Goal: Task Accomplishment & Management: Complete application form

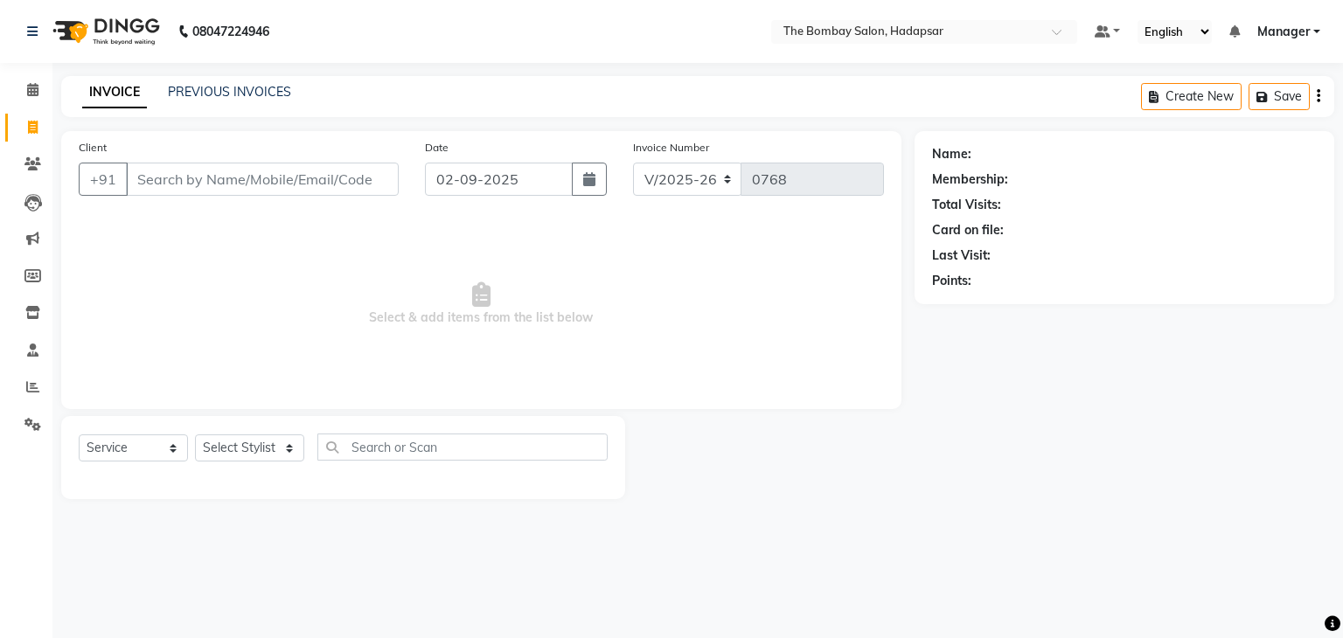
select select "8374"
select select "service"
click at [27, 391] on icon at bounding box center [32, 386] width 13 height 13
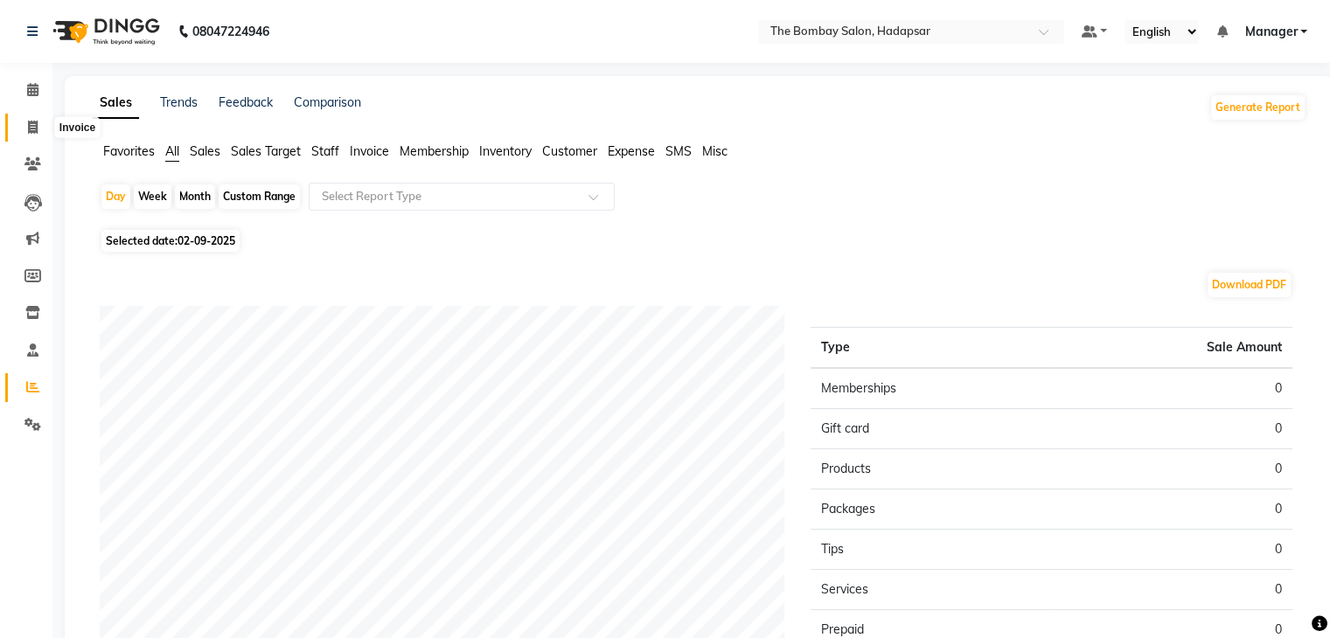
click at [35, 123] on icon at bounding box center [33, 127] width 10 height 13
select select "8374"
select select "service"
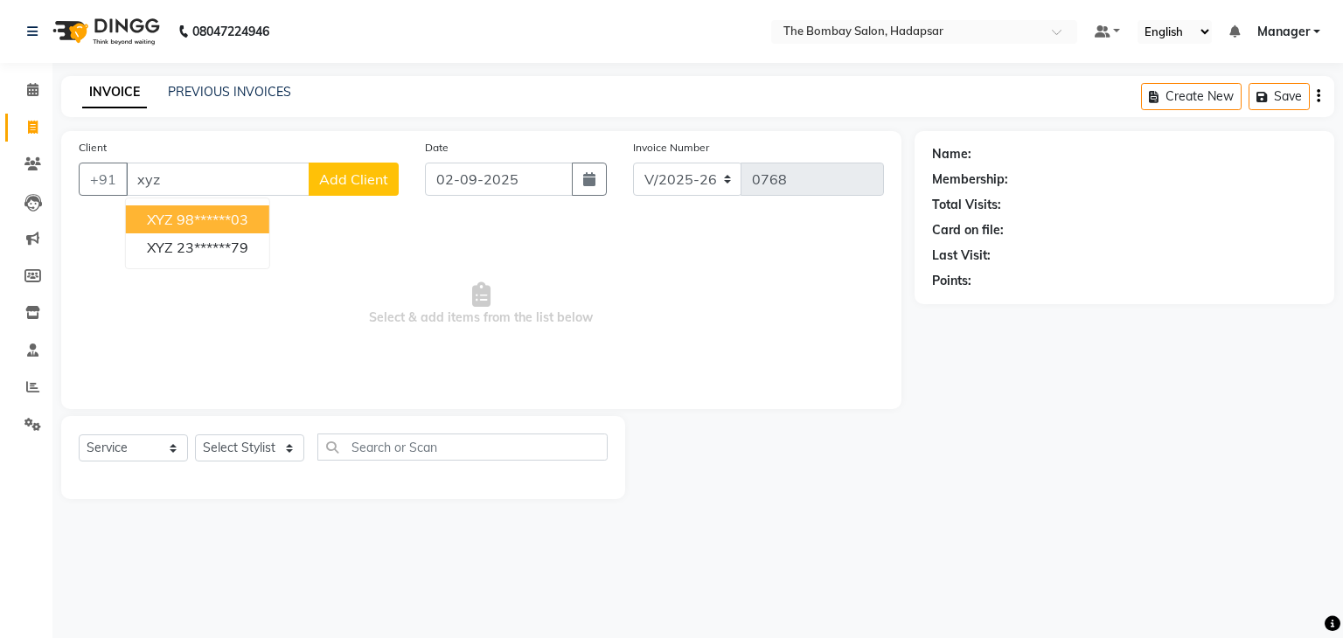
type input "xyz"
click at [328, 184] on span "Add Client" at bounding box center [353, 178] width 69 height 17
select select "22"
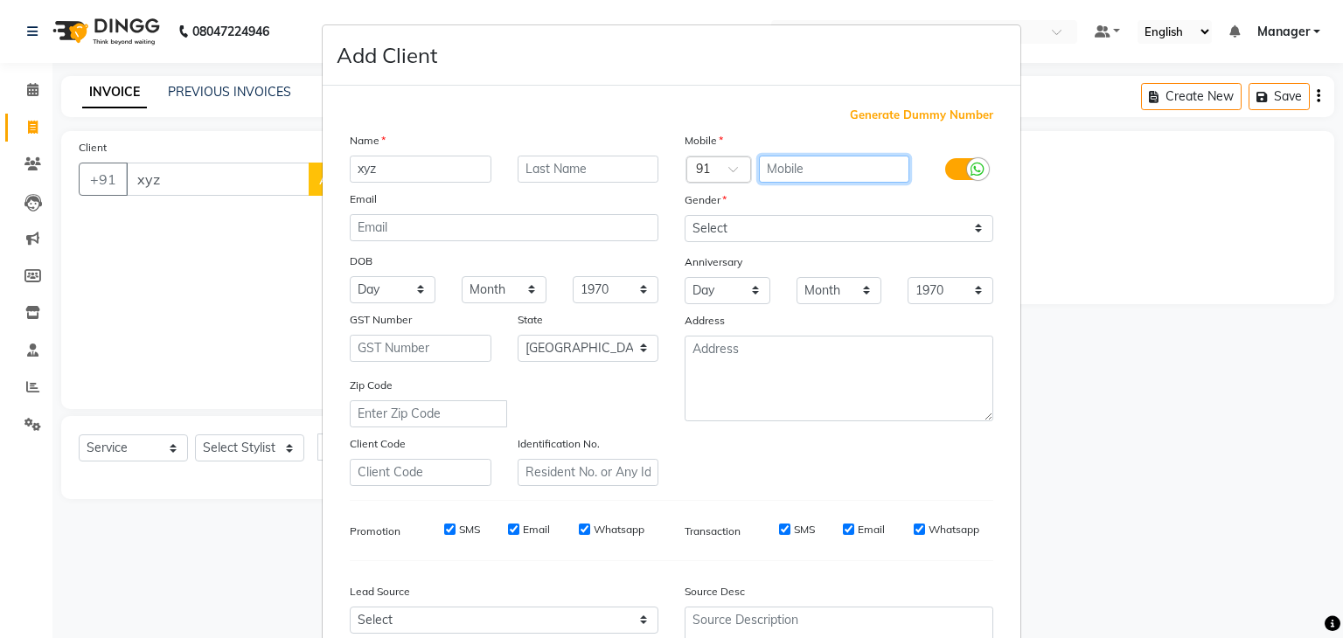
click at [795, 173] on input "text" at bounding box center [834, 169] width 151 height 27
type input "1234567890"
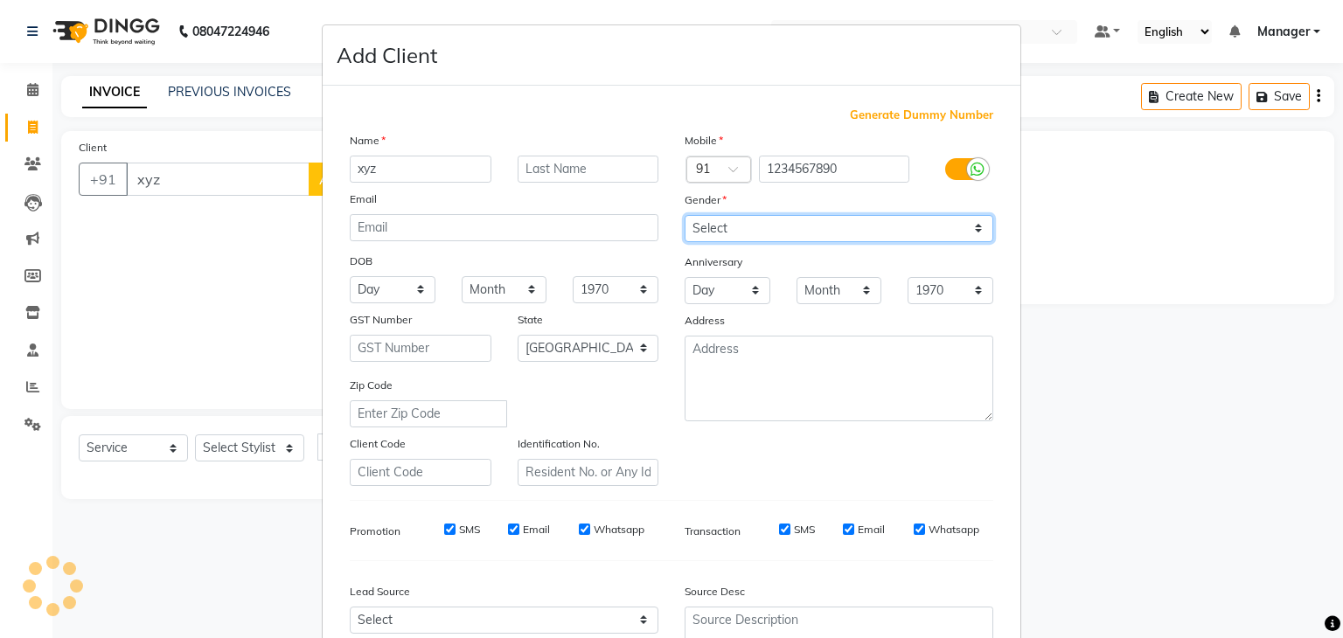
click at [740, 234] on div "Mobile Country Code × 91 1234567890 Gender Select [DEMOGRAPHIC_DATA] [DEMOGRAPH…" at bounding box center [838, 308] width 335 height 355
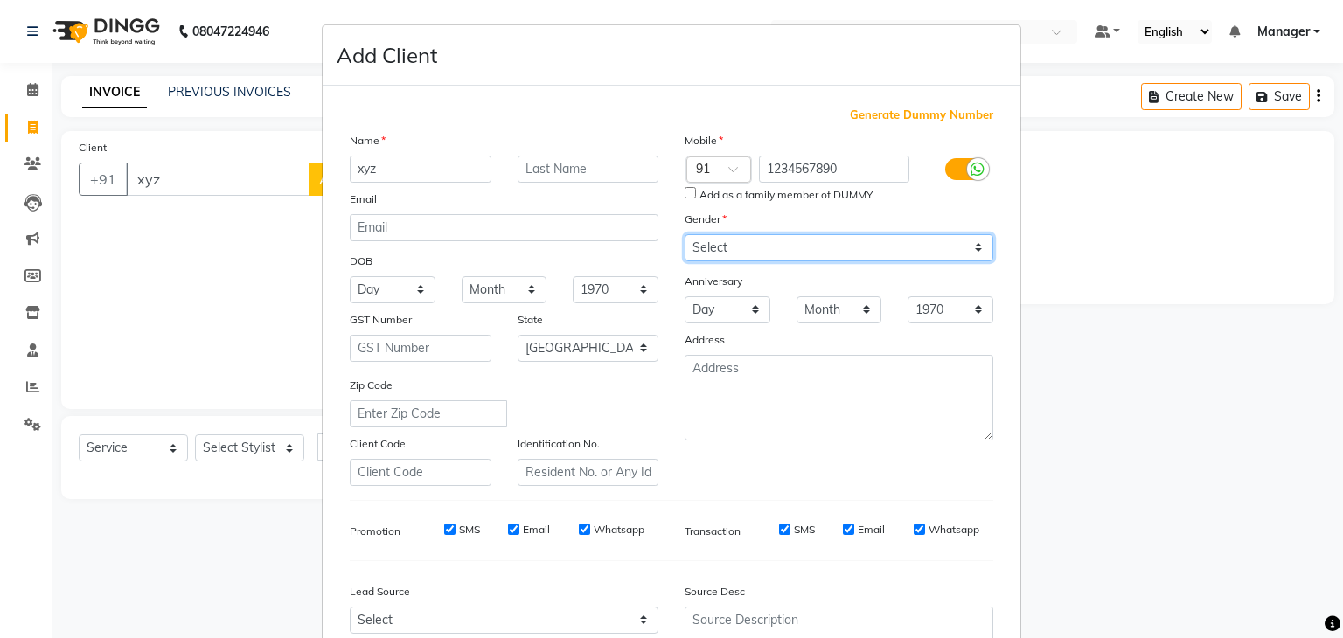
select select "other"
click at [684, 235] on select "Select [DEMOGRAPHIC_DATA] [DEMOGRAPHIC_DATA] Other Prefer Not To Say" at bounding box center [838, 247] width 309 height 27
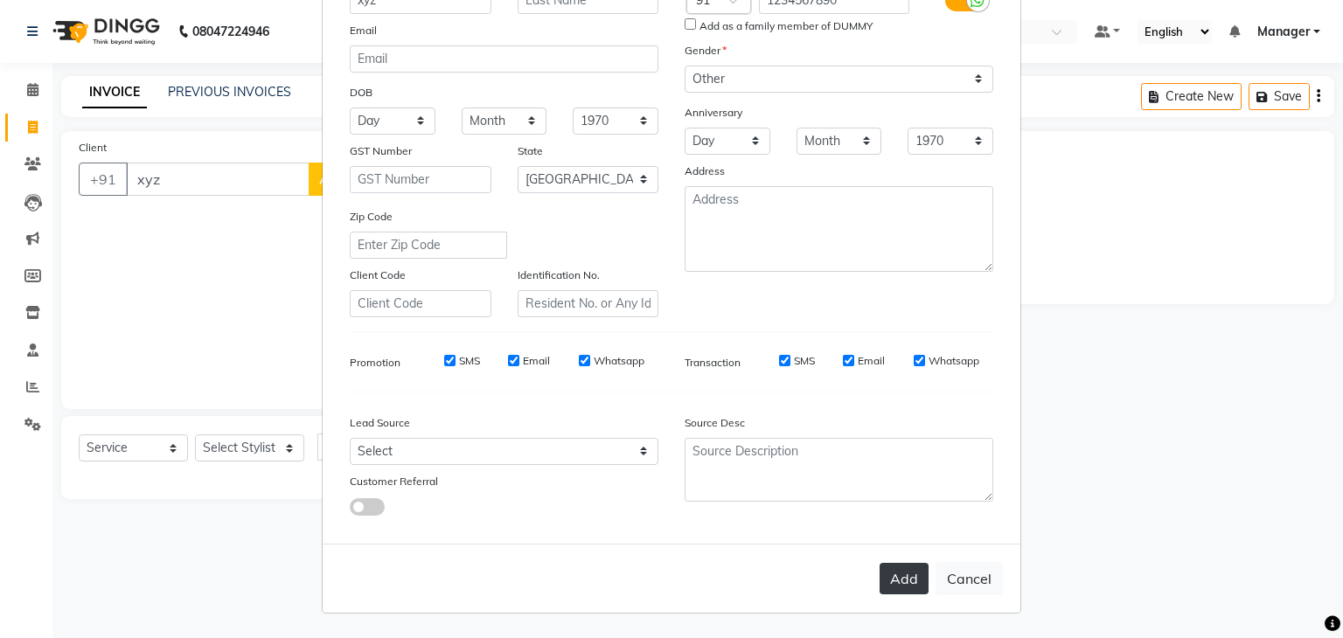
click at [913, 580] on button "Add" at bounding box center [903, 578] width 49 height 31
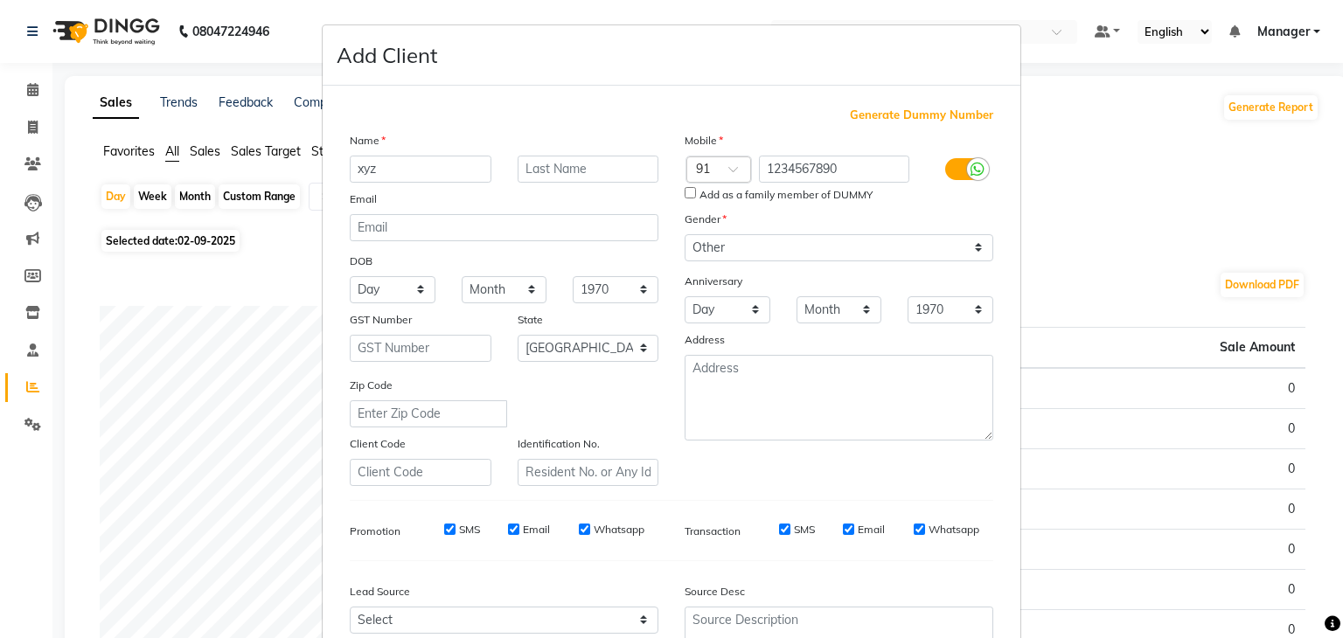
select select "8374"
select select "service"
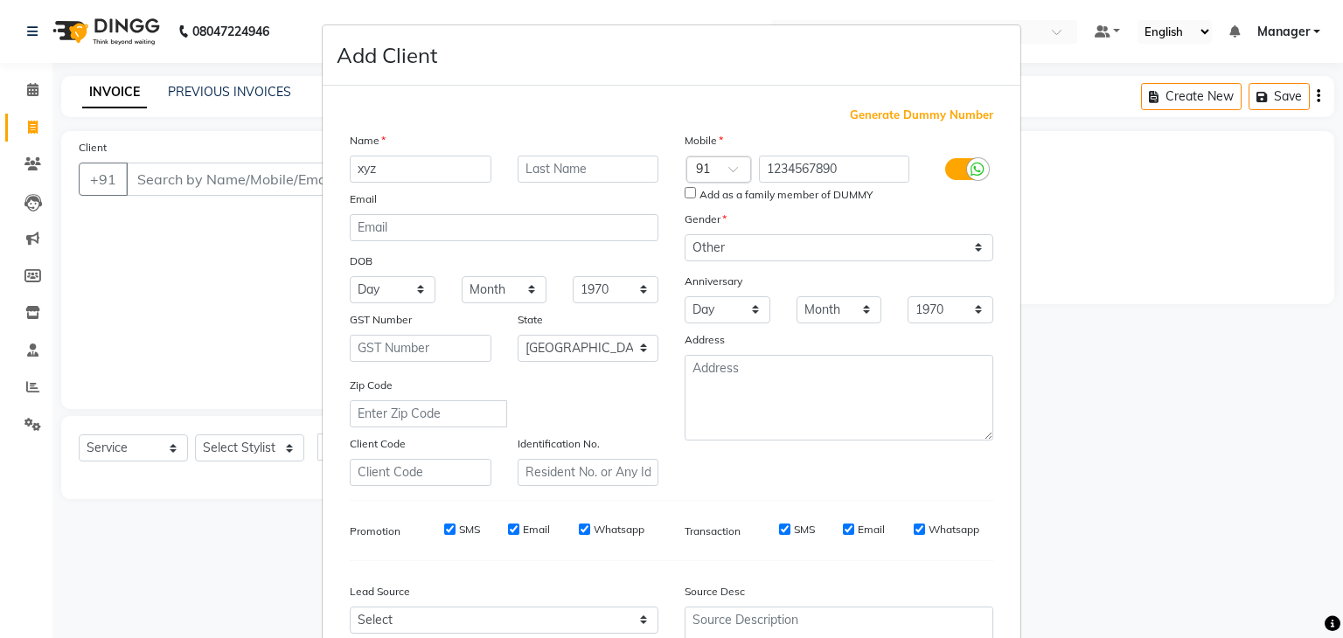
click at [32, 94] on ngb-modal-window "Add Client Generate Dummy Number Name xyz Email DOB Day 01 02 03 04 05 06 07 08…" at bounding box center [671, 319] width 1343 height 638
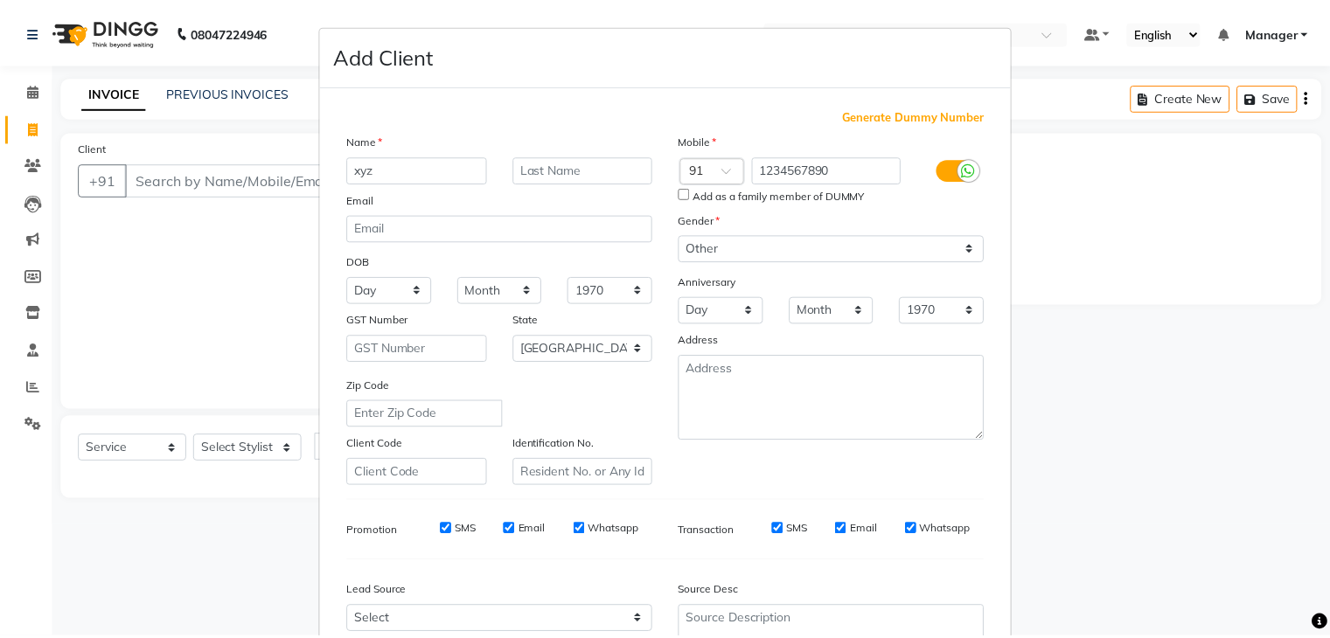
scroll to position [177, 0]
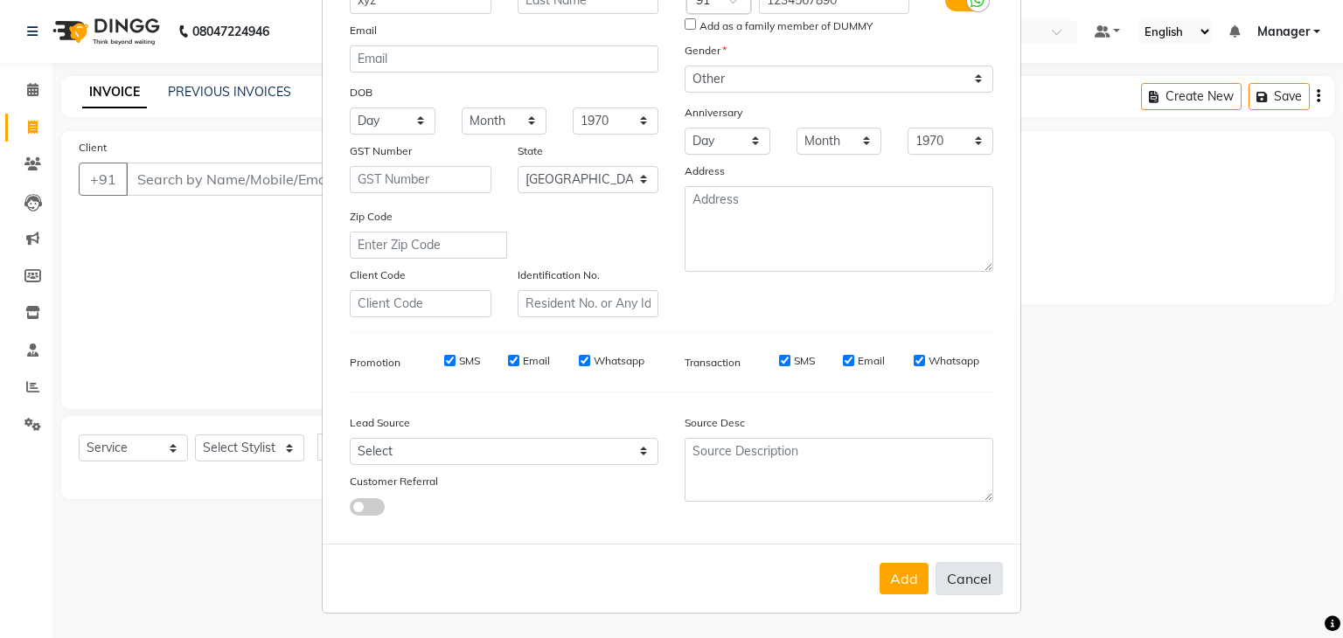
click at [969, 576] on button "Cancel" at bounding box center [968, 578] width 67 height 33
select select
select select "null"
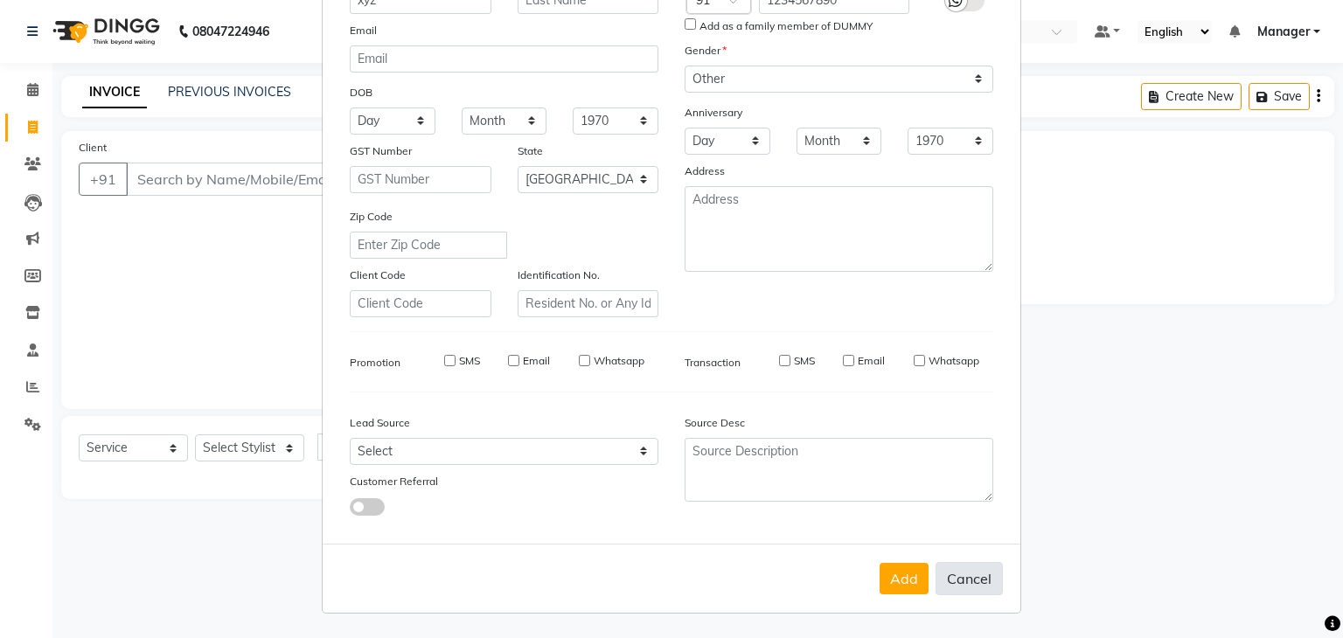
select select
checkbox input "false"
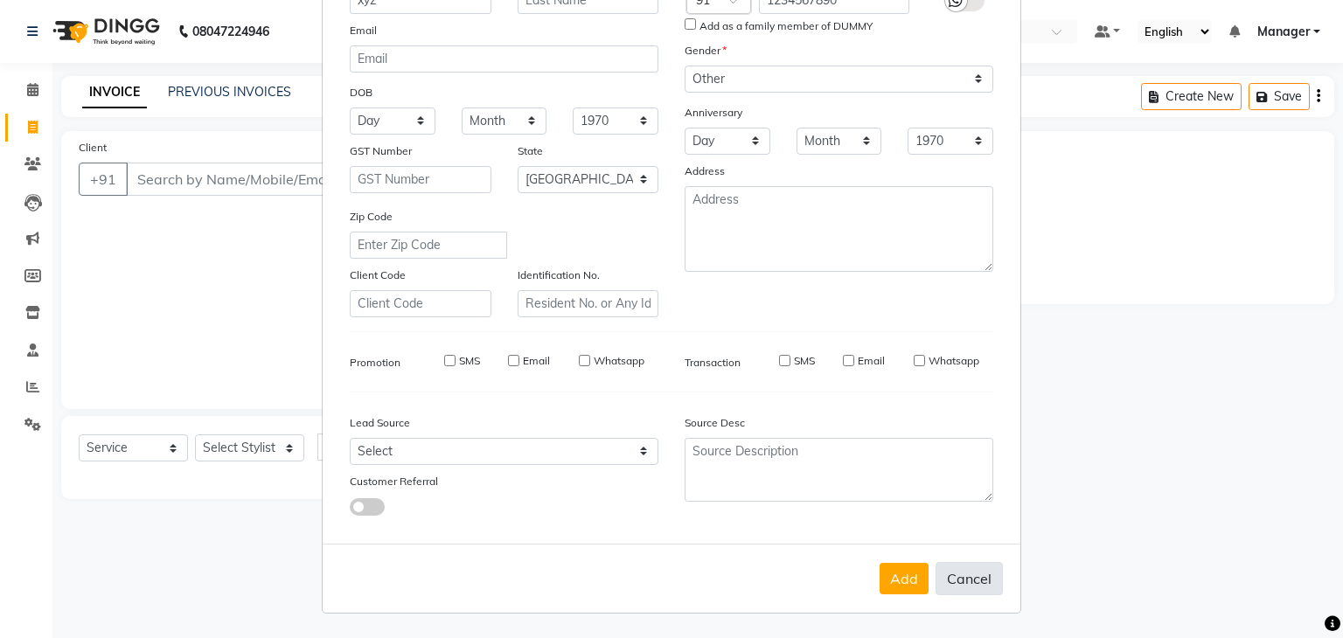
checkbox input "false"
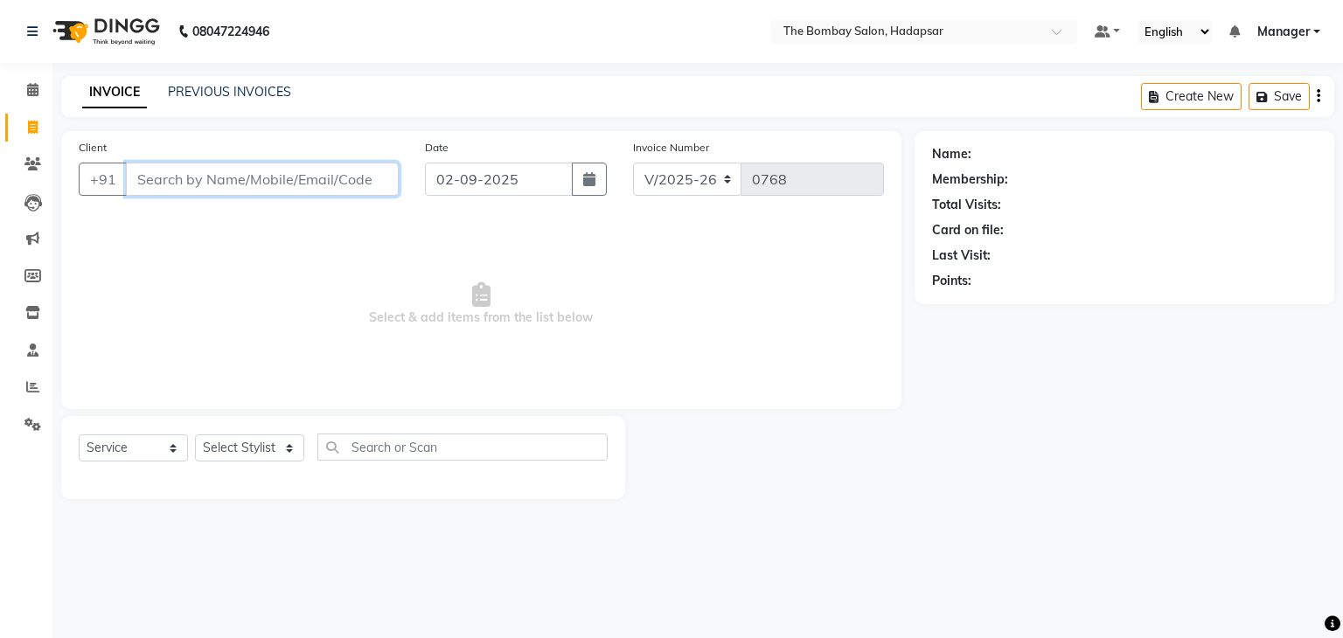
click at [199, 180] on input "Client" at bounding box center [262, 179] width 273 height 33
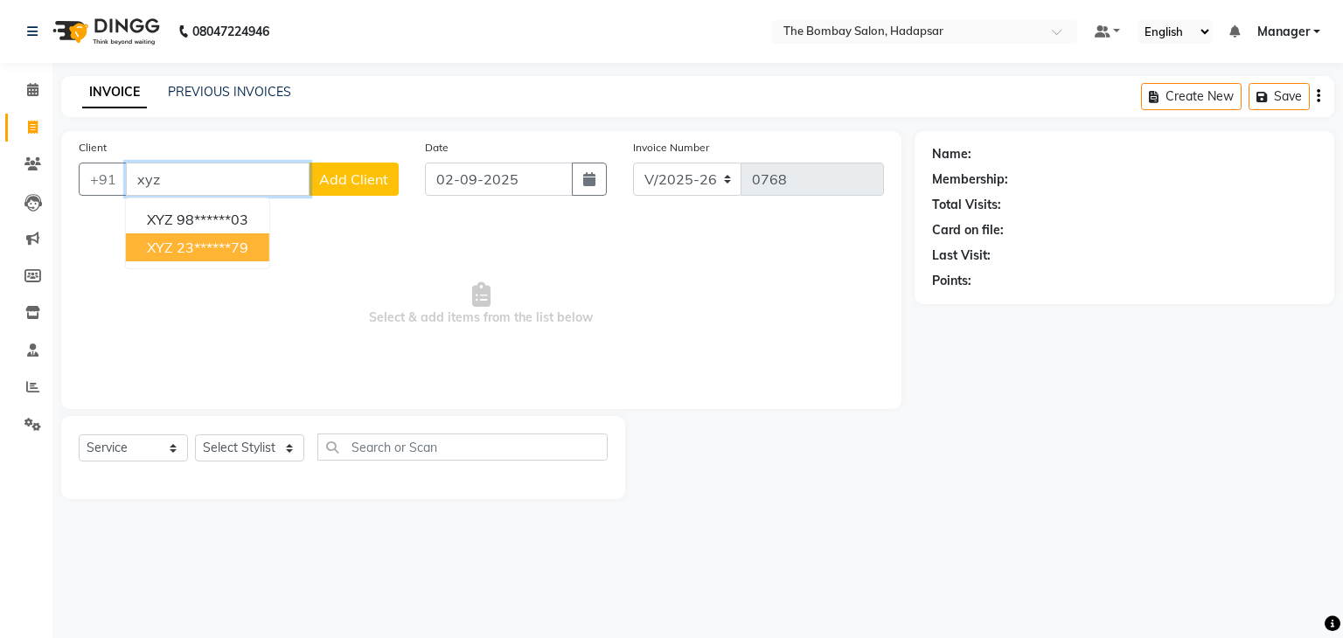
click at [171, 250] on span "XYZ" at bounding box center [160, 247] width 26 height 17
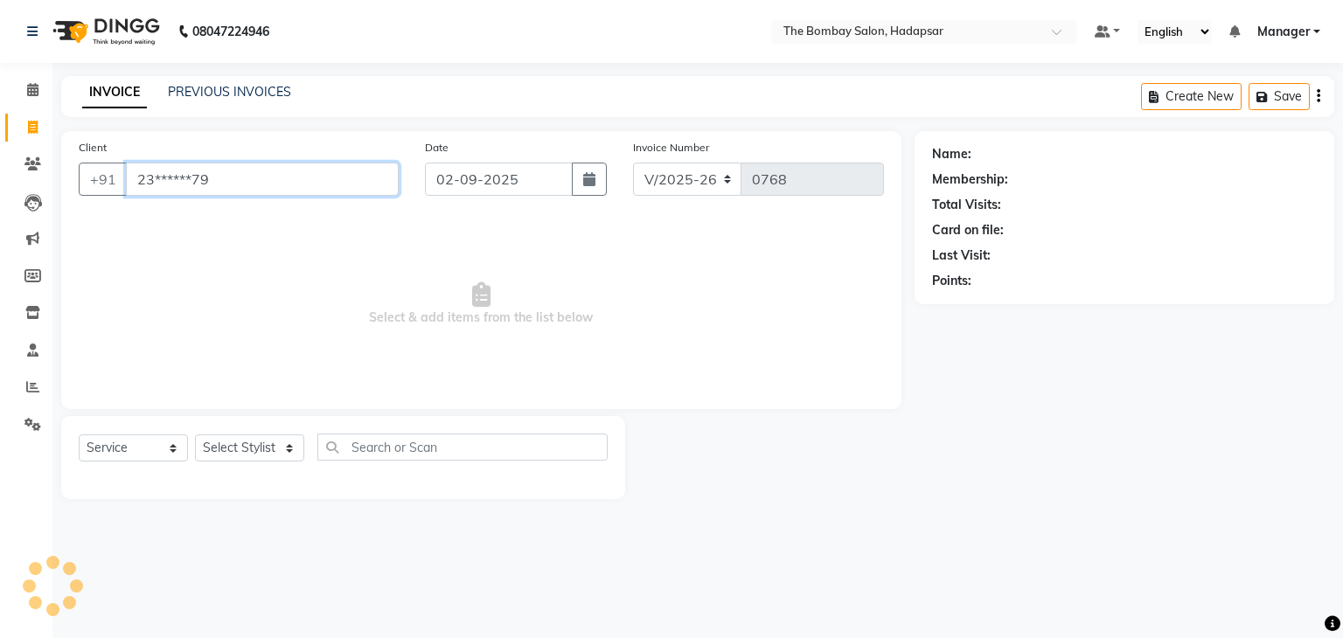
type input "23******79"
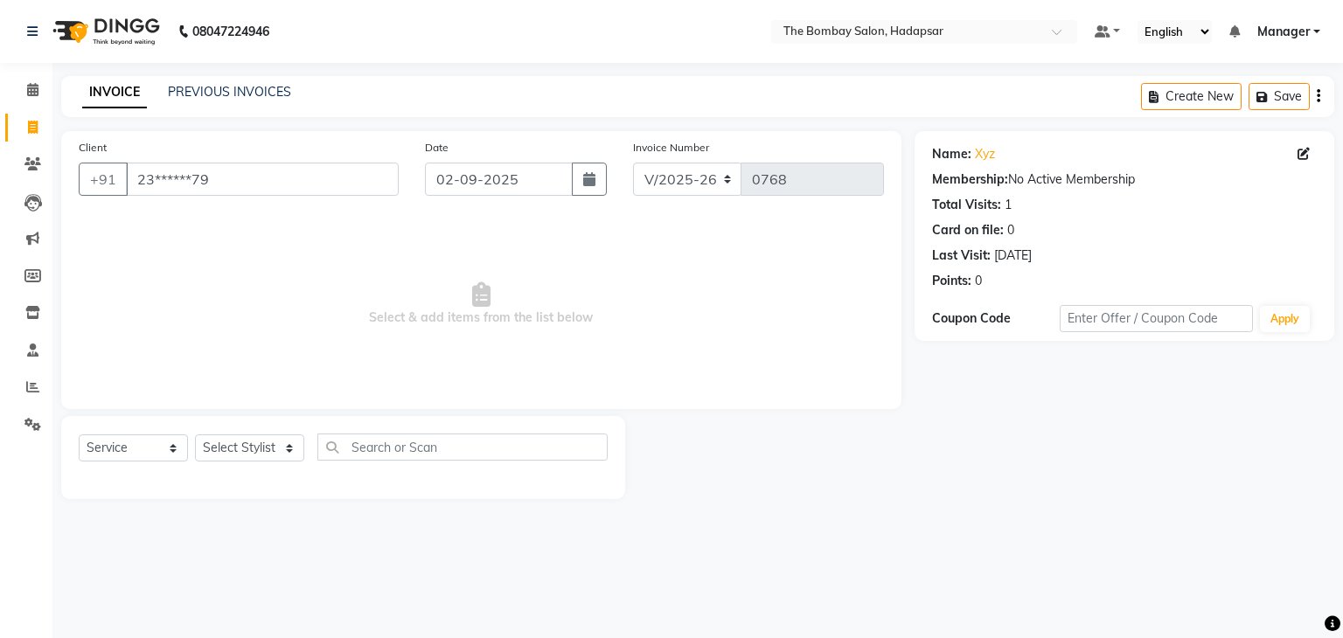
click at [270, 464] on div "Select Service Product Membership Package Voucher Prepaid Gift Card Select Styl…" at bounding box center [343, 454] width 529 height 41
click at [260, 440] on select "Select Stylist [PERSON_NAME] hasn KASIF Manager [PERSON_NAME] MUKESH MUSARIK PI…" at bounding box center [249, 447] width 109 height 27
select select "82047"
click at [195, 435] on select "Select Stylist [PERSON_NAME] hasn KASIF Manager [PERSON_NAME] MUKESH MUSARIK PI…" at bounding box center [249, 447] width 109 height 27
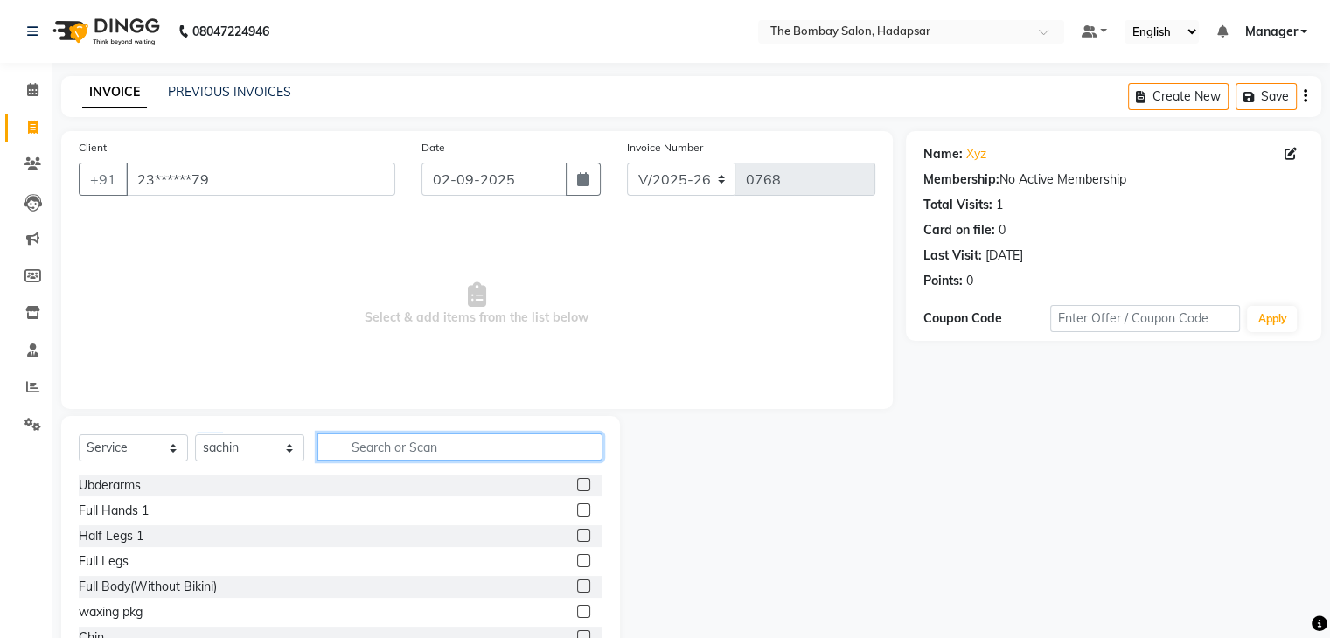
click at [361, 446] on input "text" at bounding box center [459, 447] width 285 height 27
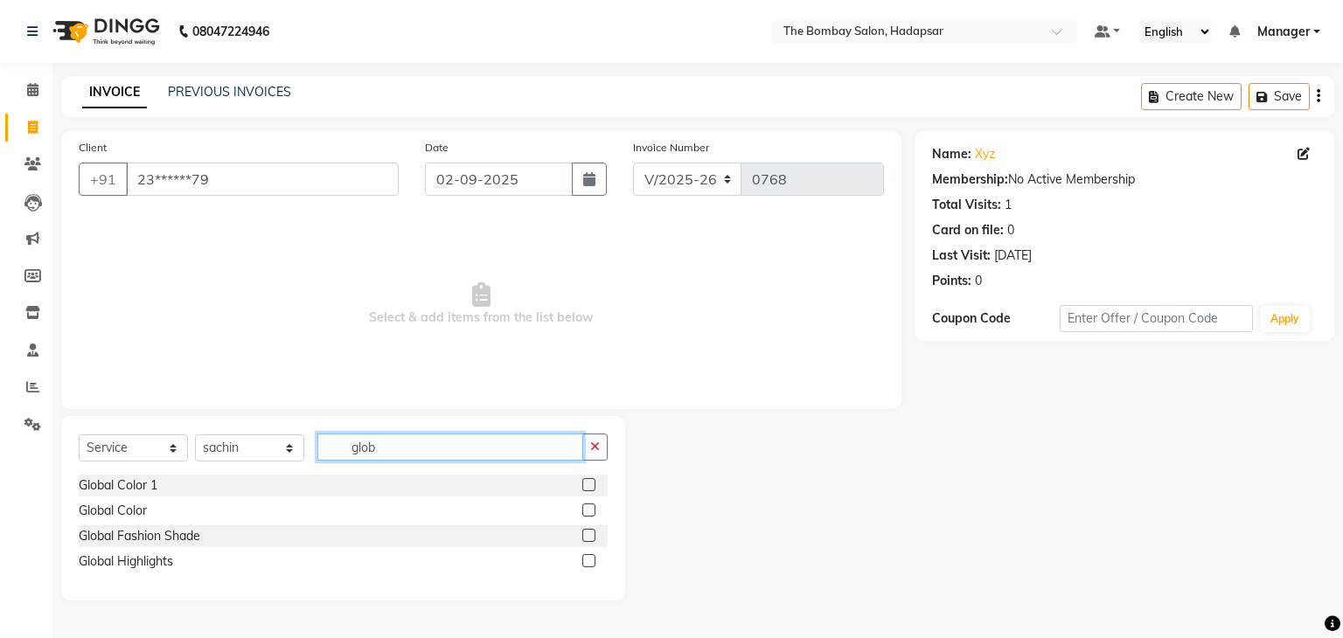
type input "glob"
click at [587, 514] on label at bounding box center [588, 509] width 13 height 13
click at [587, 514] on input "checkbox" at bounding box center [587, 510] width 11 height 11
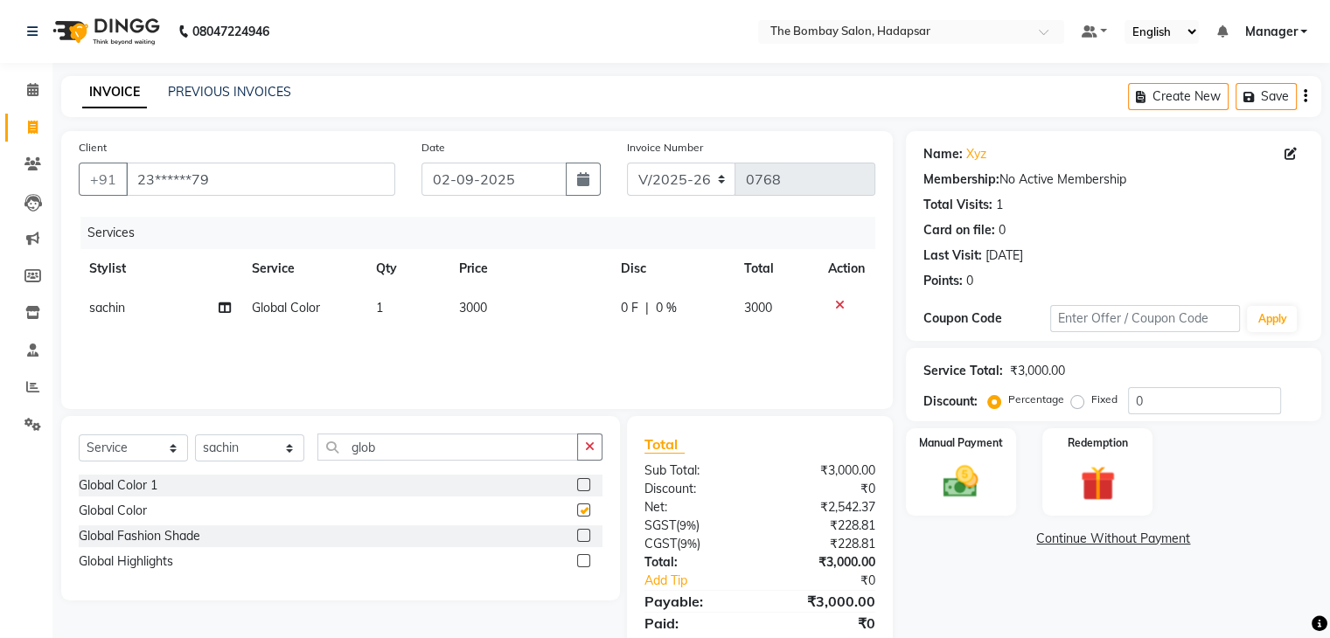
checkbox input "false"
click at [471, 307] on span "3000" at bounding box center [473, 308] width 28 height 16
select select "82047"
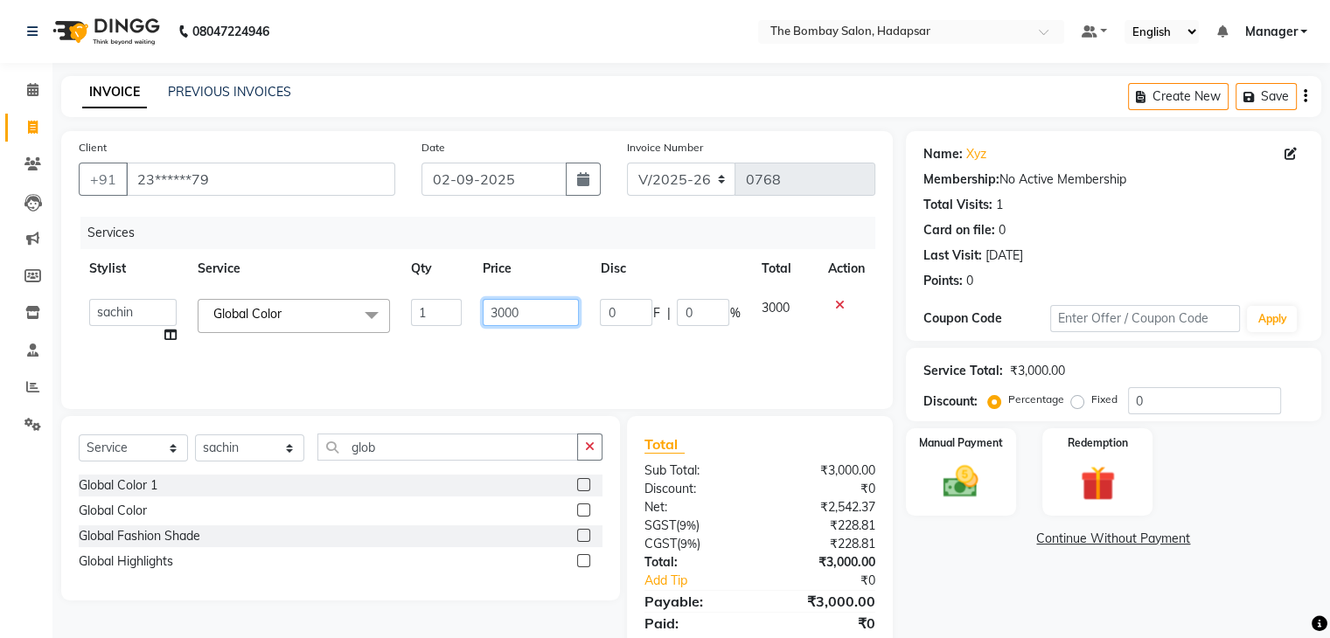
click at [538, 313] on input "3000" at bounding box center [531, 312] width 96 height 27
type input "3776"
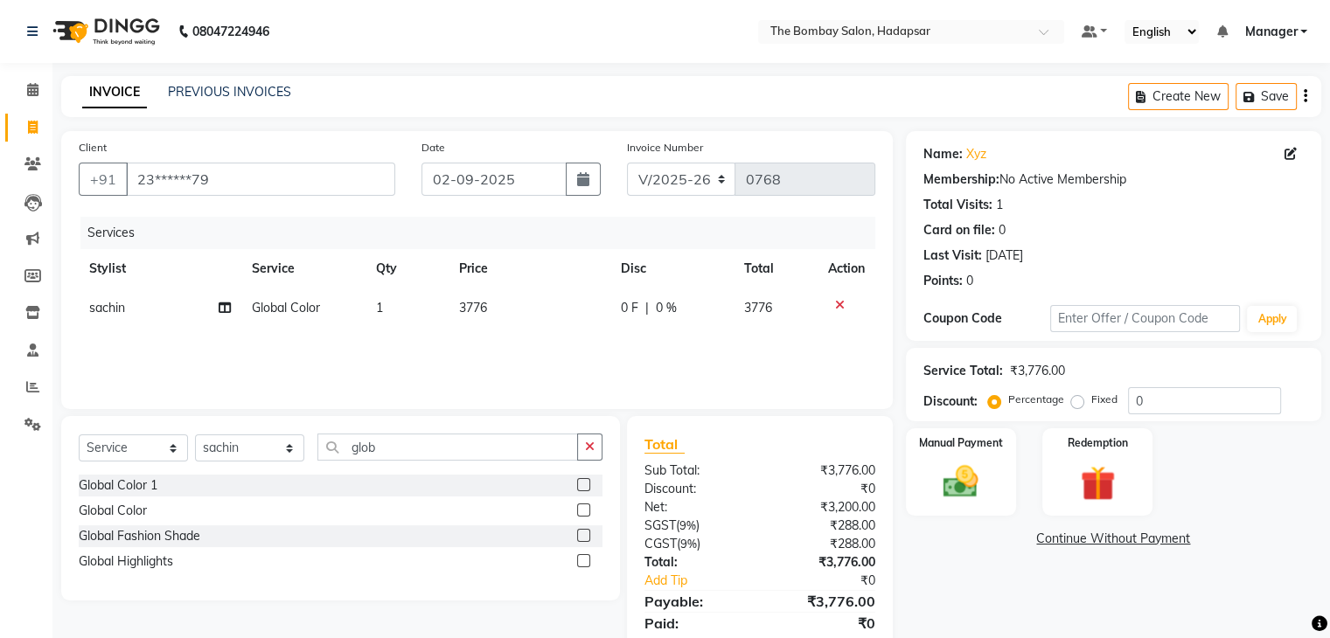
click at [626, 362] on div "Services Stylist Service Qty Price Disc Total Action sachin Global Color 1 3776…" at bounding box center [477, 304] width 796 height 175
click at [276, 451] on select "Select Stylist [PERSON_NAME] hasn KASIF Manager [PERSON_NAME] MUKESH MUSARIK PI…" at bounding box center [249, 447] width 109 height 27
drag, startPoint x: 276, startPoint y: 451, endPoint x: 284, endPoint y: 446, distance: 9.5
click at [284, 446] on select "Select Stylist [PERSON_NAME] hasn KASIF Manager [PERSON_NAME] MUKESH MUSARIK PI…" at bounding box center [249, 447] width 109 height 27
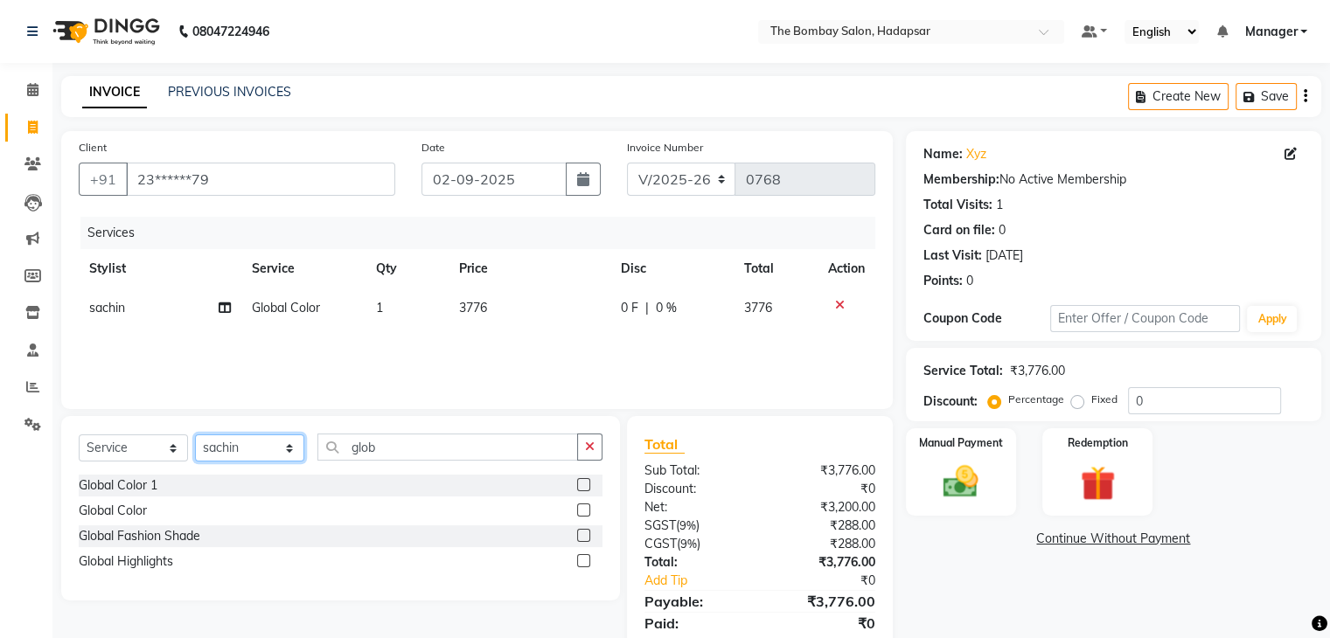
select select "83192"
click at [195, 435] on select "Select Stylist [PERSON_NAME] hasn KASIF Manager [PERSON_NAME] MUKESH MUSARIK PI…" at bounding box center [249, 447] width 109 height 27
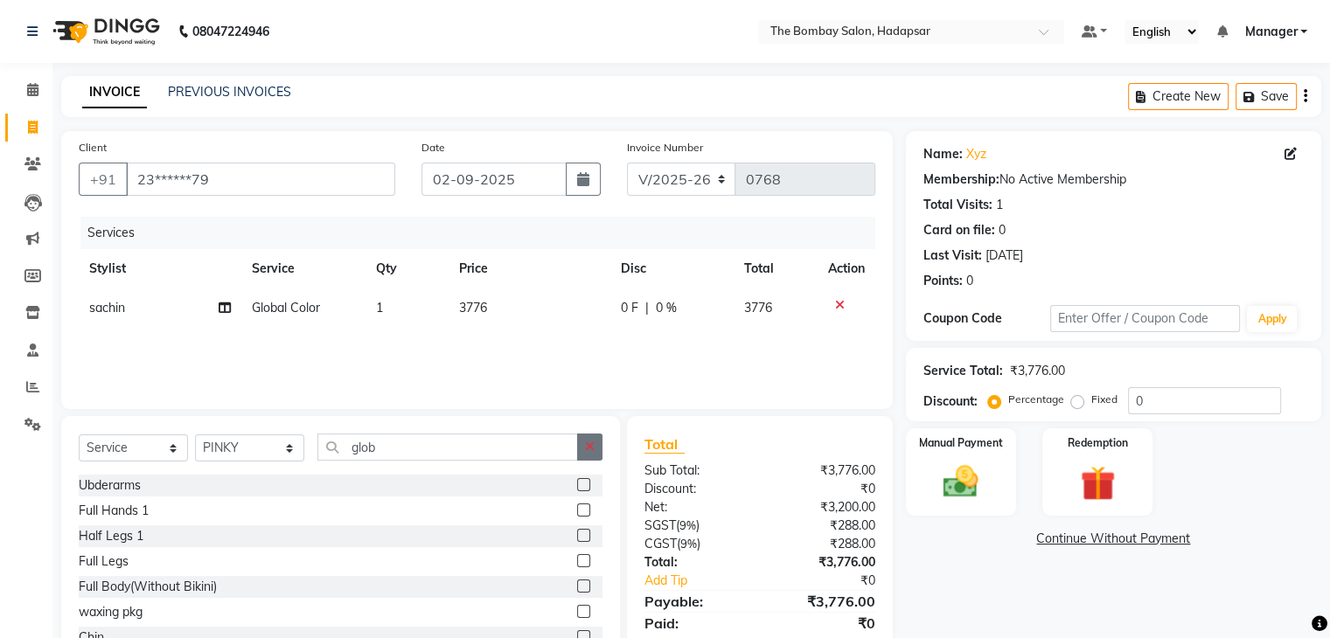
click at [589, 450] on icon "button" at bounding box center [590, 447] width 10 height 12
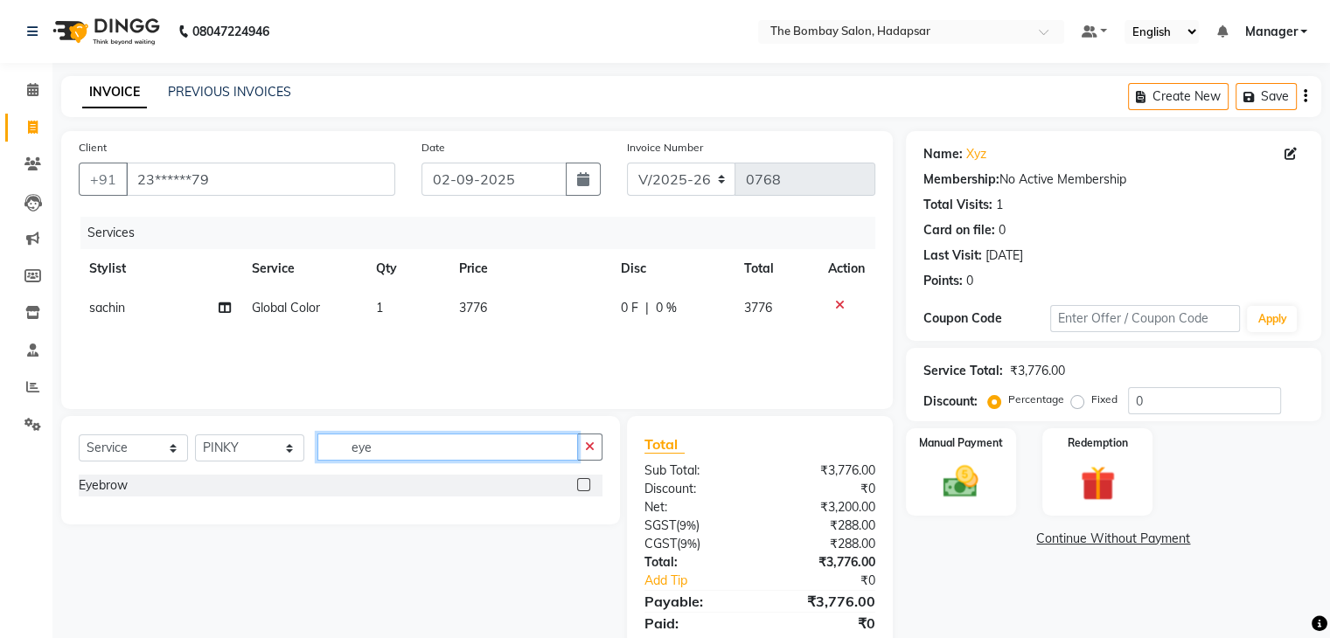
type input "eye"
click at [585, 483] on label at bounding box center [583, 484] width 13 height 13
click at [585, 483] on input "checkbox" at bounding box center [582, 485] width 11 height 11
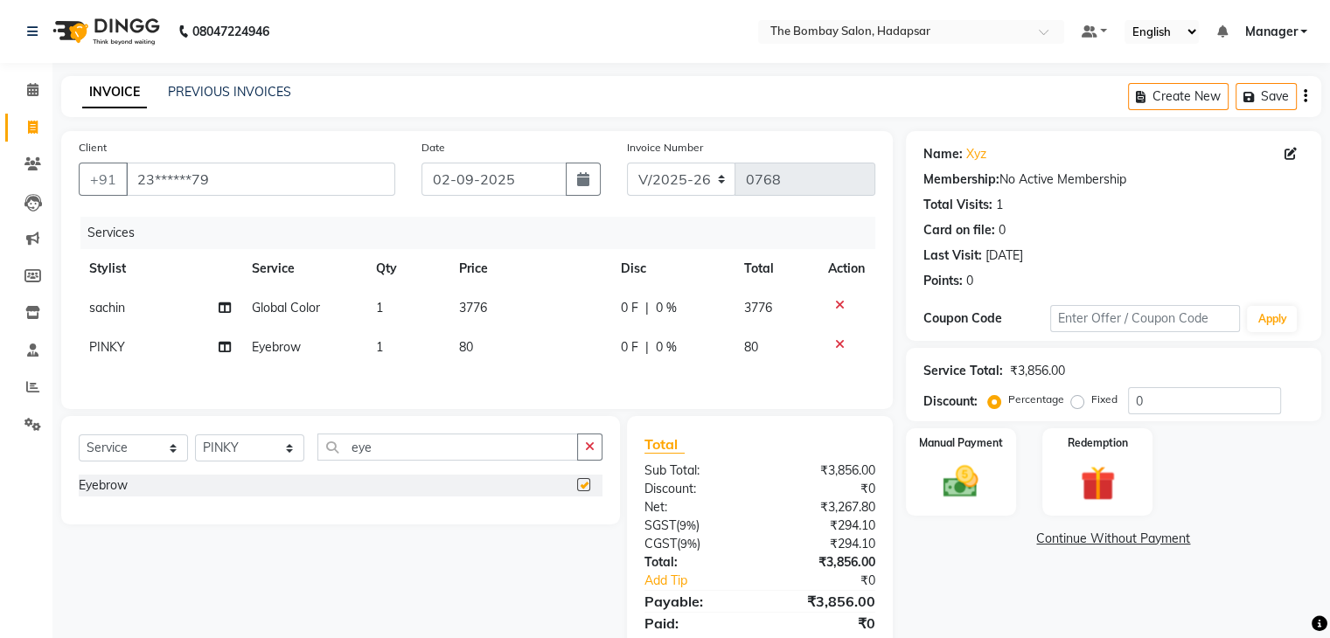
checkbox input "false"
click at [469, 347] on span "80" at bounding box center [466, 347] width 14 height 16
select select "83192"
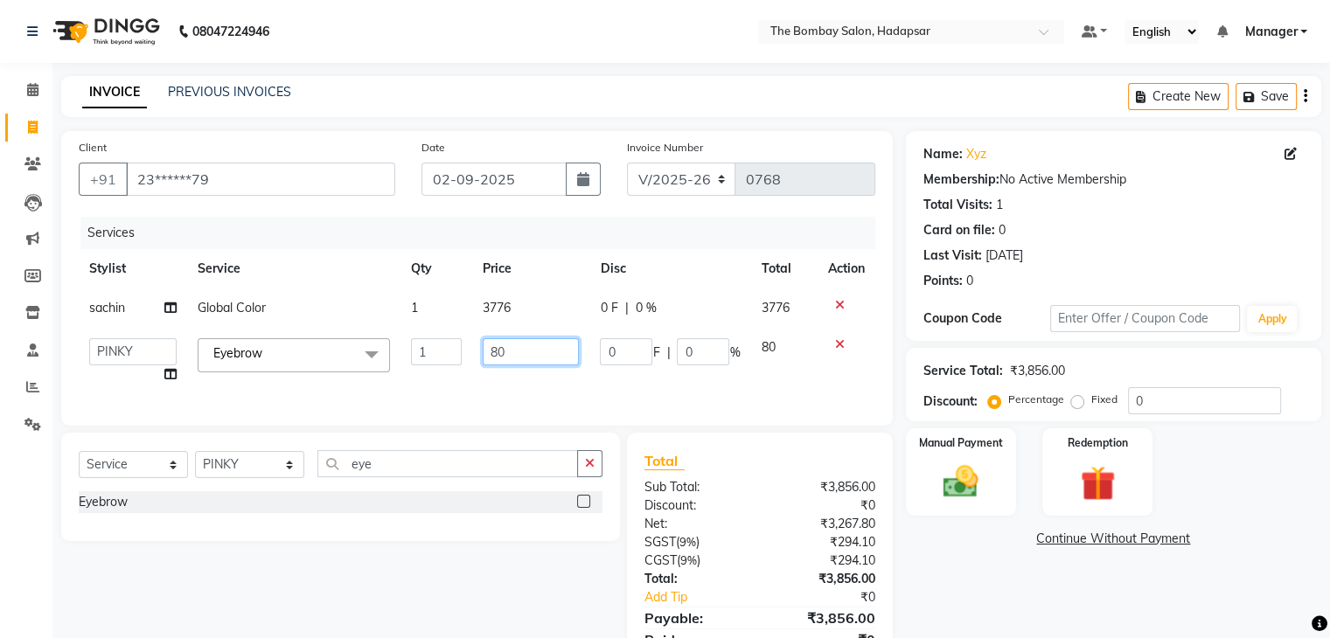
click at [518, 351] on input "80" at bounding box center [531, 351] width 96 height 27
type input "8"
type input "70"
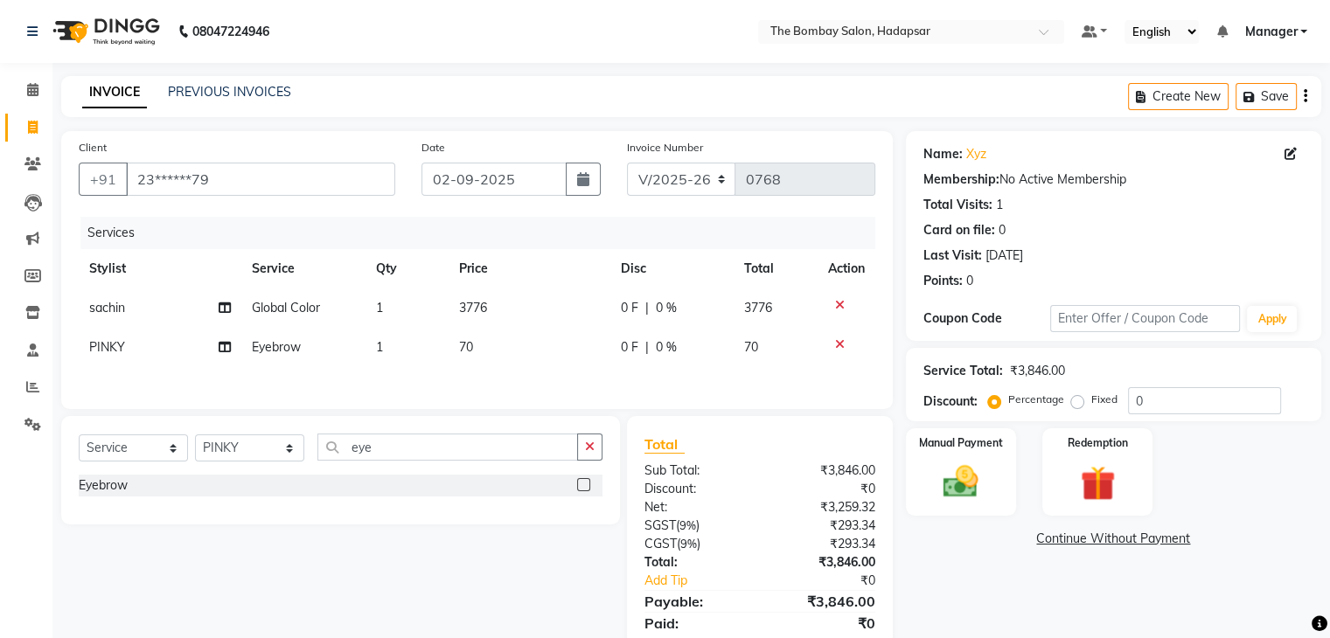
click at [517, 379] on div "Services Stylist Service Qty Price Disc Total Action sachin Global Color 1 3776…" at bounding box center [477, 304] width 796 height 175
click at [284, 445] on select "Select Stylist [PERSON_NAME] hasn KASIF Manager [PERSON_NAME] MUKESH MUSARIK PI…" at bounding box center [249, 447] width 109 height 27
click at [417, 435] on div "Select Service Product Membership Package Voucher Prepaid Gift Card Select Styl…" at bounding box center [340, 470] width 559 height 108
click at [591, 448] on icon "button" at bounding box center [590, 447] width 10 height 12
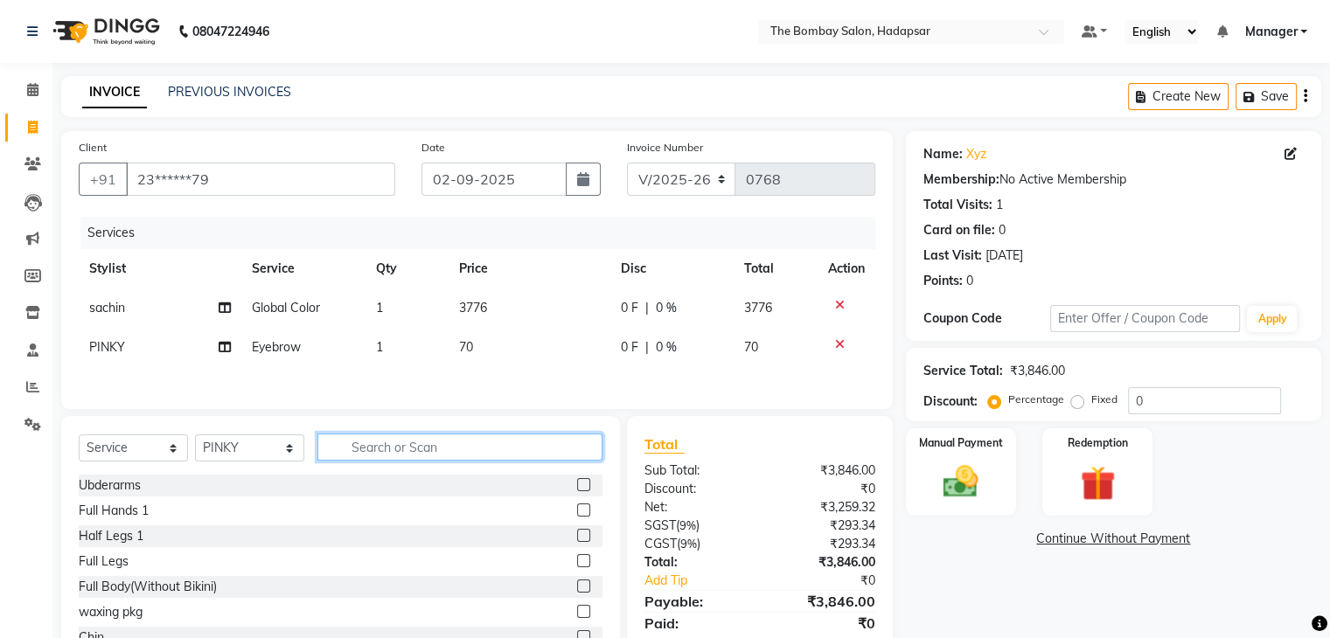
click at [490, 448] on input "text" at bounding box center [459, 447] width 285 height 27
type input "up"
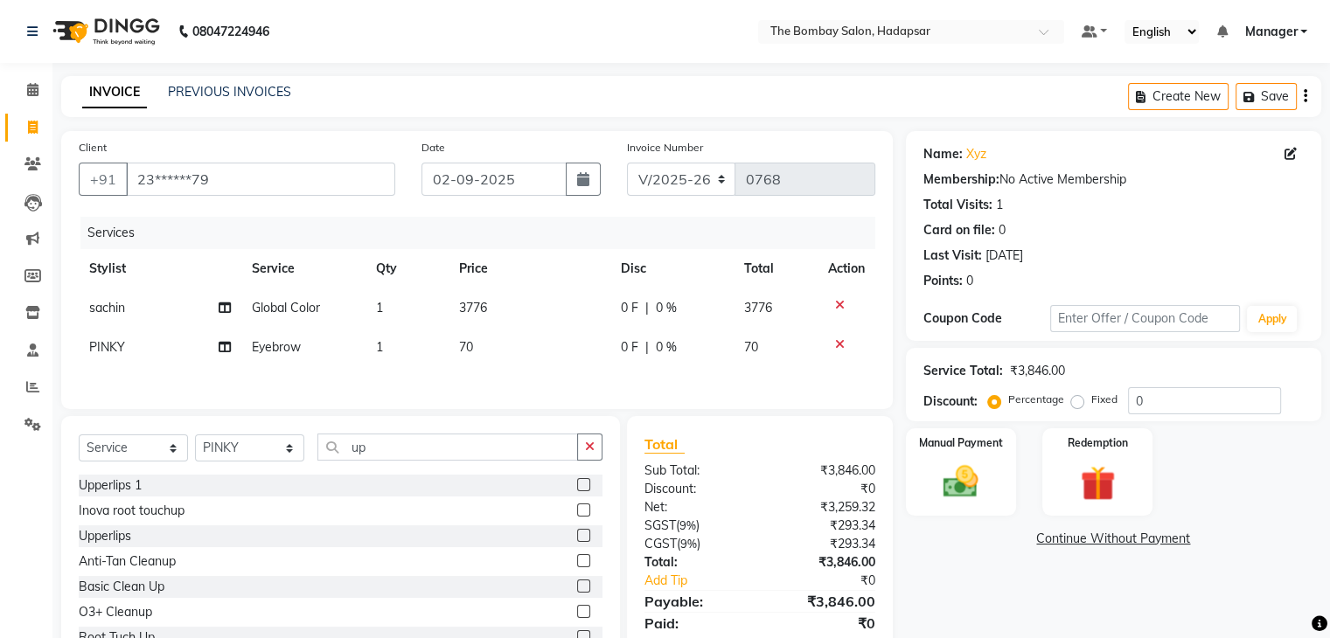
click at [577, 490] on label at bounding box center [583, 484] width 13 height 13
click at [577, 490] on input "checkbox" at bounding box center [582, 485] width 11 height 11
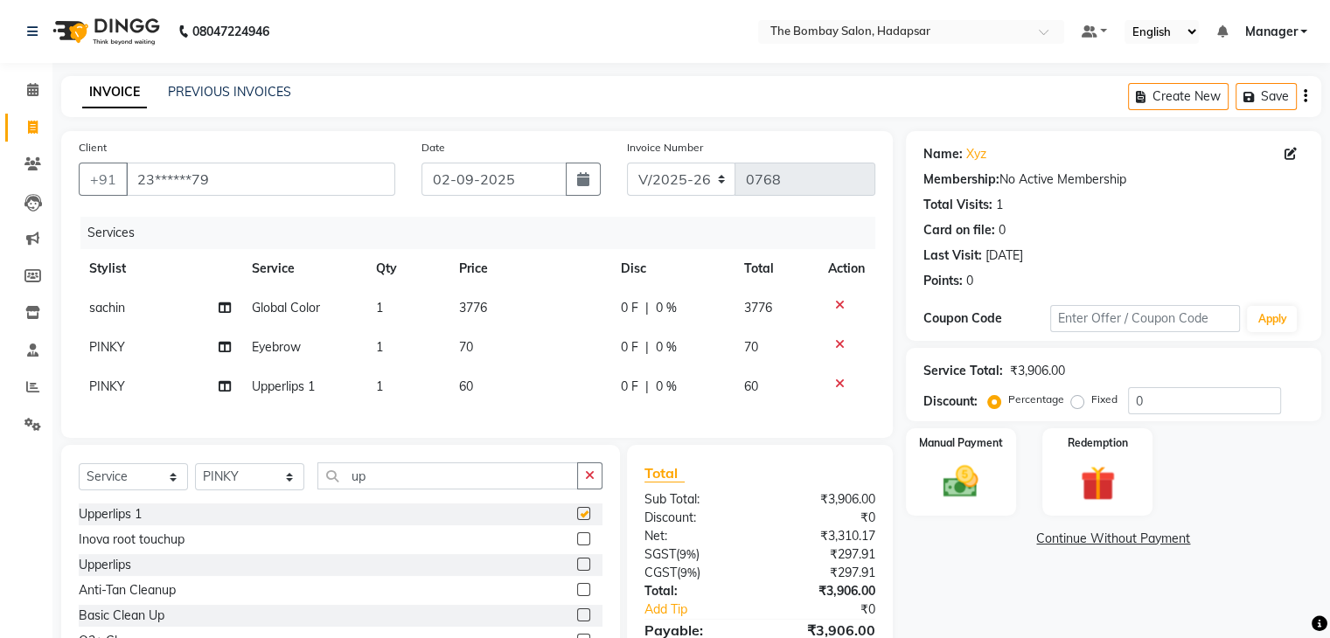
checkbox input "false"
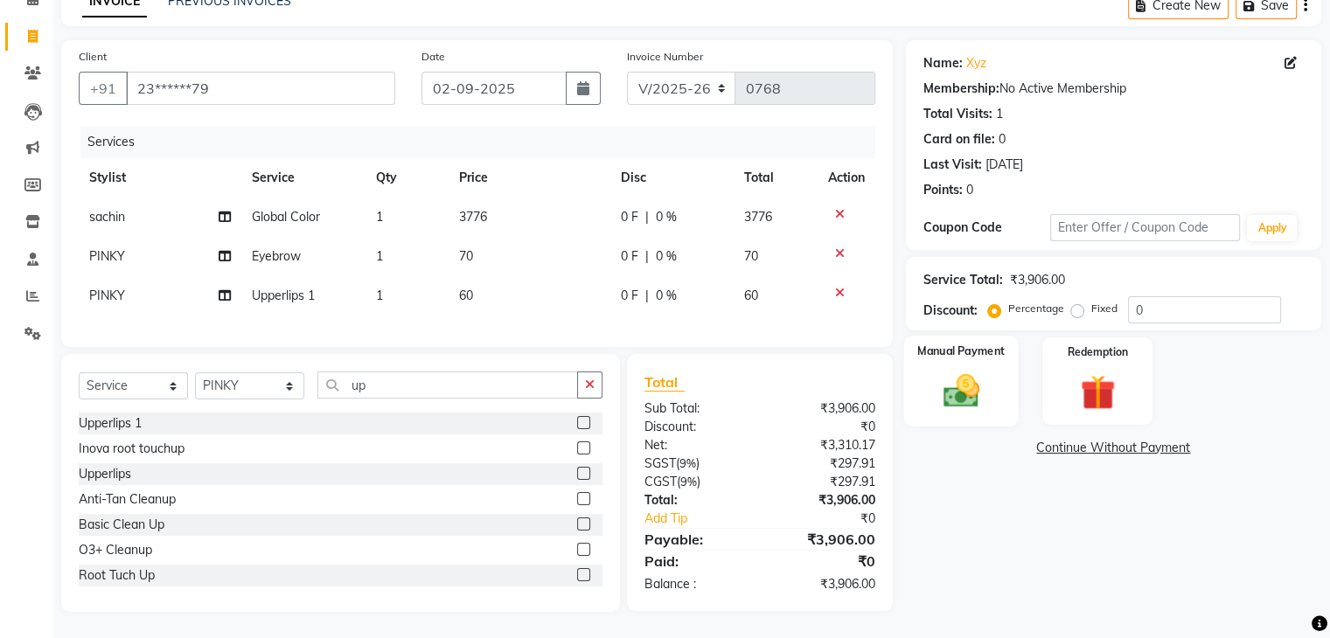
click at [955, 353] on div "Manual Payment" at bounding box center [960, 381] width 115 height 90
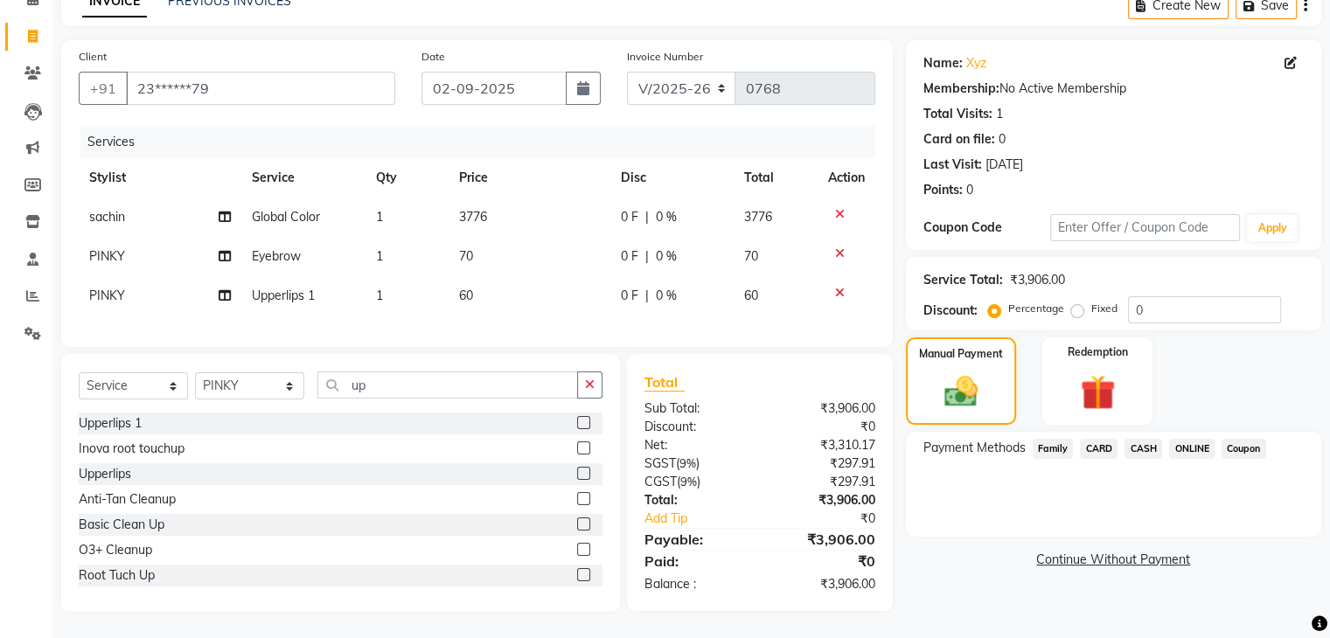
click at [1100, 439] on span "CARD" at bounding box center [1099, 449] width 38 height 20
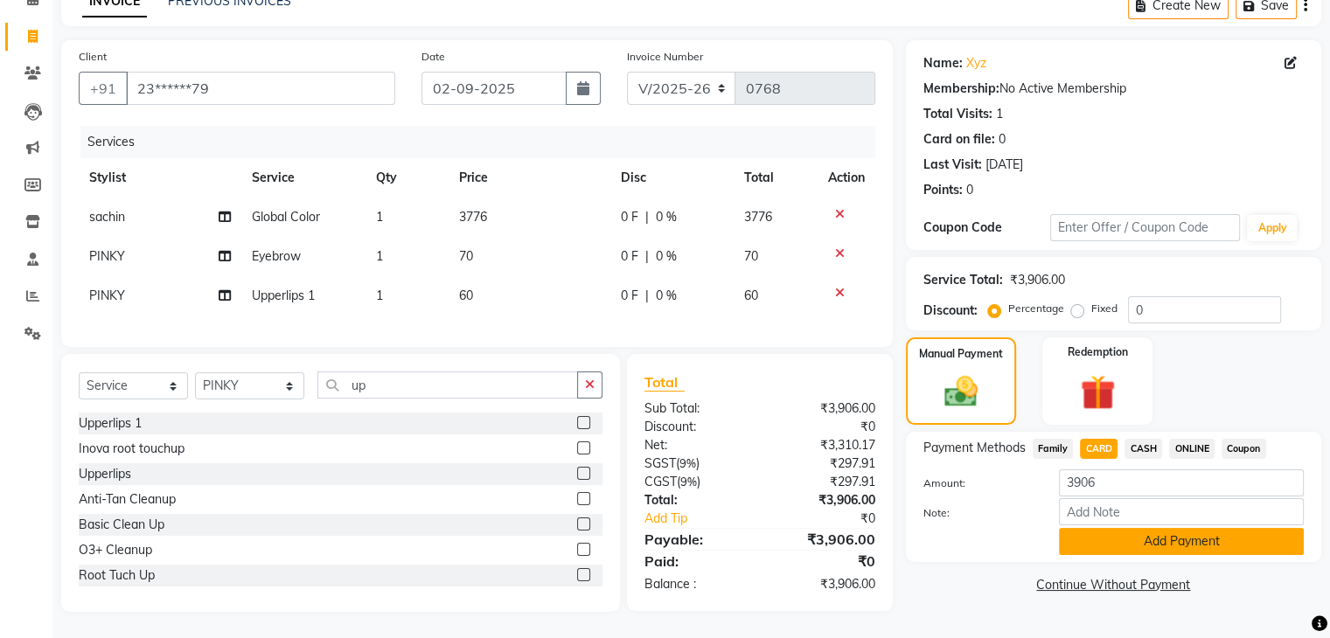
click at [1079, 530] on button "Add Payment" at bounding box center [1181, 541] width 245 height 27
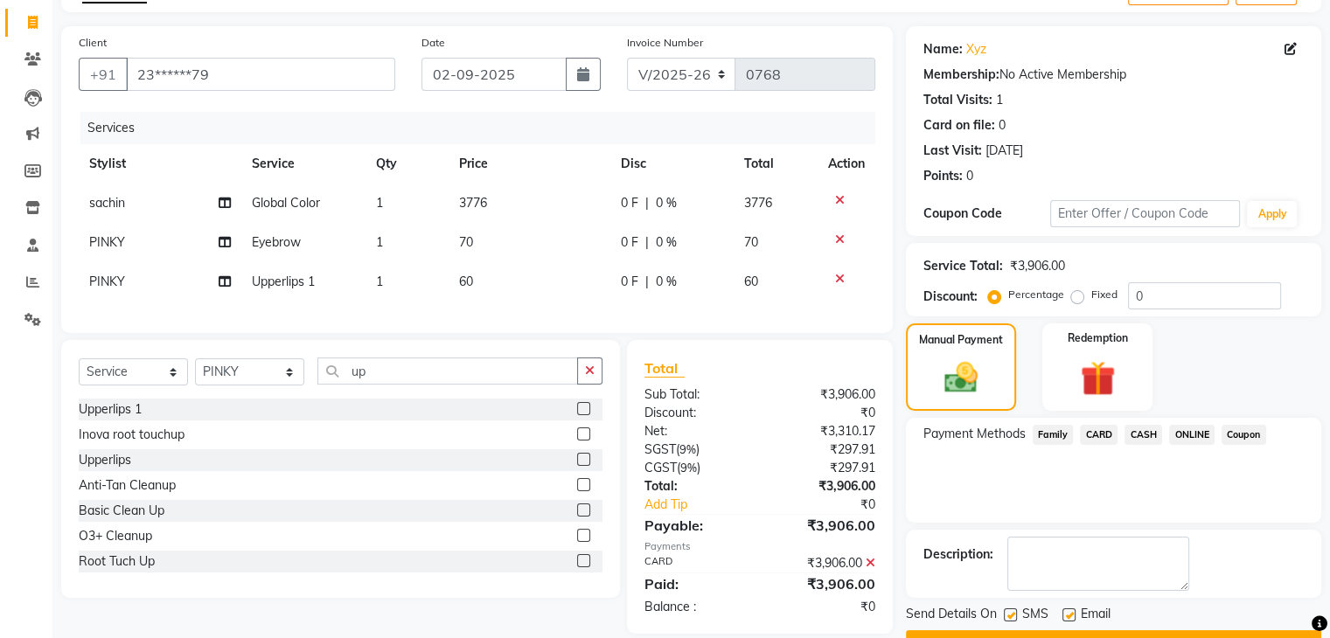
scroll to position [149, 0]
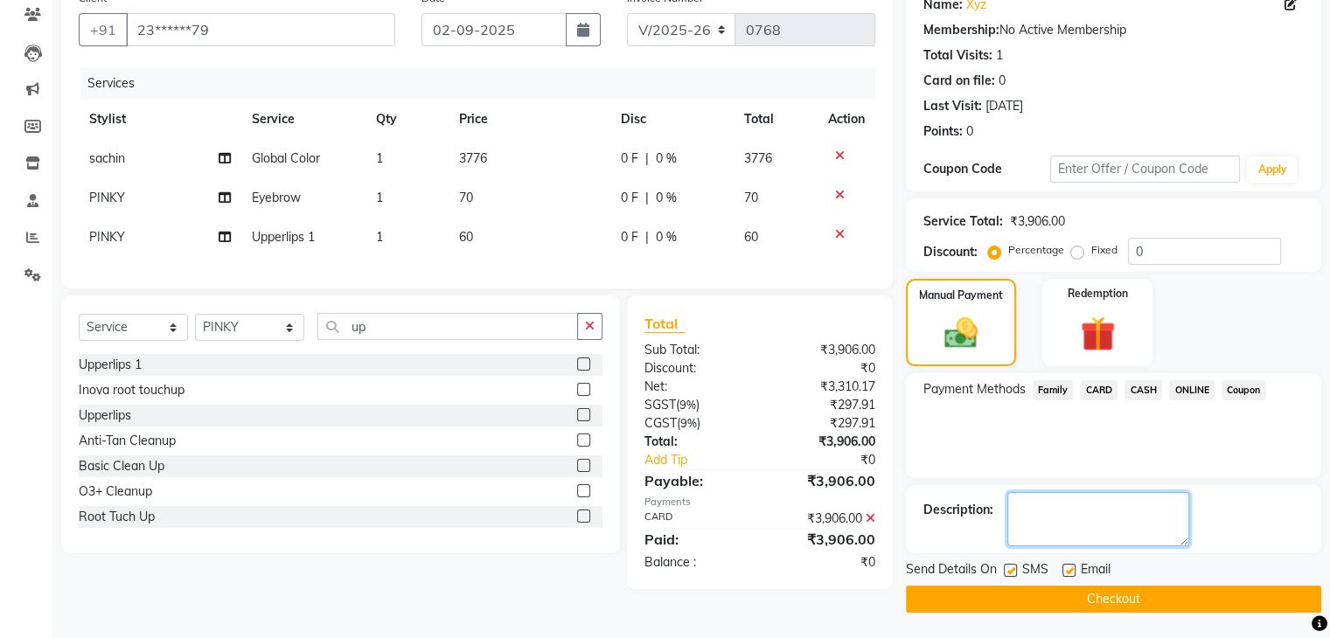
click at [1079, 530] on textarea at bounding box center [1098, 519] width 182 height 54
click at [1064, 569] on label at bounding box center [1068, 570] width 13 height 13
click at [1064, 569] on input "checkbox" at bounding box center [1067, 571] width 11 height 11
checkbox input "false"
click at [1059, 601] on button "Checkout" at bounding box center [1113, 599] width 415 height 27
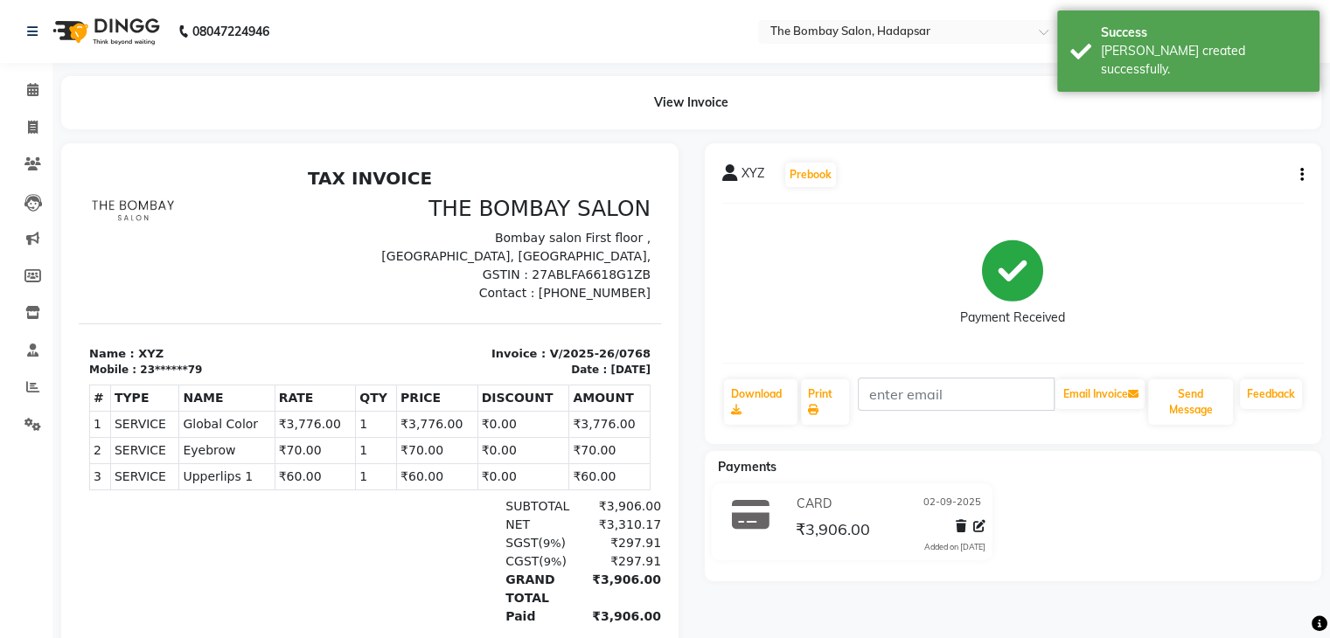
scroll to position [13, 0]
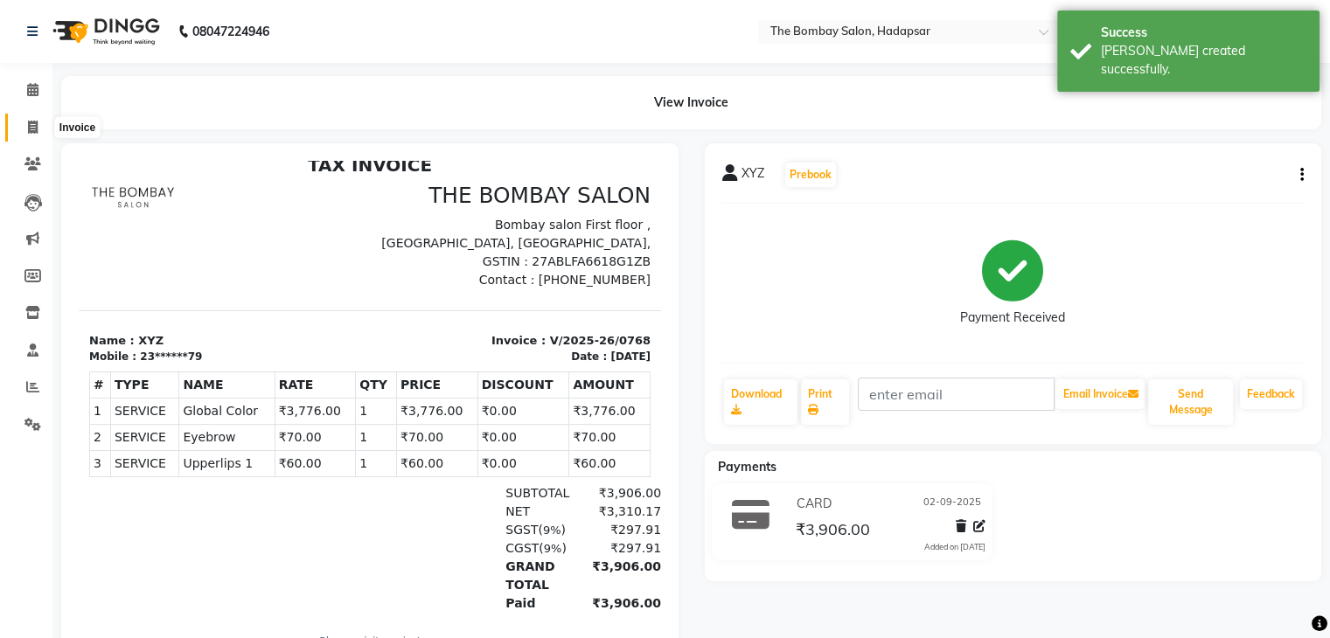
click at [31, 134] on span at bounding box center [32, 128] width 31 height 20
select select "service"
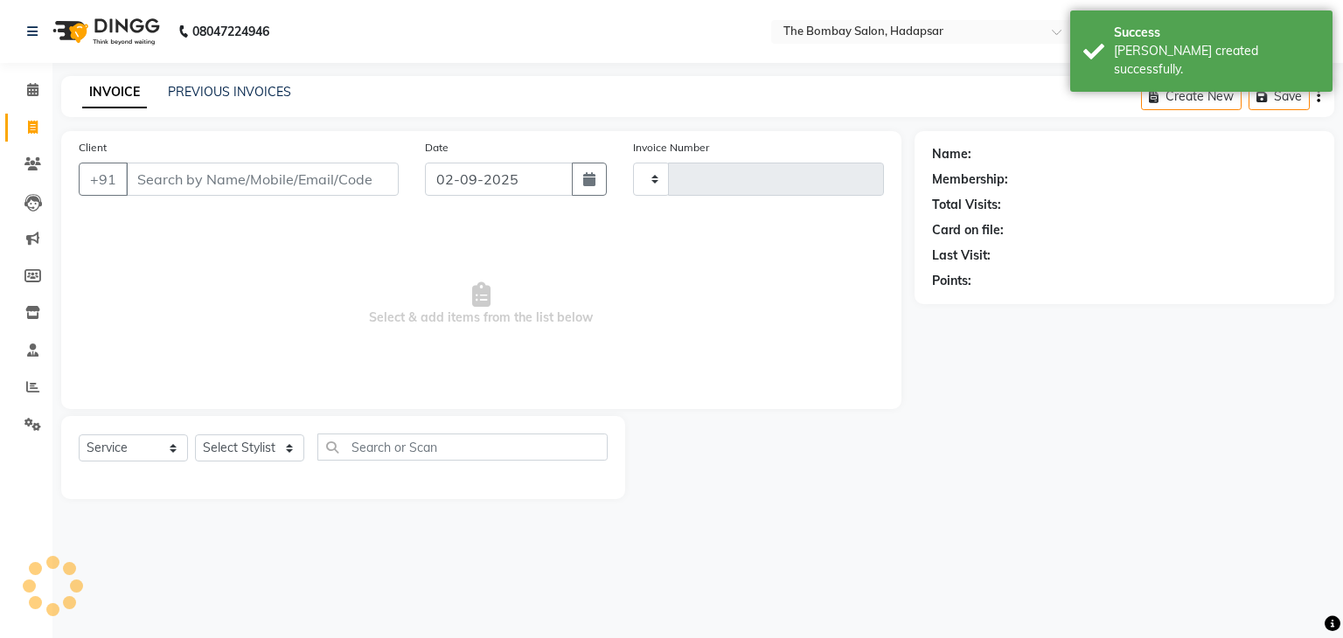
type input "0769"
select select "8374"
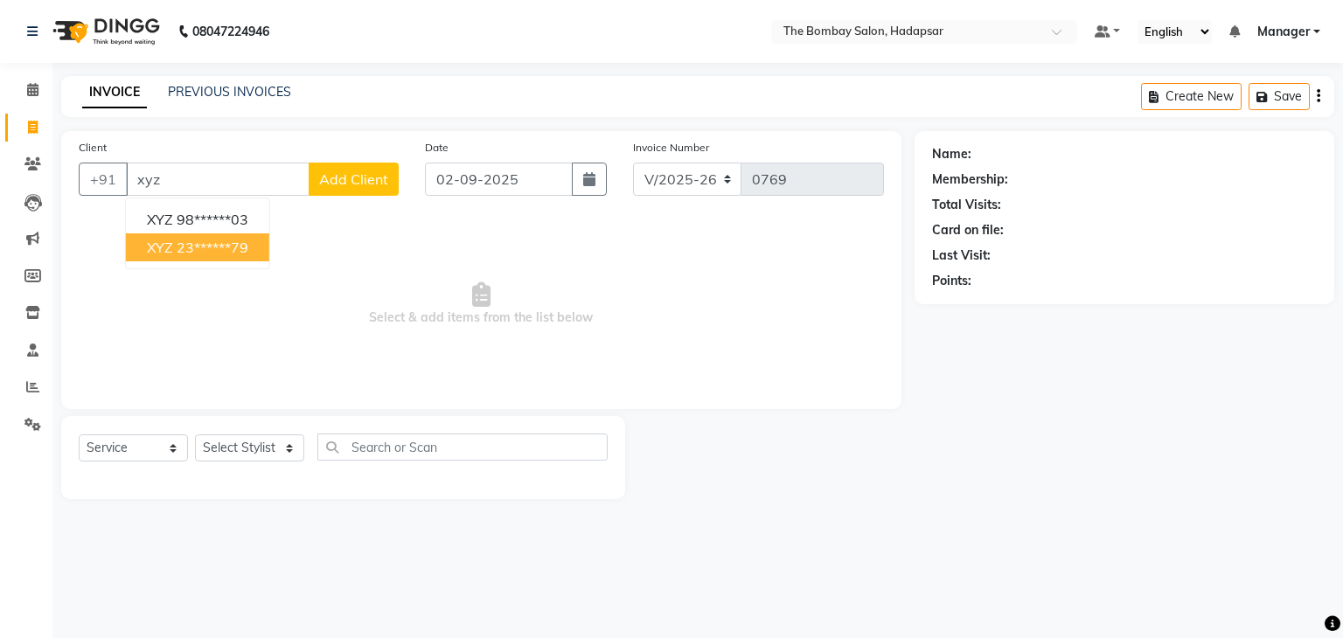
click at [191, 250] on ngb-highlight "23******79" at bounding box center [213, 247] width 72 height 17
type input "23******79"
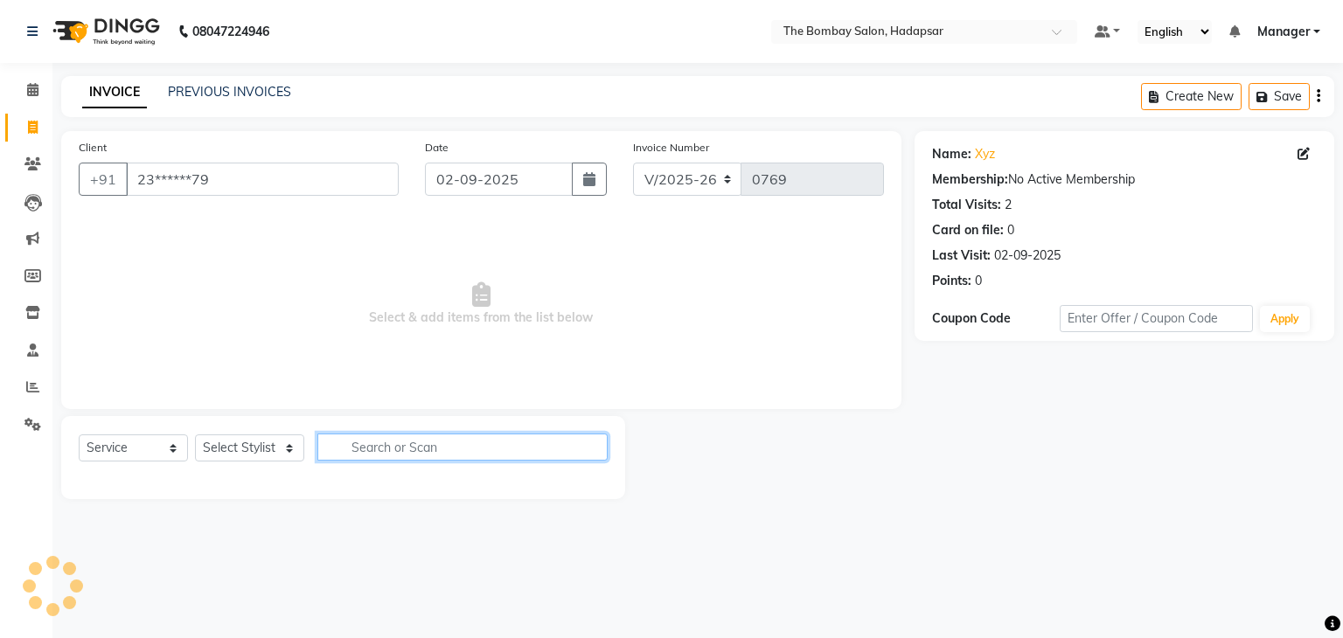
click at [485, 443] on input "text" at bounding box center [462, 447] width 290 height 27
type input "eye"
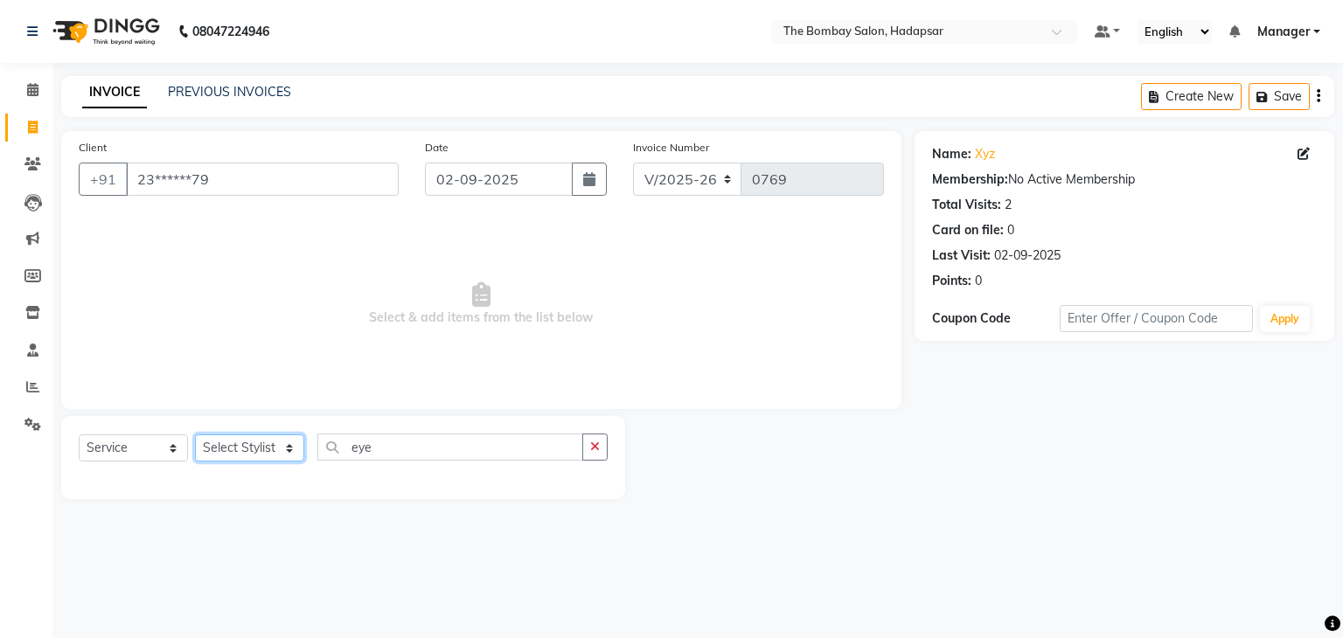
click at [276, 444] on select "Select Stylist [PERSON_NAME] hasn KASIF Manager [PERSON_NAME] MUKESH MUSARIK PI…" at bounding box center [249, 447] width 109 height 27
select select "83192"
click at [195, 435] on select "Select Stylist [PERSON_NAME] hasn KASIF Manager [PERSON_NAME] MUKESH MUSARIK PI…" at bounding box center [249, 447] width 109 height 27
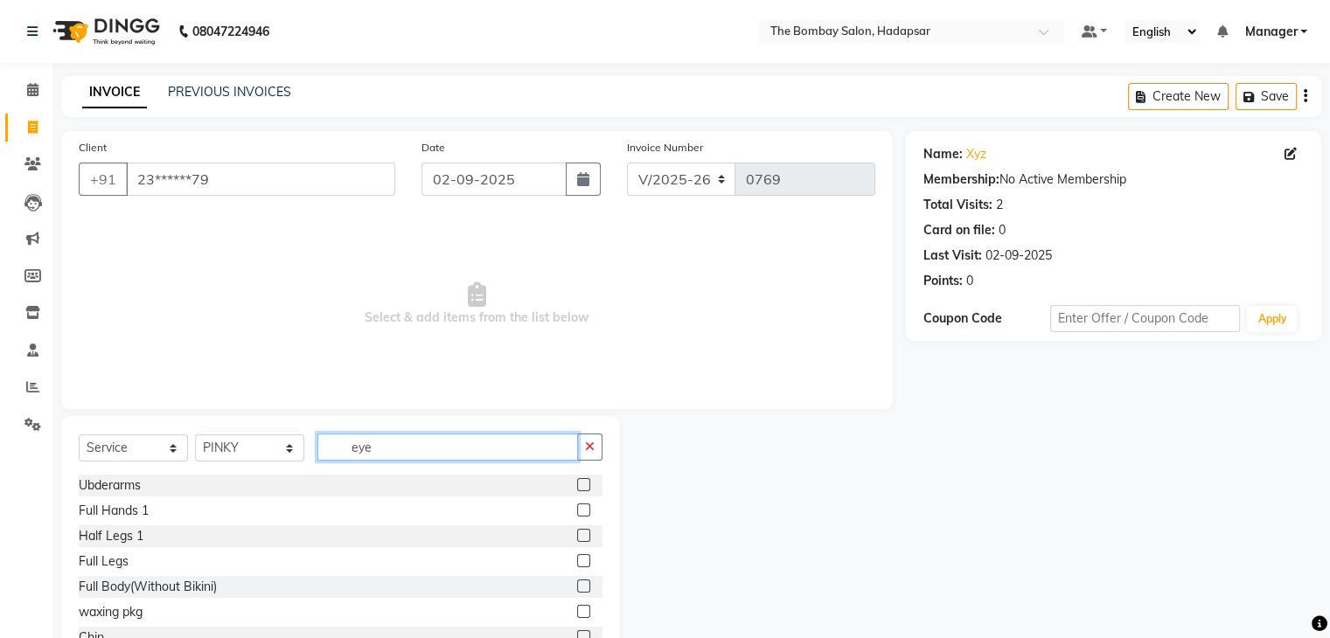
click at [434, 451] on input "eye" at bounding box center [447, 447] width 260 height 27
click at [400, 455] on input "eye" at bounding box center [447, 447] width 260 height 27
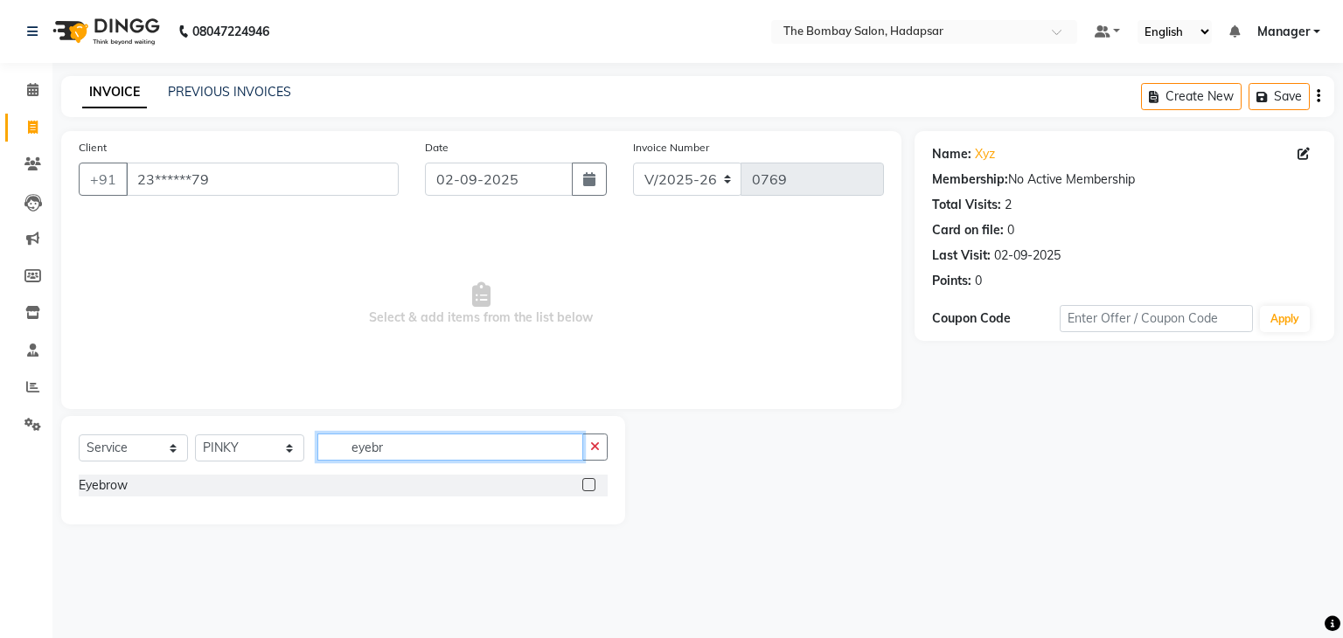
type input "eyebr"
click at [589, 483] on label at bounding box center [588, 484] width 13 height 13
click at [589, 483] on input "checkbox" at bounding box center [587, 485] width 11 height 11
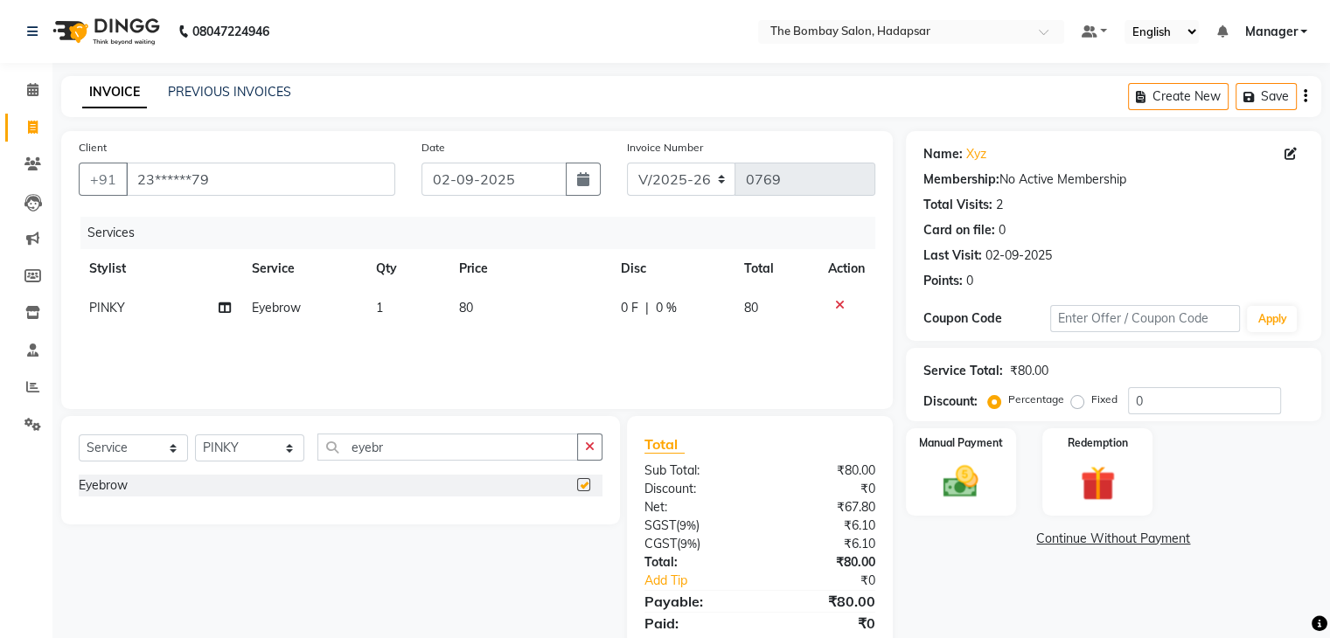
checkbox input "false"
click at [469, 311] on span "80" at bounding box center [466, 308] width 14 height 16
select select "83192"
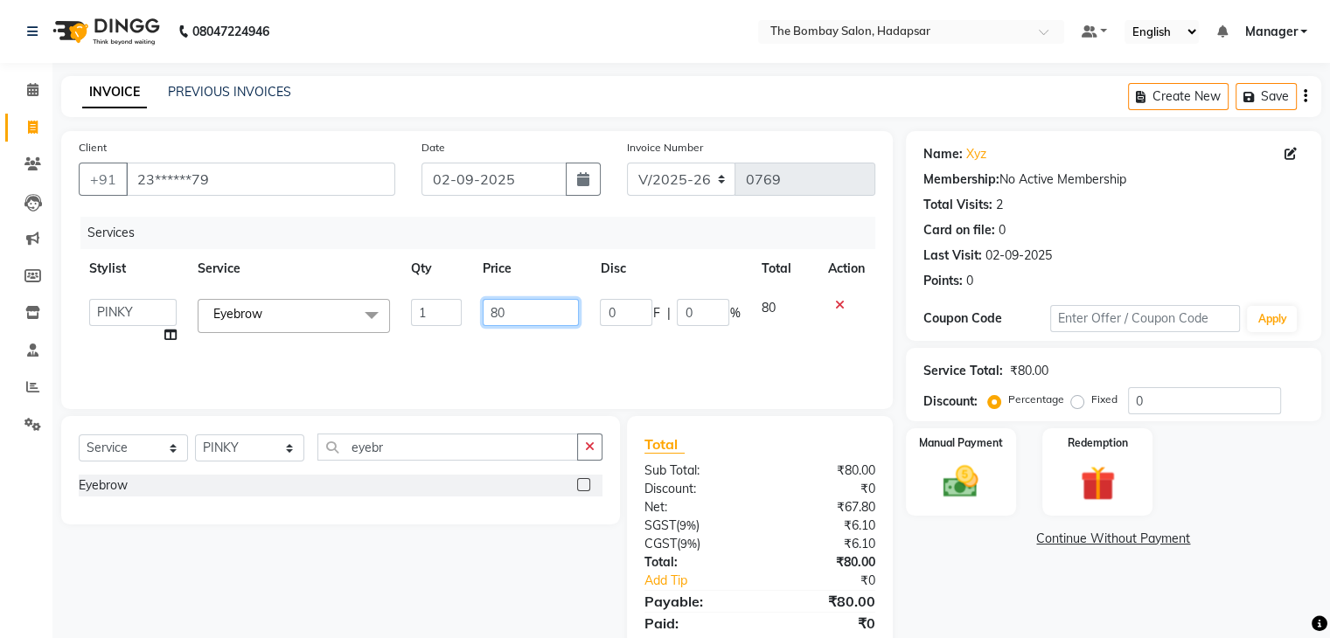
click at [519, 312] on input "80" at bounding box center [531, 312] width 96 height 27
type input "8"
type input "70"
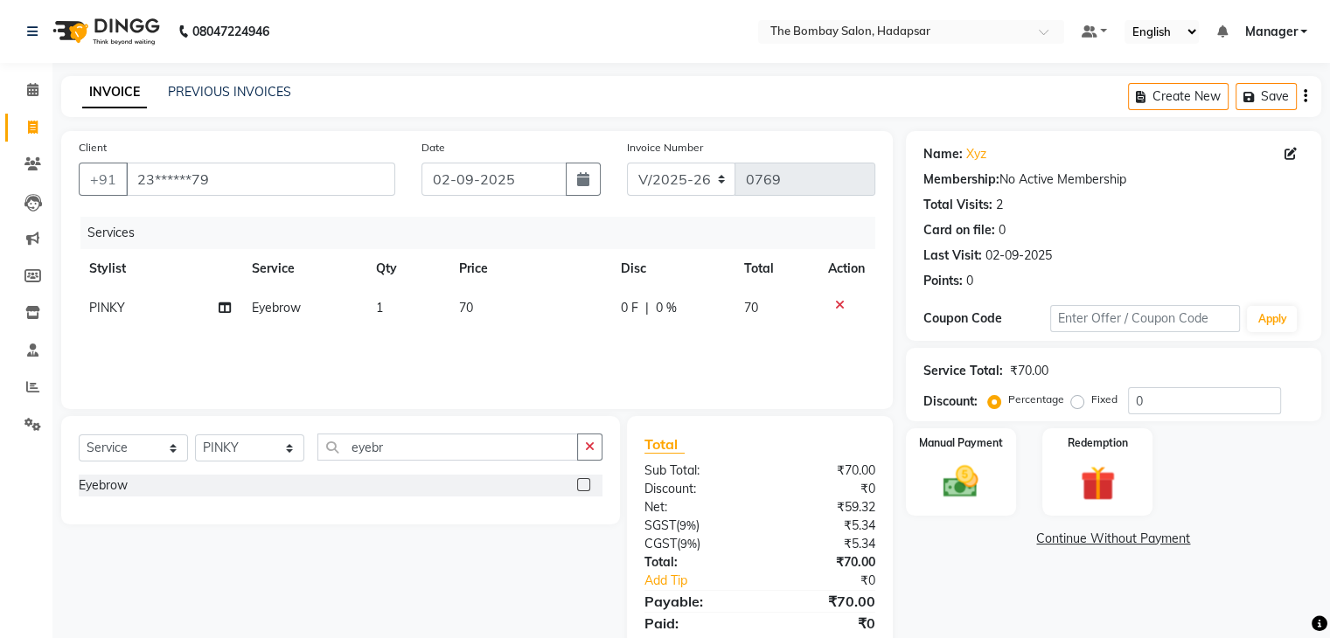
click at [566, 369] on div "Services Stylist Service Qty Price Disc Total Action PINKY Eyebrow 1 70 0 F | 0…" at bounding box center [477, 304] width 796 height 175
click at [945, 498] on img at bounding box center [960, 483] width 59 height 42
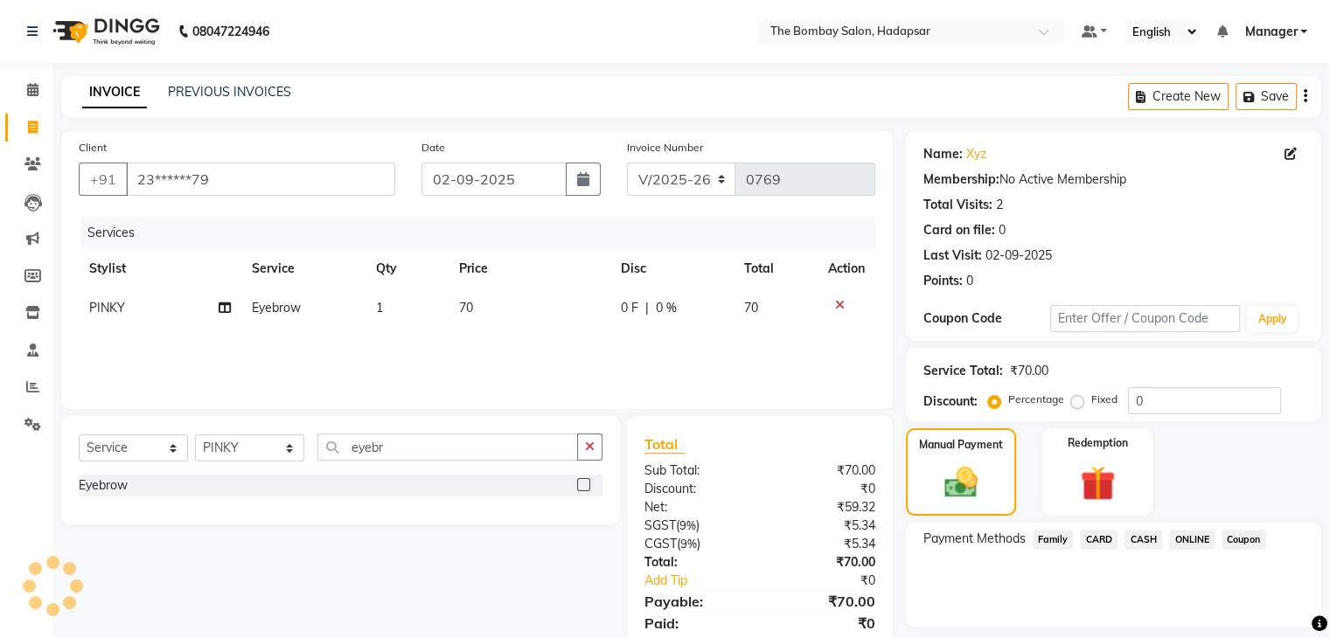
click at [1140, 539] on span "CASH" at bounding box center [1143, 540] width 38 height 20
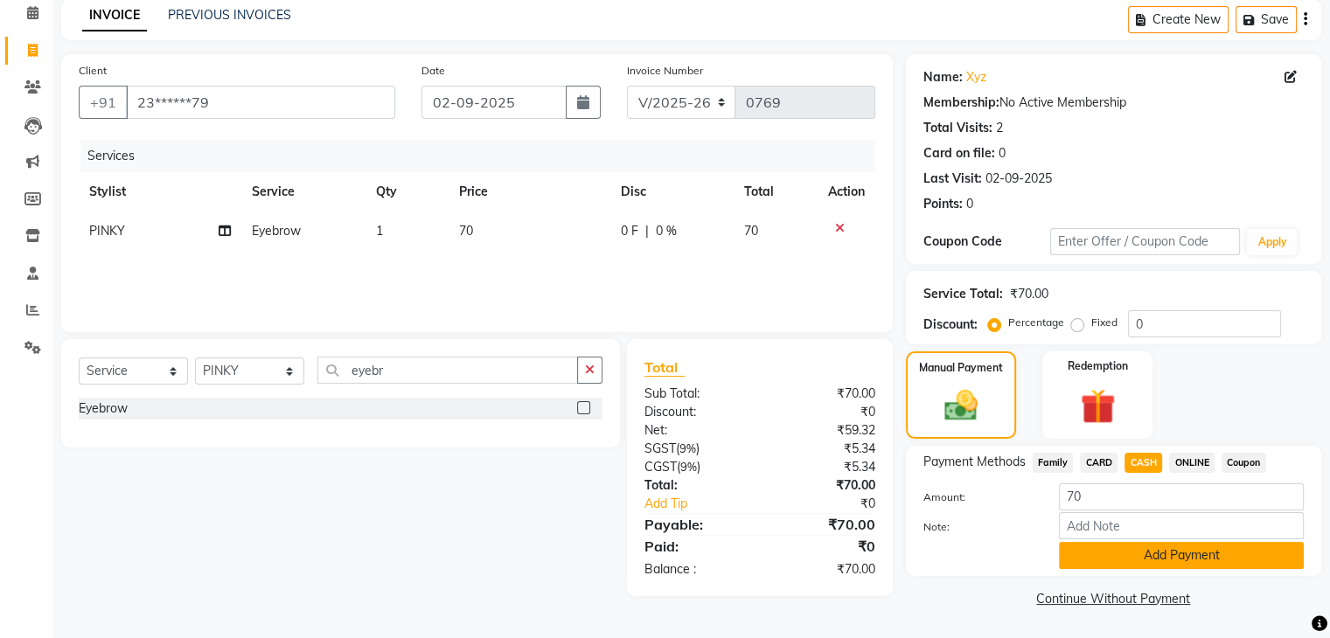
scroll to position [77, 0]
click at [1128, 560] on button "Add Payment" at bounding box center [1181, 555] width 245 height 27
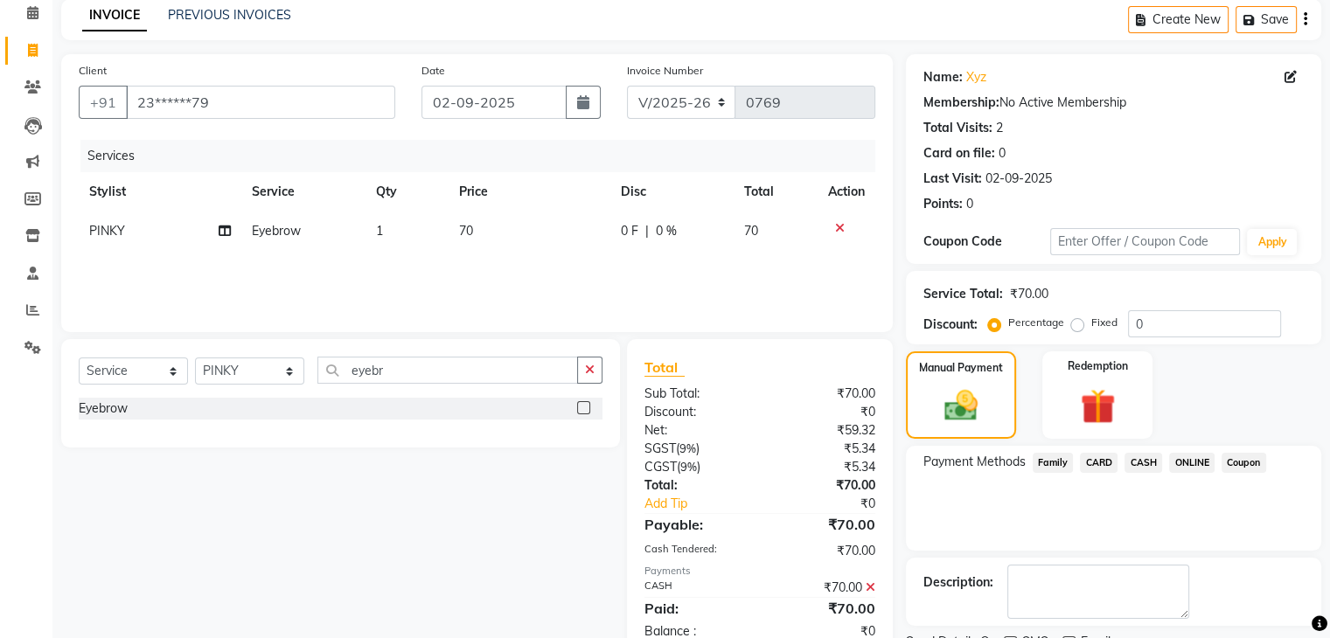
scroll to position [149, 0]
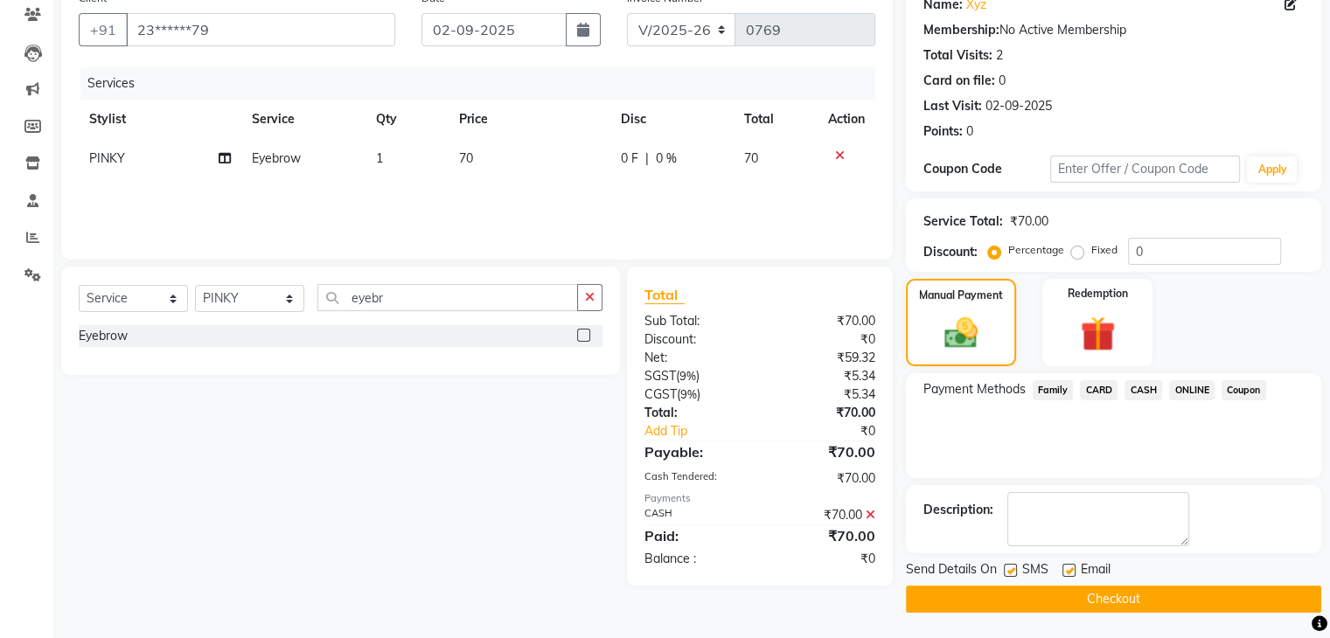
click at [1068, 571] on label at bounding box center [1068, 570] width 13 height 13
click at [1068, 571] on input "checkbox" at bounding box center [1067, 571] width 11 height 11
checkbox input "false"
click at [1064, 599] on button "Checkout" at bounding box center [1113, 599] width 415 height 27
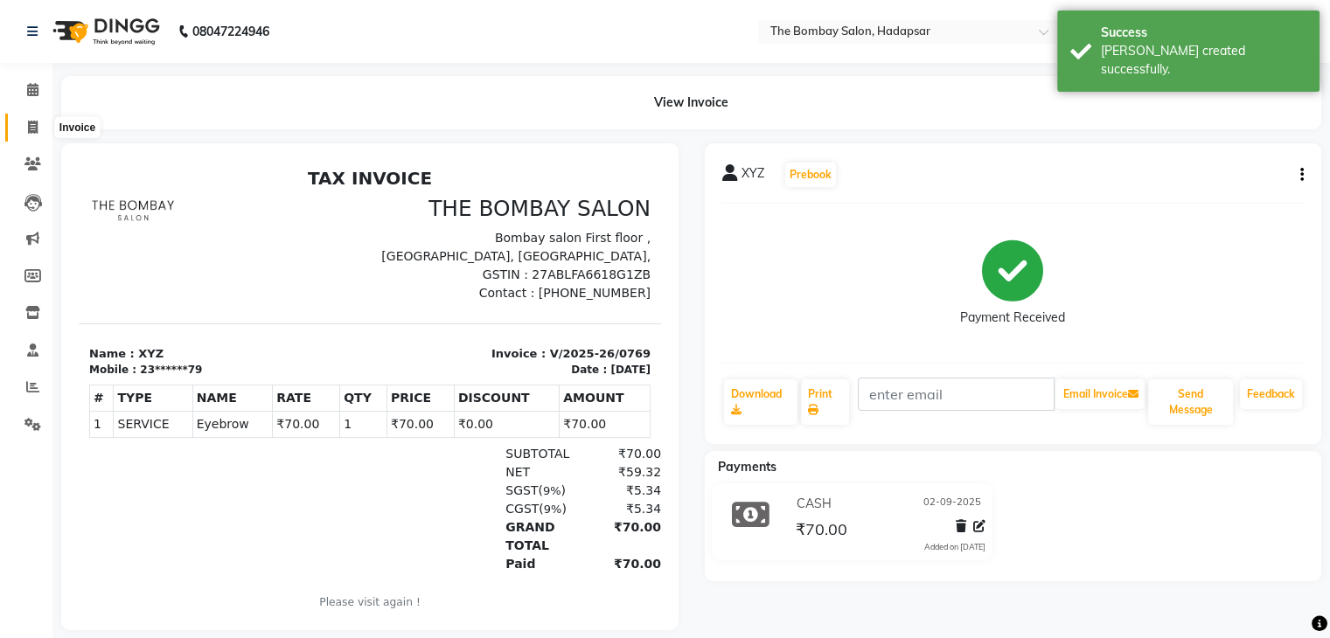
click at [32, 132] on icon at bounding box center [33, 127] width 10 height 13
select select "service"
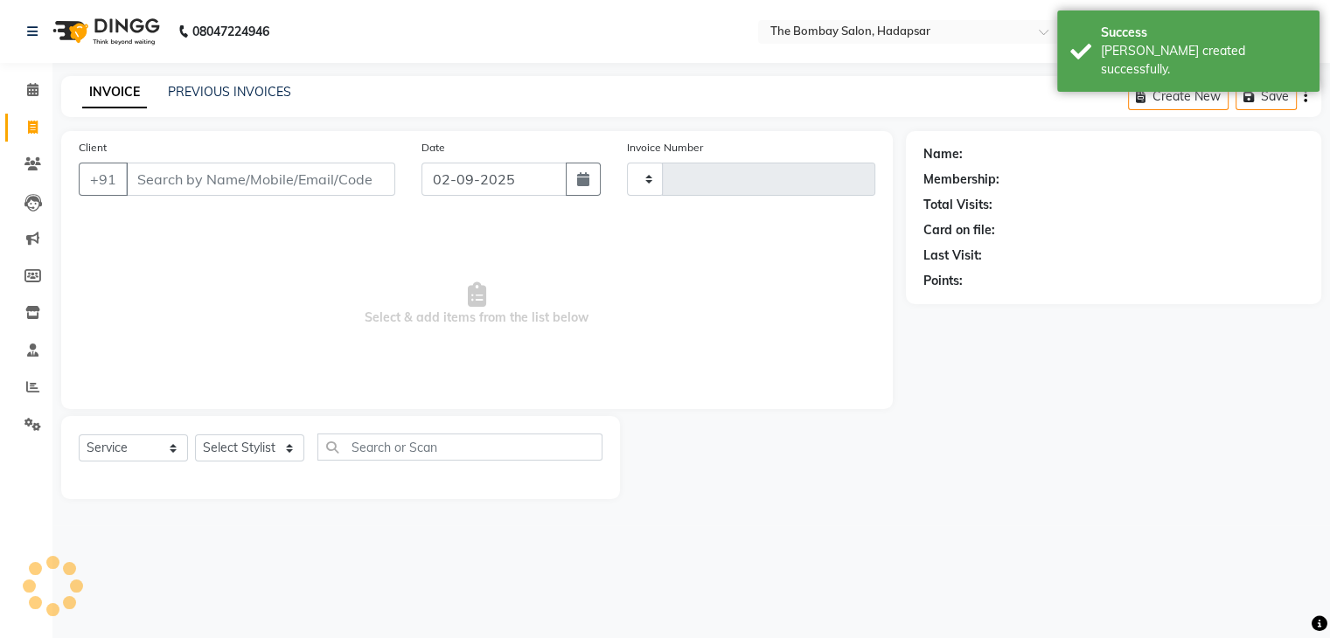
type input "0770"
select select "8374"
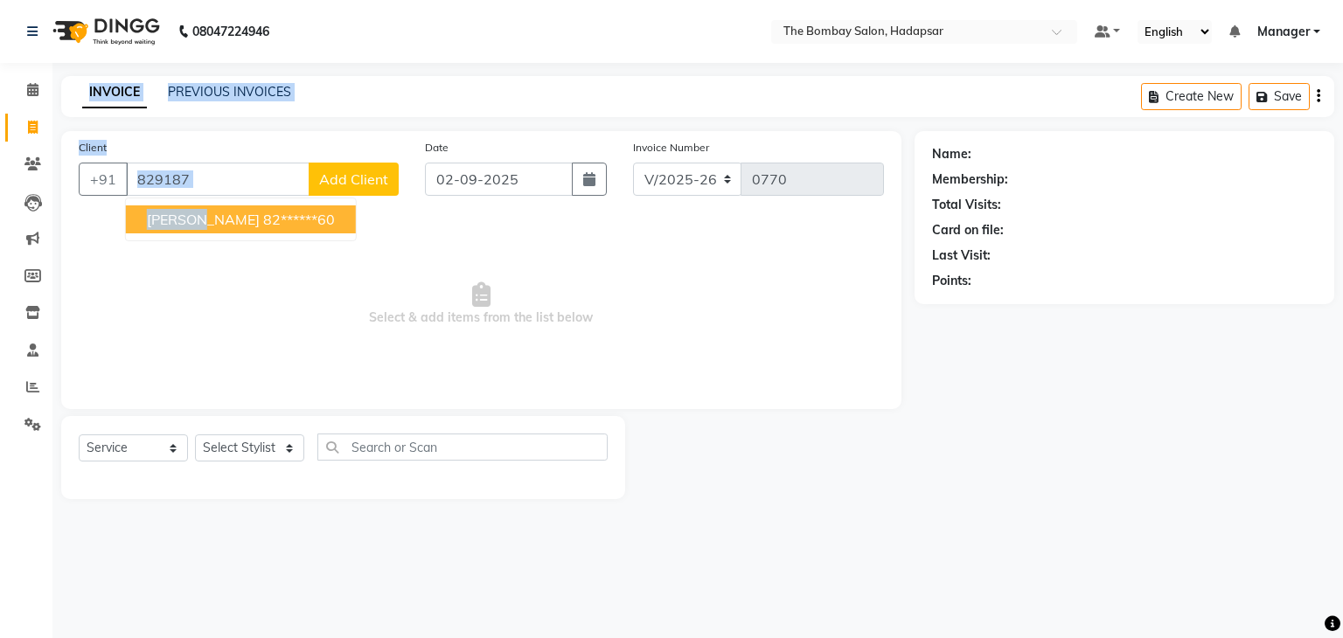
drag, startPoint x: 60, startPoint y: 96, endPoint x: 212, endPoint y: 224, distance: 197.9
click at [212, 224] on main "INVOICE PREVIOUS INVOICES Create New Save Client [PHONE_NUMBER] [PERSON_NAME] 8…" at bounding box center [697, 300] width 1290 height 449
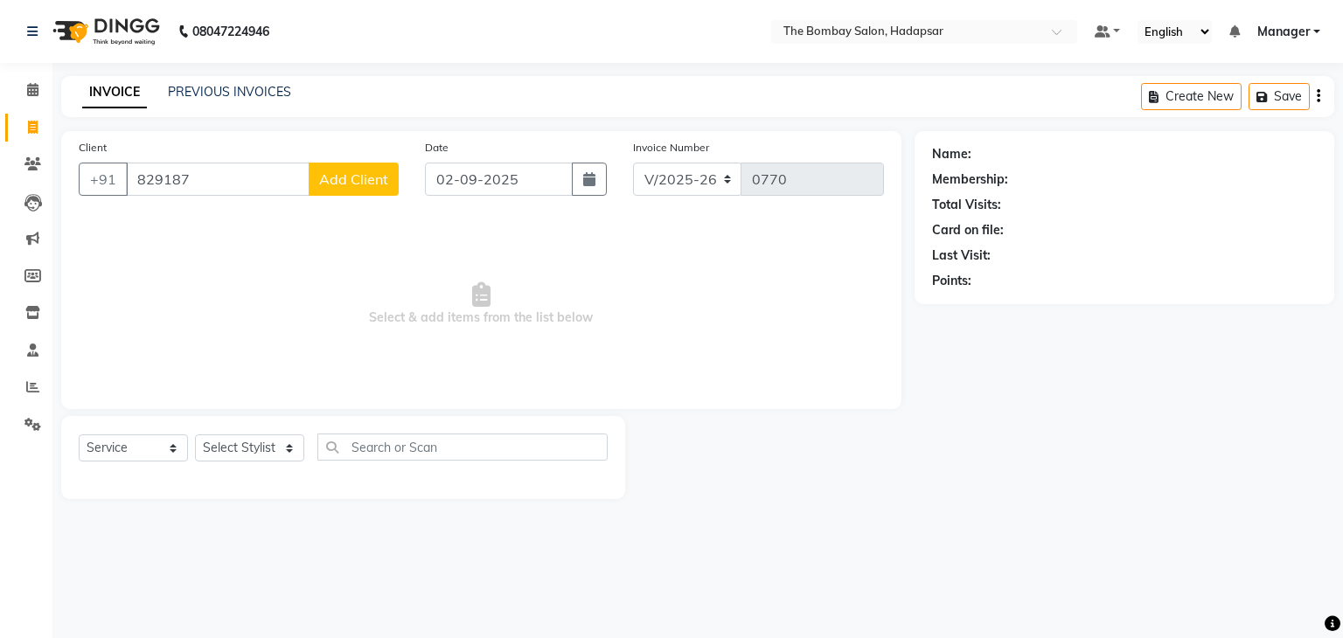
click at [306, 305] on span "Select & add items from the list below" at bounding box center [481, 304] width 805 height 175
click at [200, 180] on input "829187" at bounding box center [218, 179] width 184 height 33
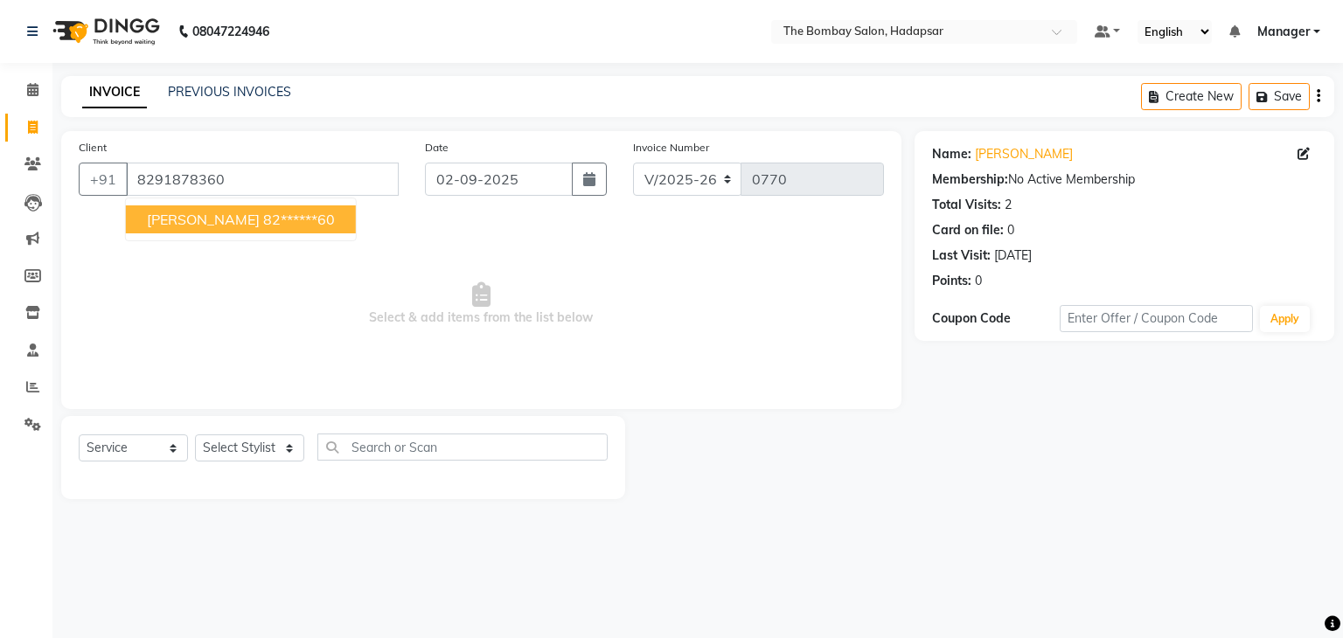
click at [222, 233] on button "[PERSON_NAME] 82******60" at bounding box center [241, 219] width 230 height 28
type input "82******60"
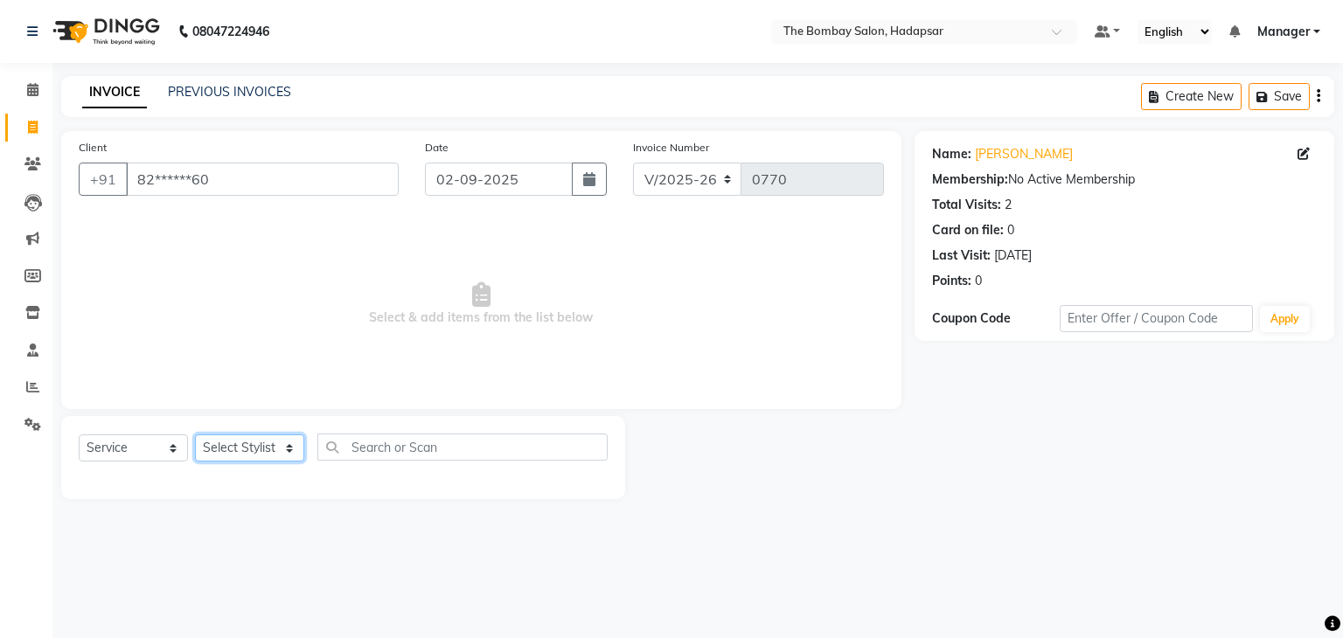
click at [253, 455] on select "Select Stylist [PERSON_NAME] hasn KASIF Manager [PERSON_NAME] MUKESH MUSARIK PI…" at bounding box center [249, 447] width 109 height 27
select select "82049"
click at [195, 435] on select "Select Stylist [PERSON_NAME] hasn KASIF Manager [PERSON_NAME] MUKESH MUSARIK PI…" at bounding box center [249, 447] width 109 height 27
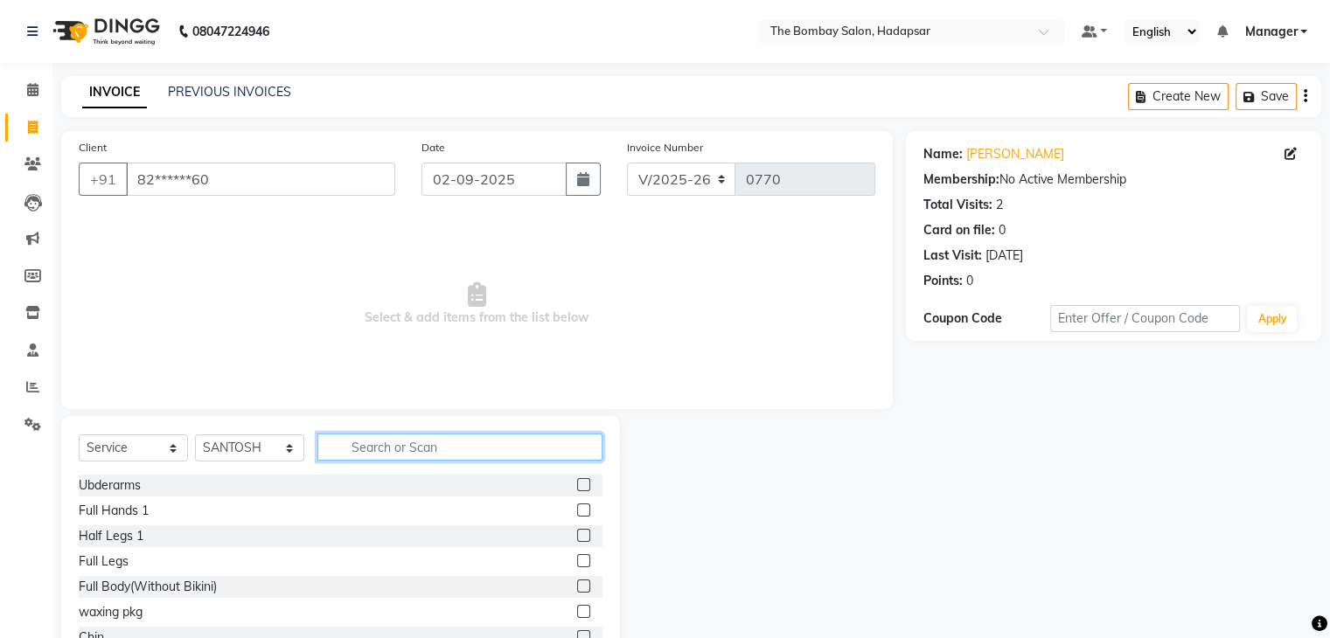
click at [391, 442] on input "text" at bounding box center [459, 447] width 285 height 27
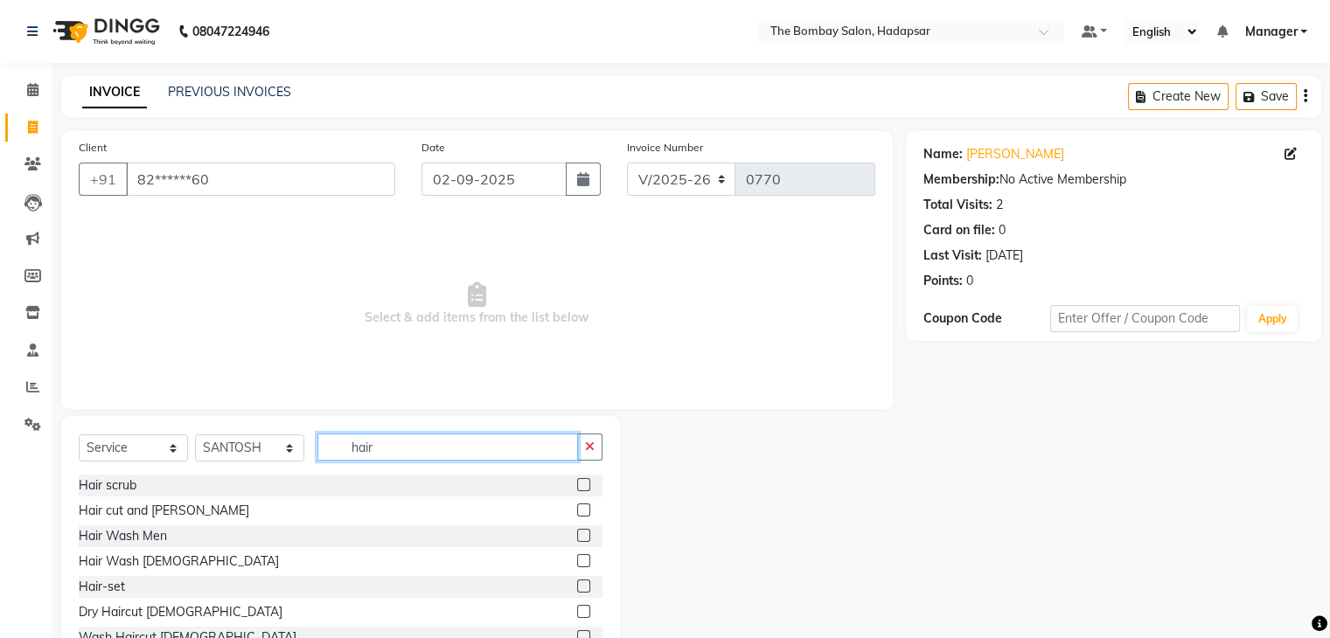
type input "hair"
click at [577, 565] on label at bounding box center [583, 560] width 13 height 13
click at [577, 565] on input "checkbox" at bounding box center [582, 561] width 11 height 11
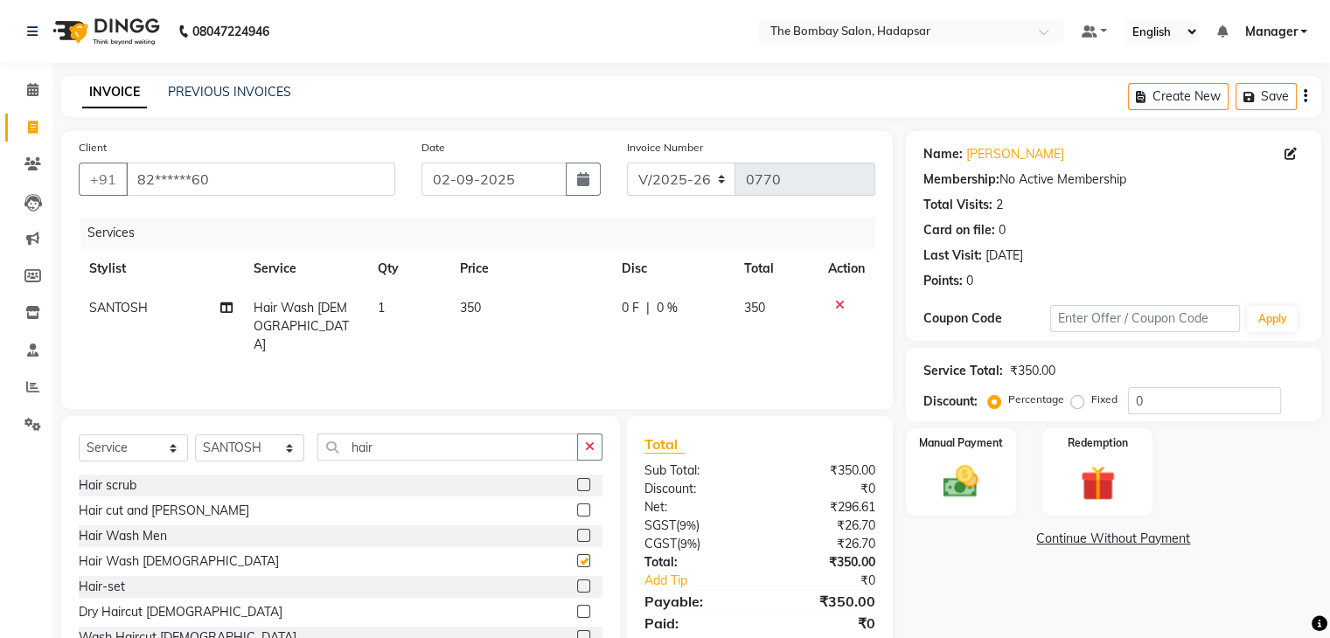
checkbox input "false"
click at [465, 310] on span "350" at bounding box center [470, 308] width 21 height 16
select select "82049"
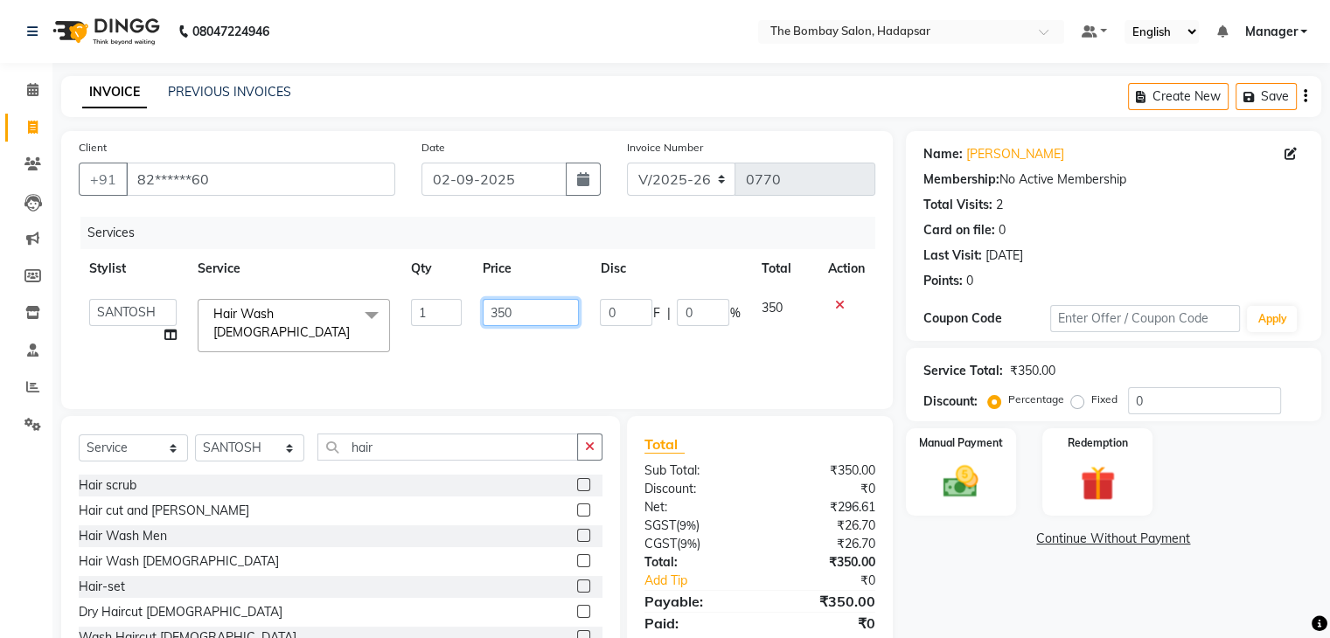
click at [510, 312] on input "350" at bounding box center [531, 312] width 96 height 27
type input "3"
type input "400"
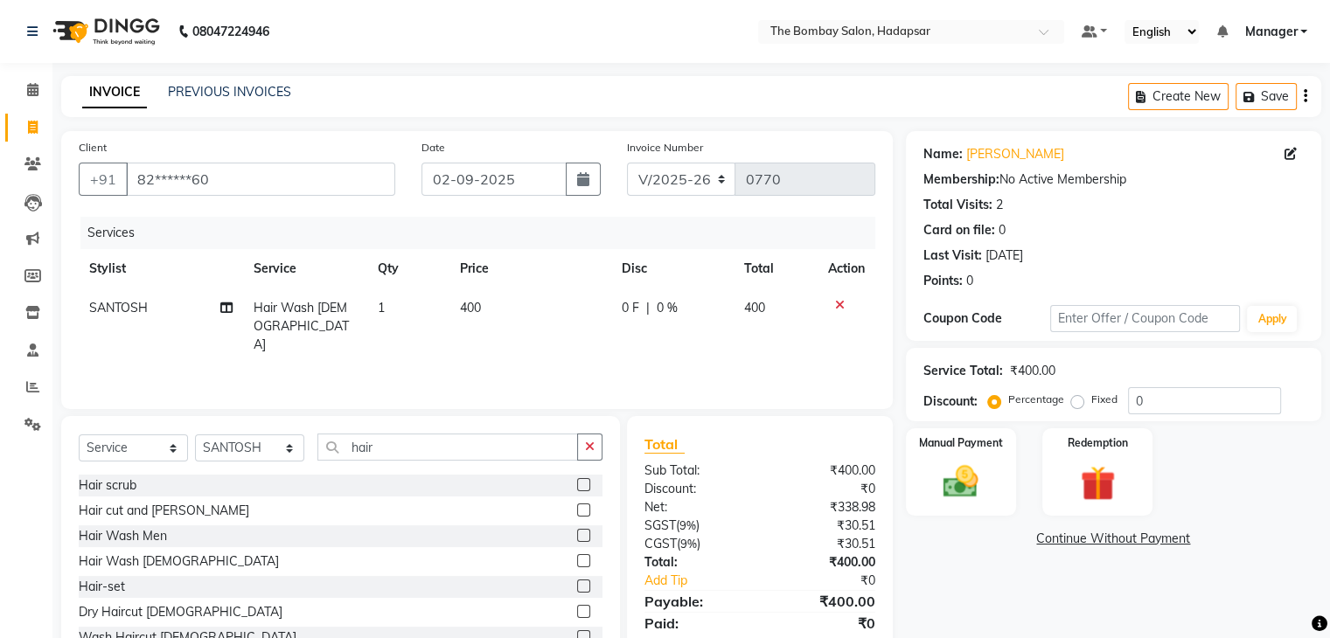
click at [521, 337] on td "400" at bounding box center [529, 326] width 161 height 76
select select "82049"
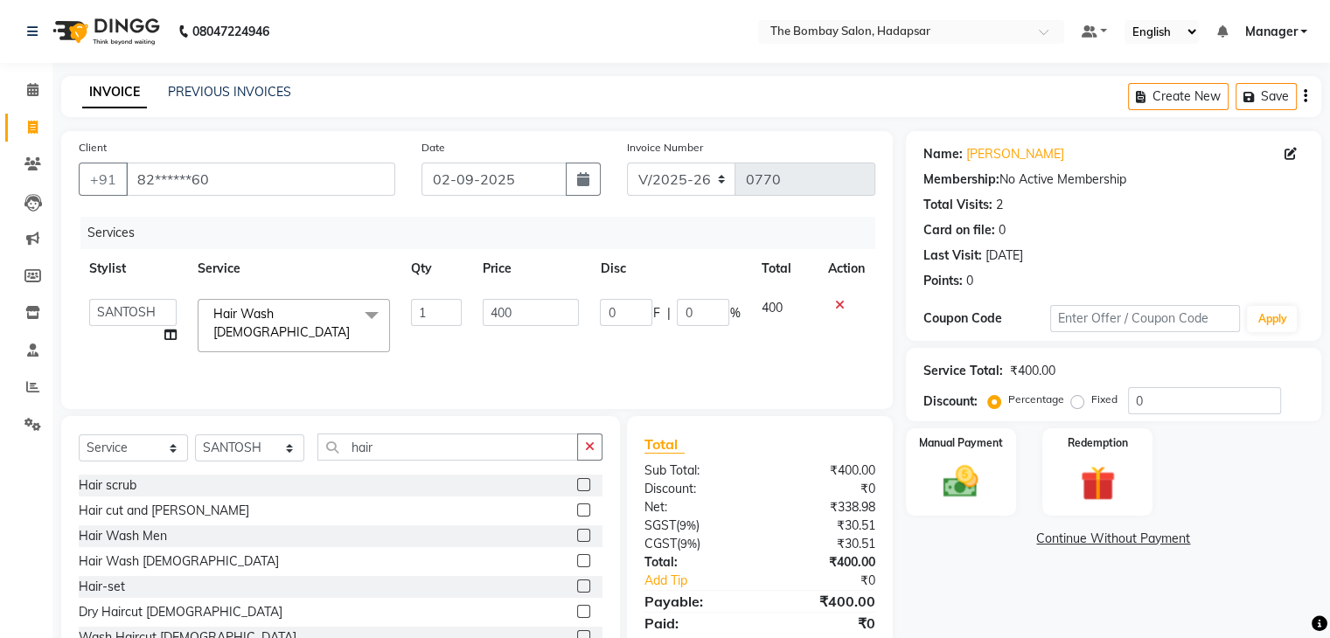
scroll to position [63, 0]
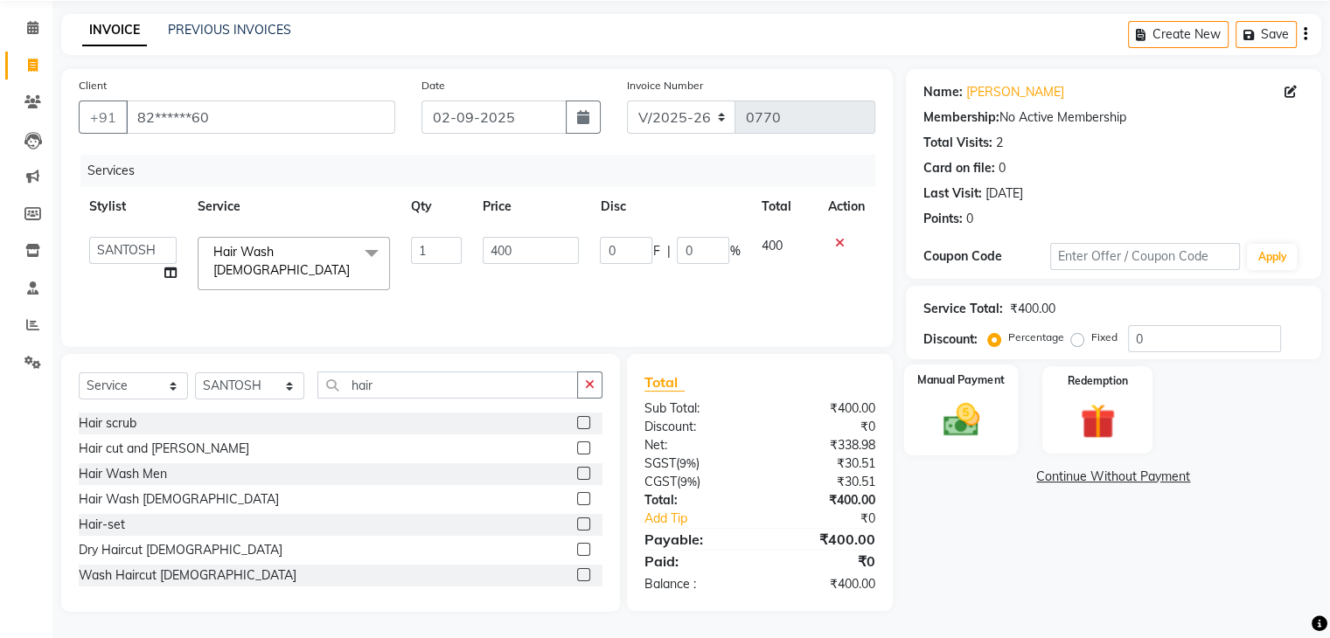
click at [940, 421] on img at bounding box center [960, 420] width 59 height 42
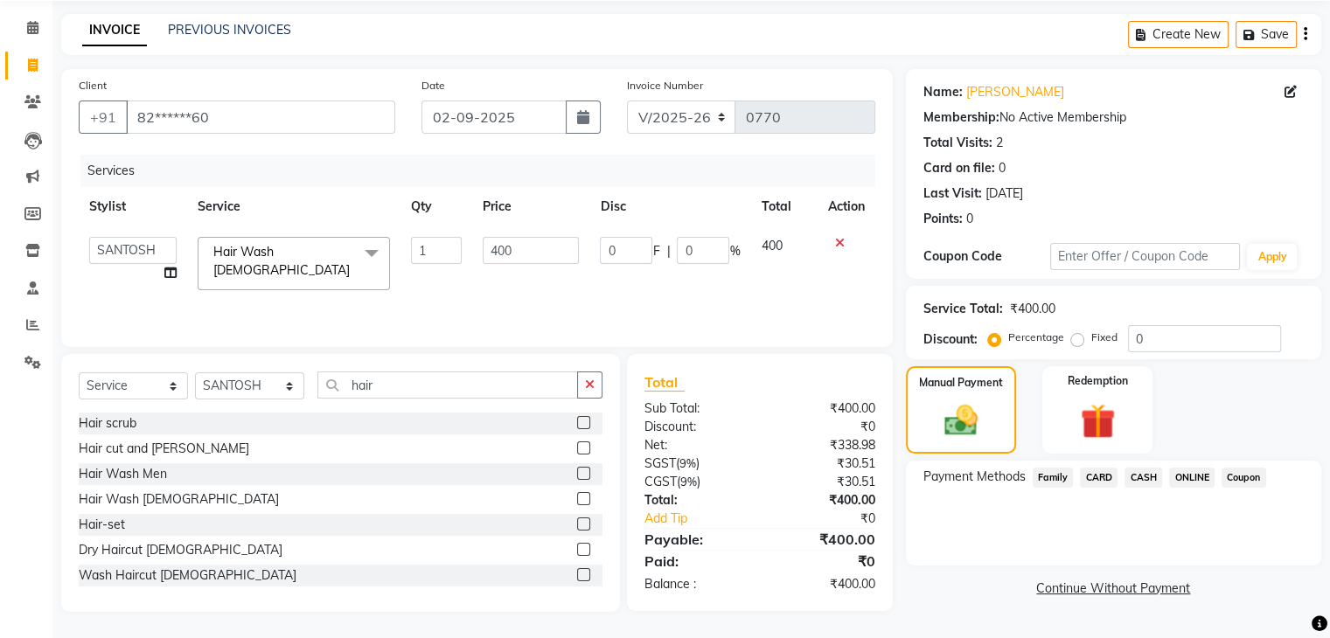
click at [1177, 477] on span "ONLINE" at bounding box center [1191, 478] width 45 height 20
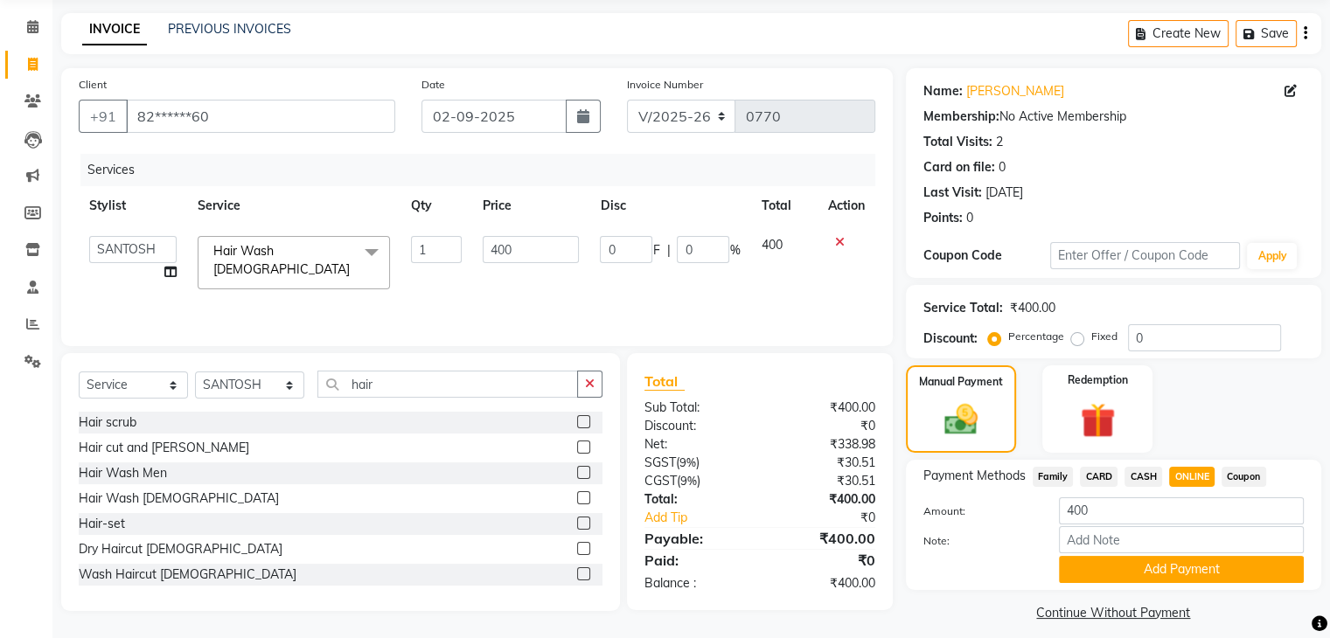
scroll to position [78, 0]
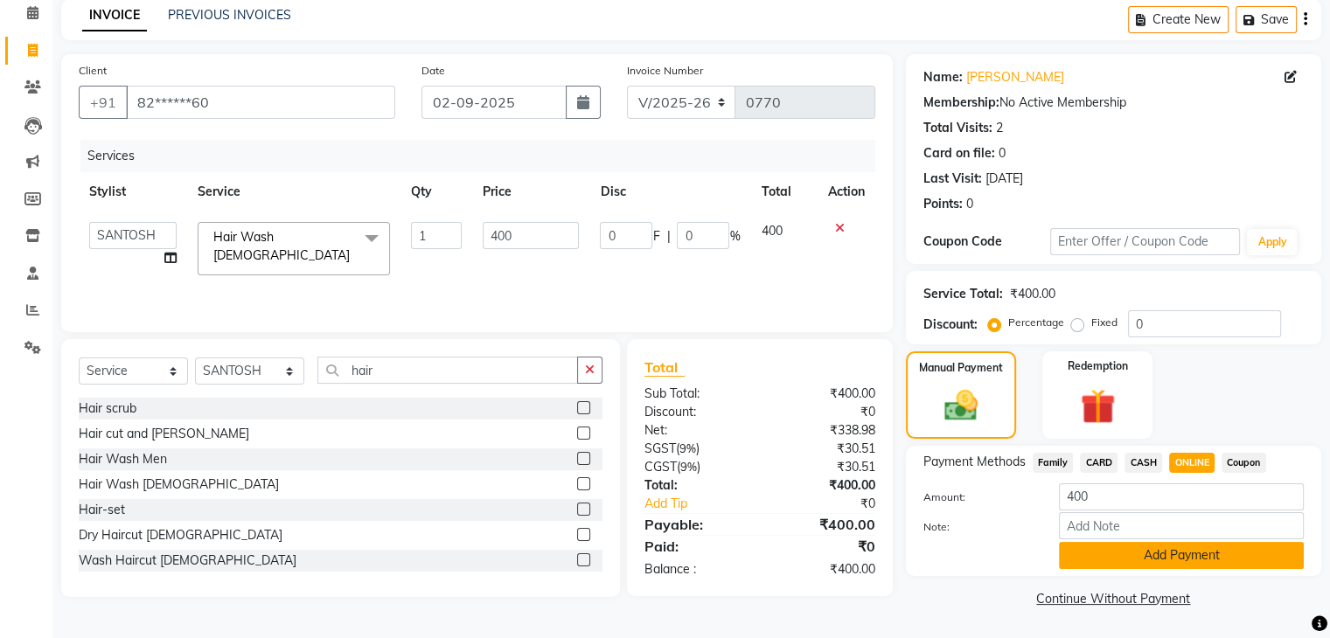
click at [1134, 553] on button "Add Payment" at bounding box center [1181, 555] width 245 height 27
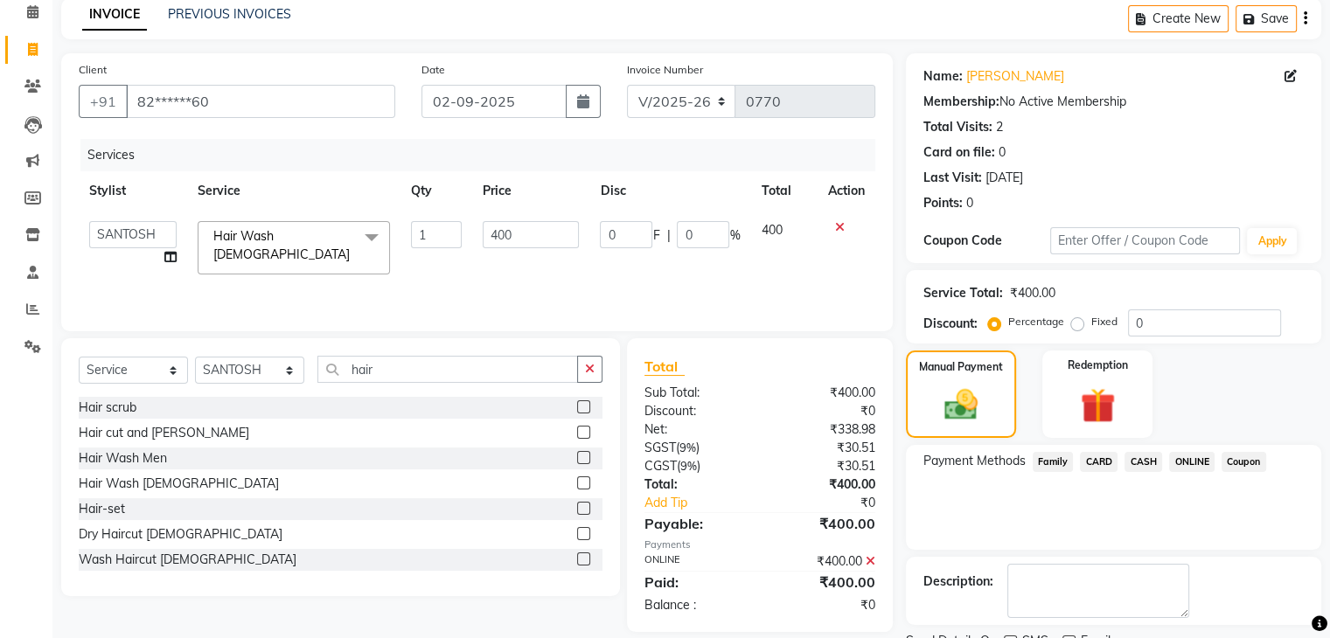
scroll to position [149, 0]
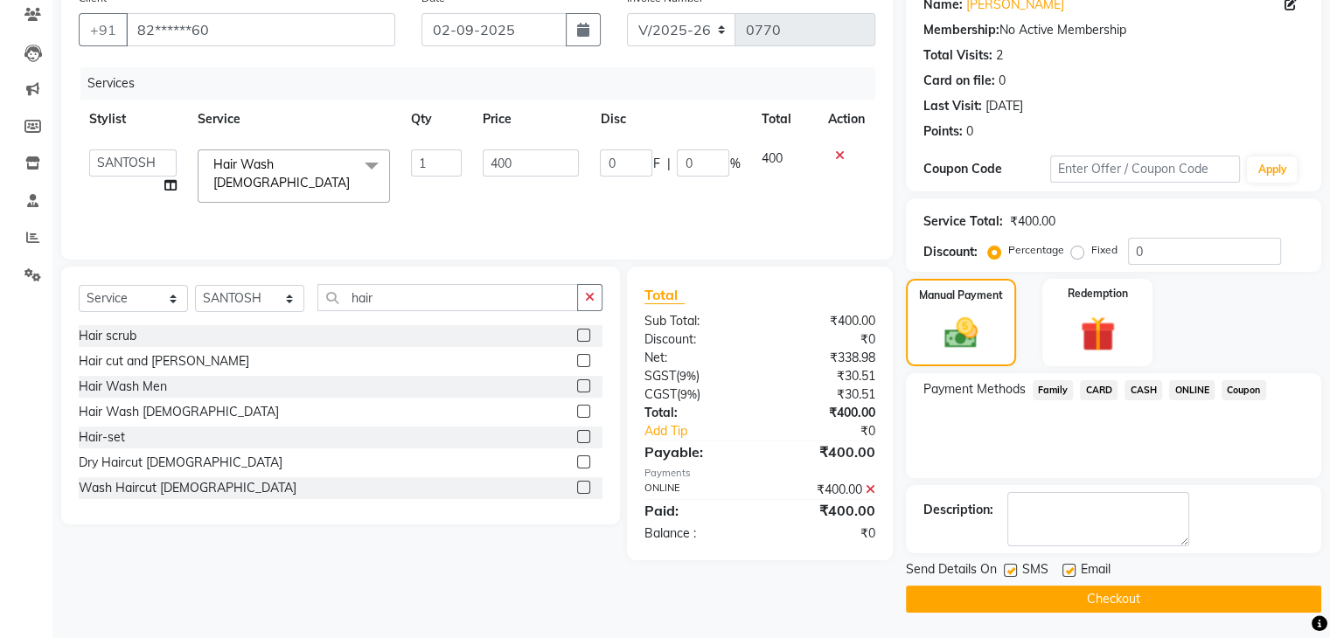
click at [1071, 574] on label at bounding box center [1068, 570] width 13 height 13
click at [1071, 574] on input "checkbox" at bounding box center [1067, 571] width 11 height 11
checkbox input "false"
click at [1070, 601] on button "Checkout" at bounding box center [1113, 599] width 415 height 27
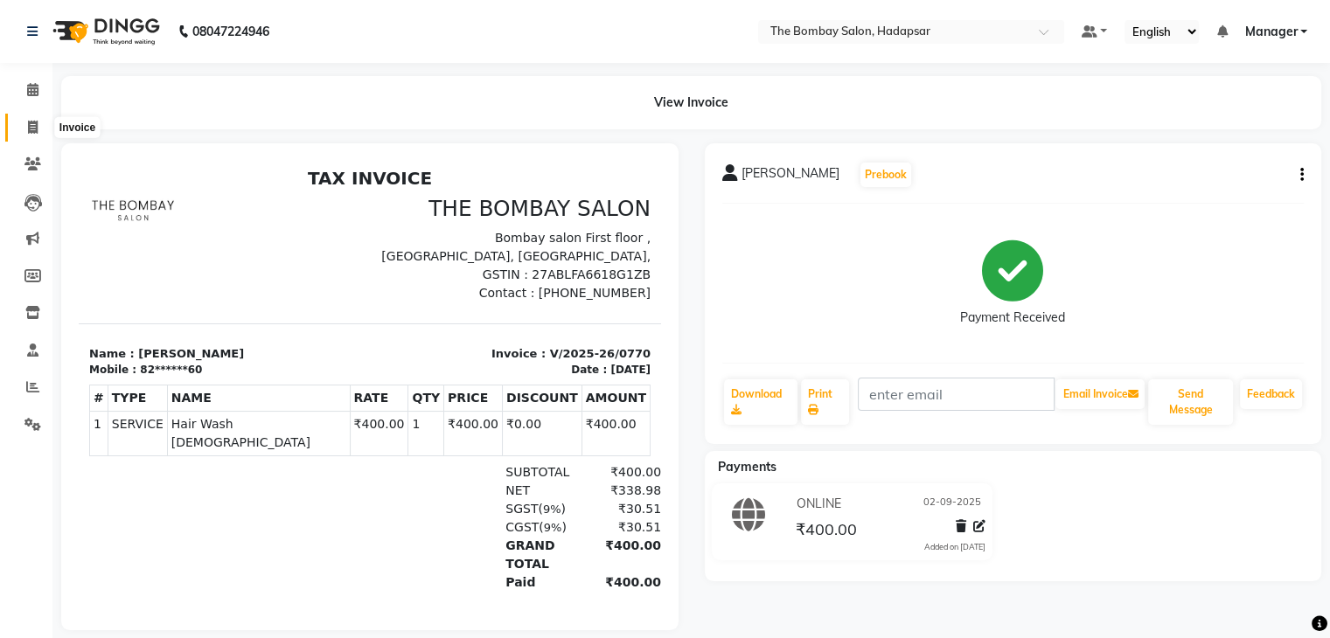
click at [31, 126] on icon at bounding box center [33, 127] width 10 height 13
select select "8374"
select select "service"
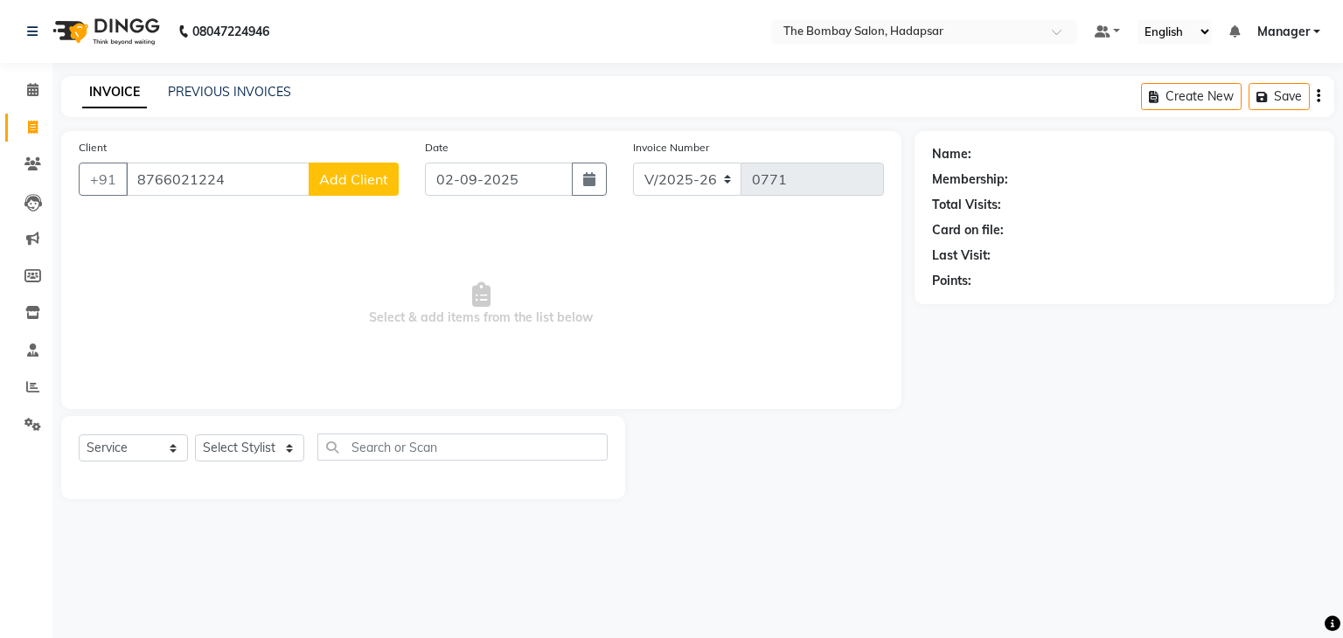
type input "8766021224"
click at [366, 176] on span "Add Client" at bounding box center [353, 178] width 69 height 17
select select "22"
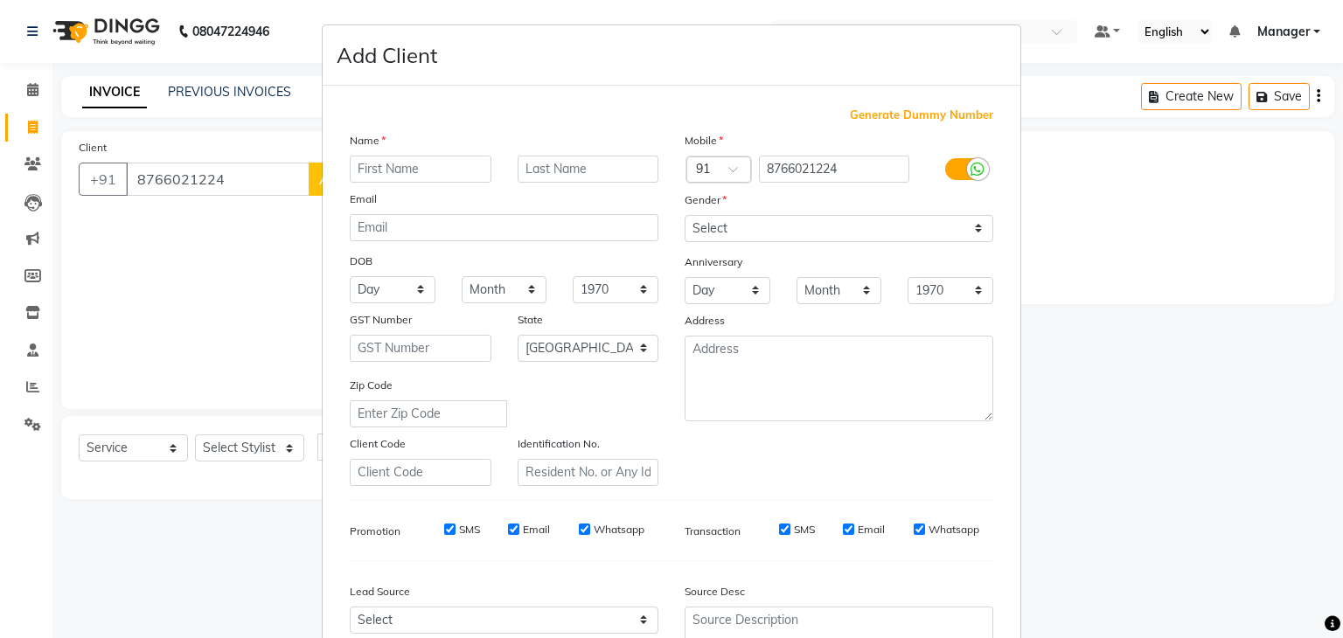
click at [366, 176] on input "text" at bounding box center [421, 169] width 142 height 27
click at [388, 175] on input "sonu" at bounding box center [421, 169] width 142 height 27
type input "s"
click at [410, 175] on input "Sonu" at bounding box center [421, 169] width 142 height 27
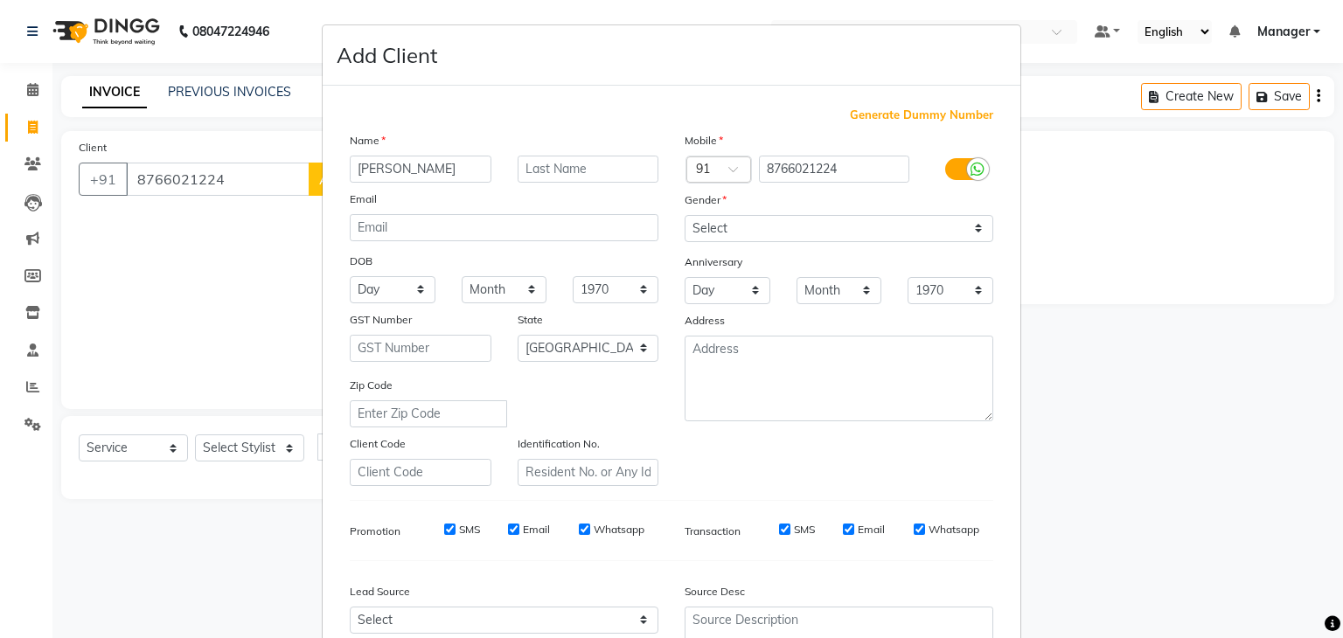
click at [420, 165] on input "[PERSON_NAME]" at bounding box center [421, 169] width 142 height 27
type input "[PERSON_NAME]"
click at [713, 234] on select "Select [DEMOGRAPHIC_DATA] [DEMOGRAPHIC_DATA] Other Prefer Not To Say" at bounding box center [838, 228] width 309 height 27
select select "[DEMOGRAPHIC_DATA]"
click at [684, 216] on select "Select [DEMOGRAPHIC_DATA] [DEMOGRAPHIC_DATA] Other Prefer Not To Say" at bounding box center [838, 228] width 309 height 27
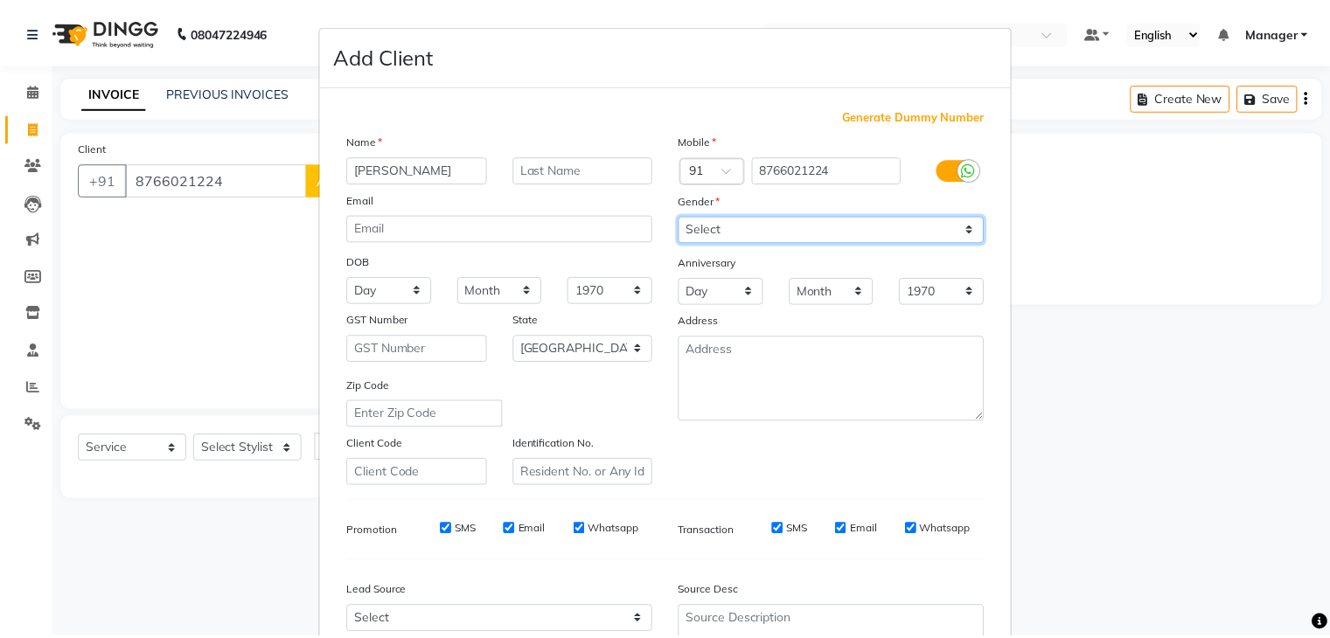
scroll to position [177, 0]
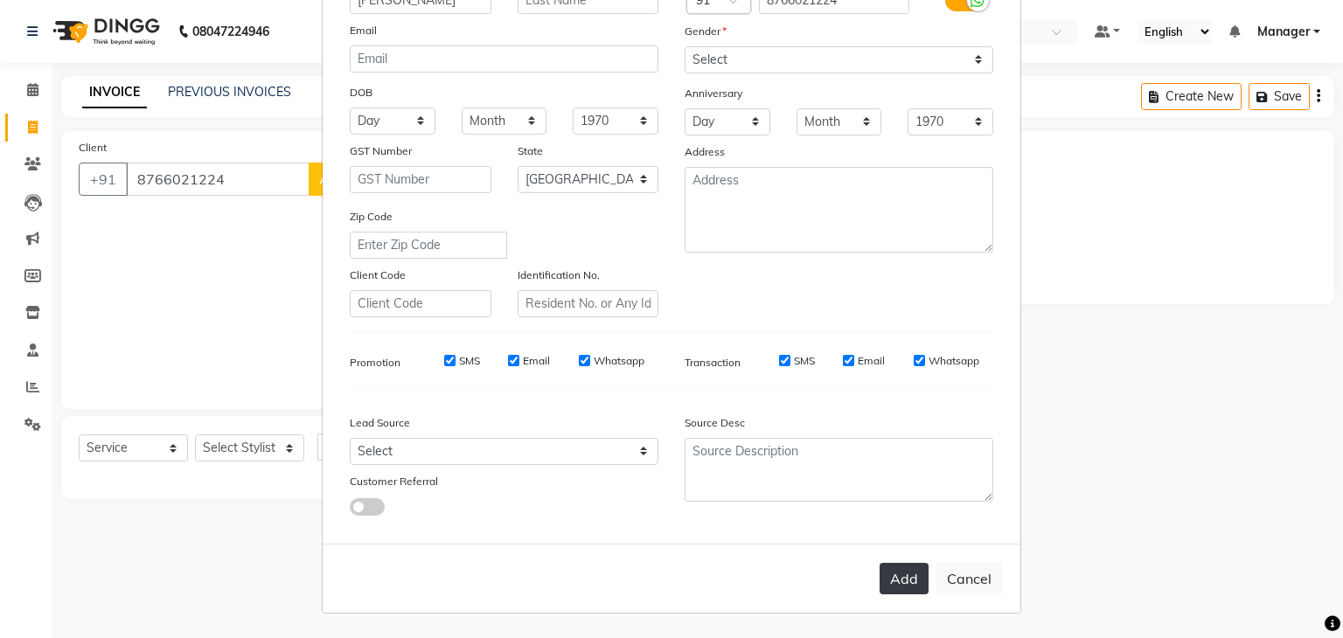
click at [904, 578] on button "Add" at bounding box center [903, 578] width 49 height 31
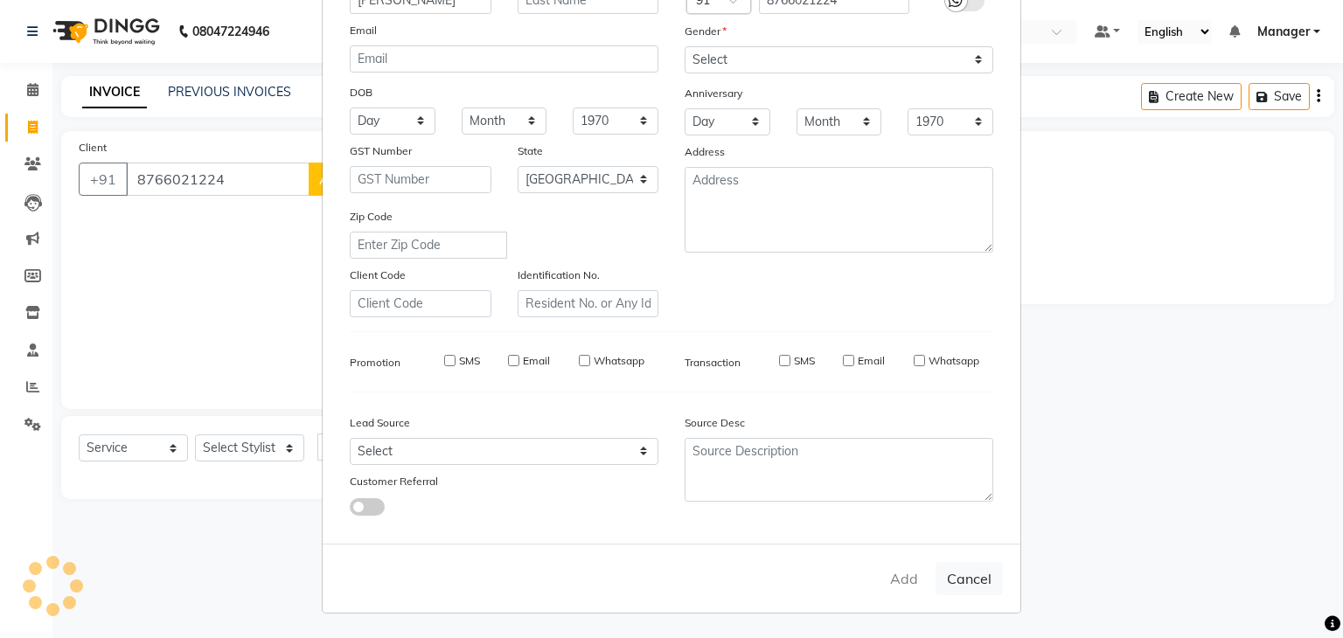
type input "87******24"
select select
select select "null"
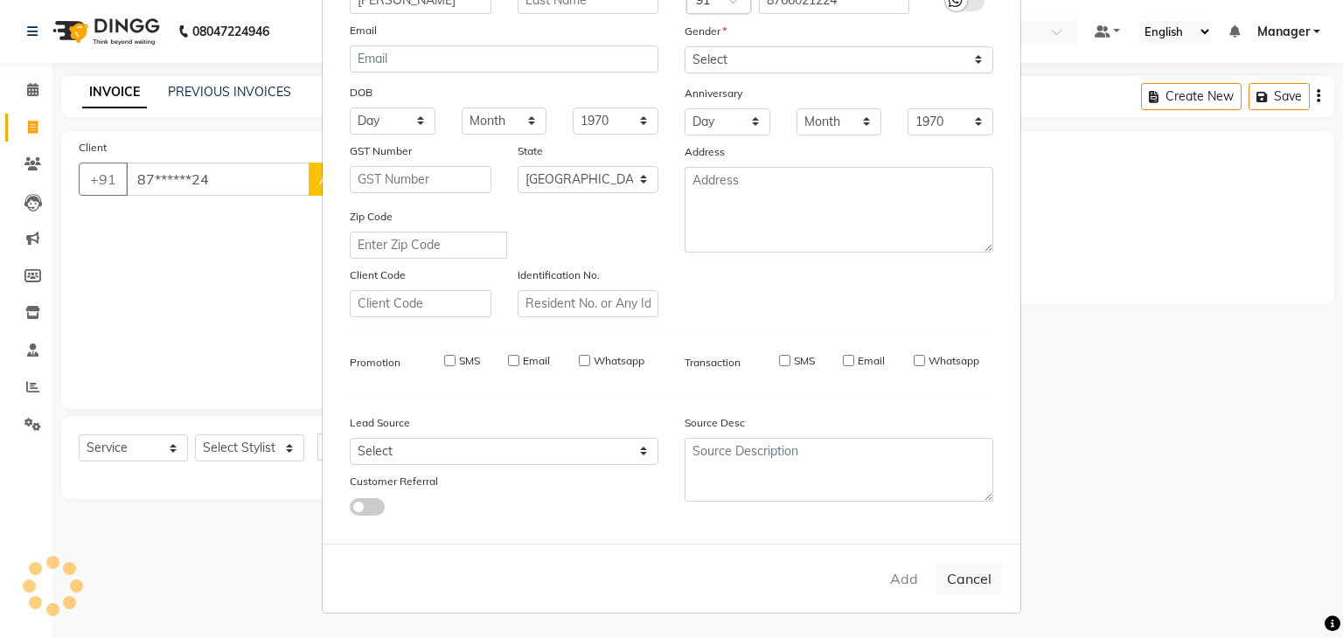
select select
checkbox input "false"
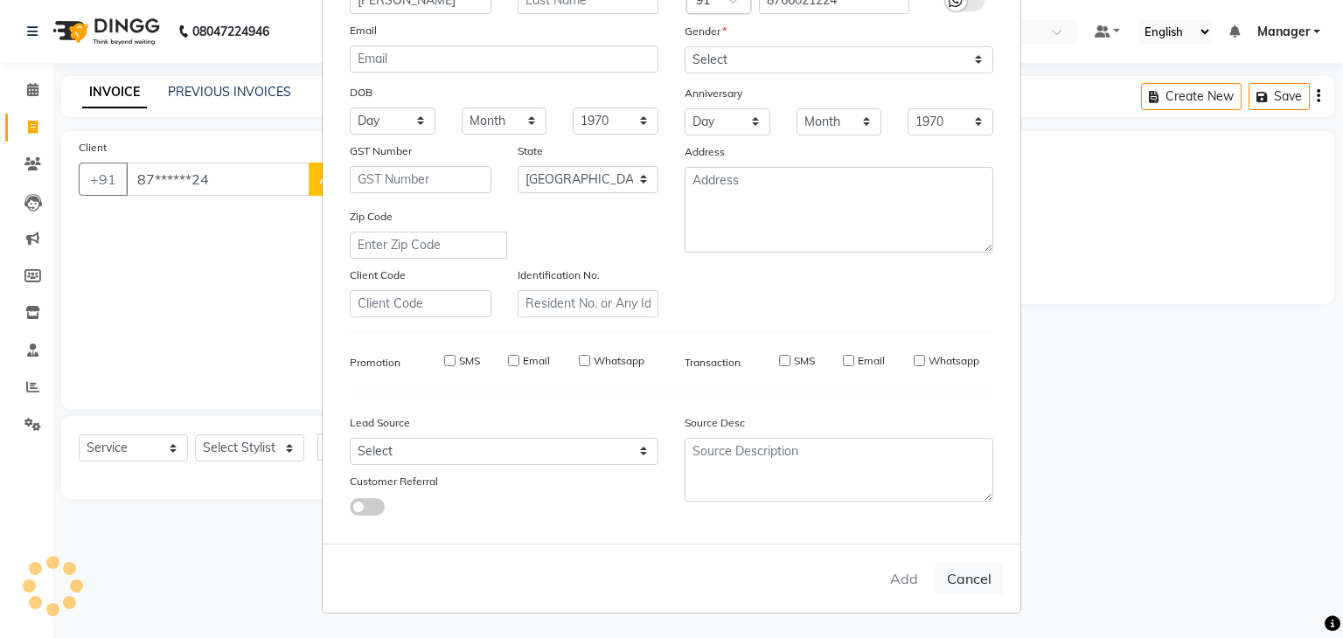
checkbox input "false"
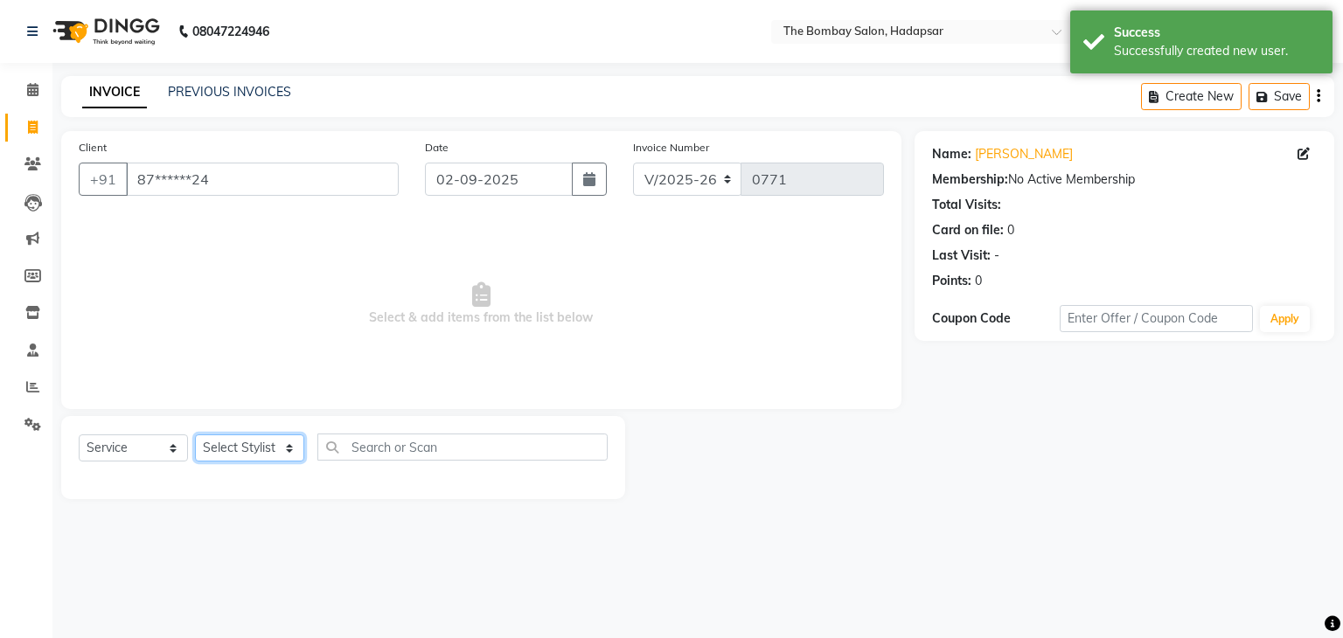
click at [270, 448] on select "Select Stylist [PERSON_NAME] hasn KASIF Manager [PERSON_NAME] MUKESH MUSARIK PI…" at bounding box center [249, 447] width 109 height 27
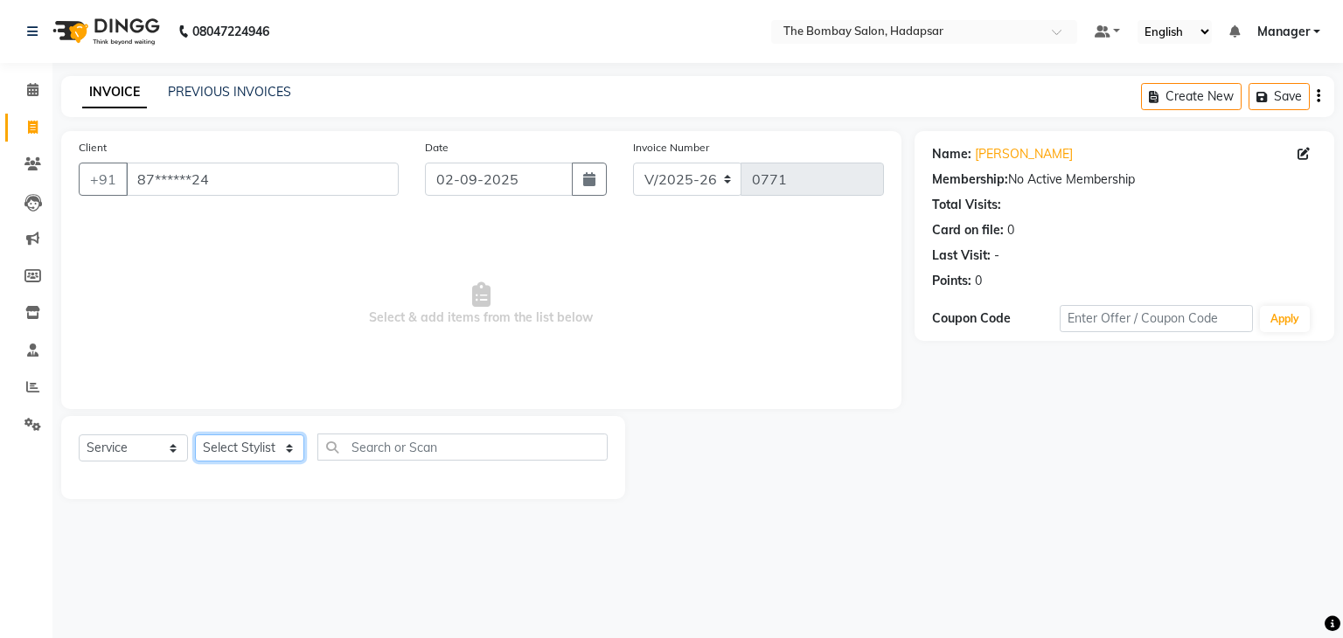
select select "88045"
click at [195, 435] on select "Select Stylist [PERSON_NAME] hasn KASIF Manager [PERSON_NAME] MUKESH MUSARIK PI…" at bounding box center [249, 447] width 109 height 27
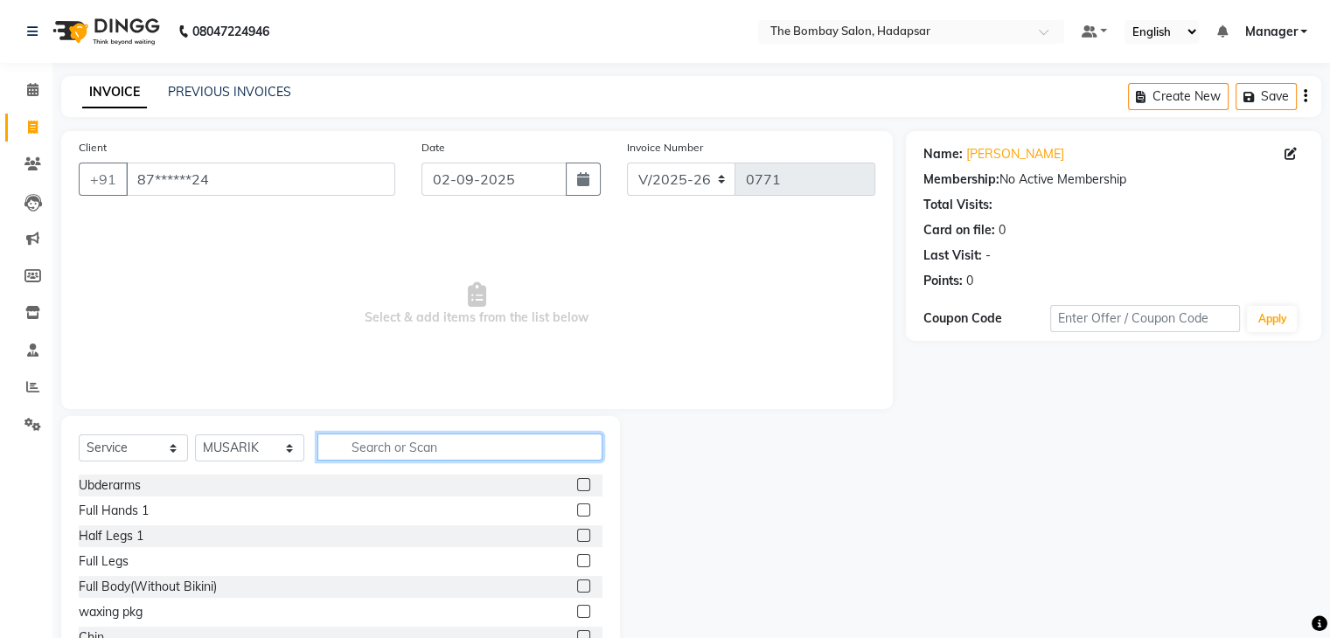
click at [410, 442] on input "text" at bounding box center [459, 447] width 285 height 27
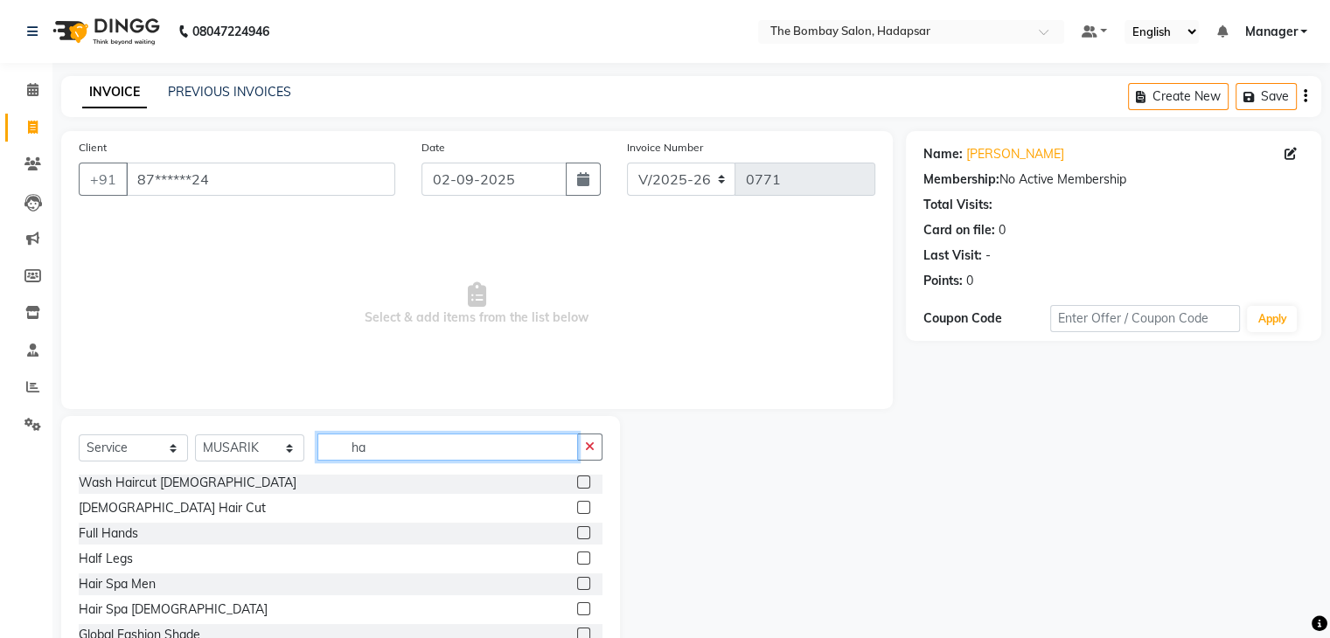
scroll to position [63, 0]
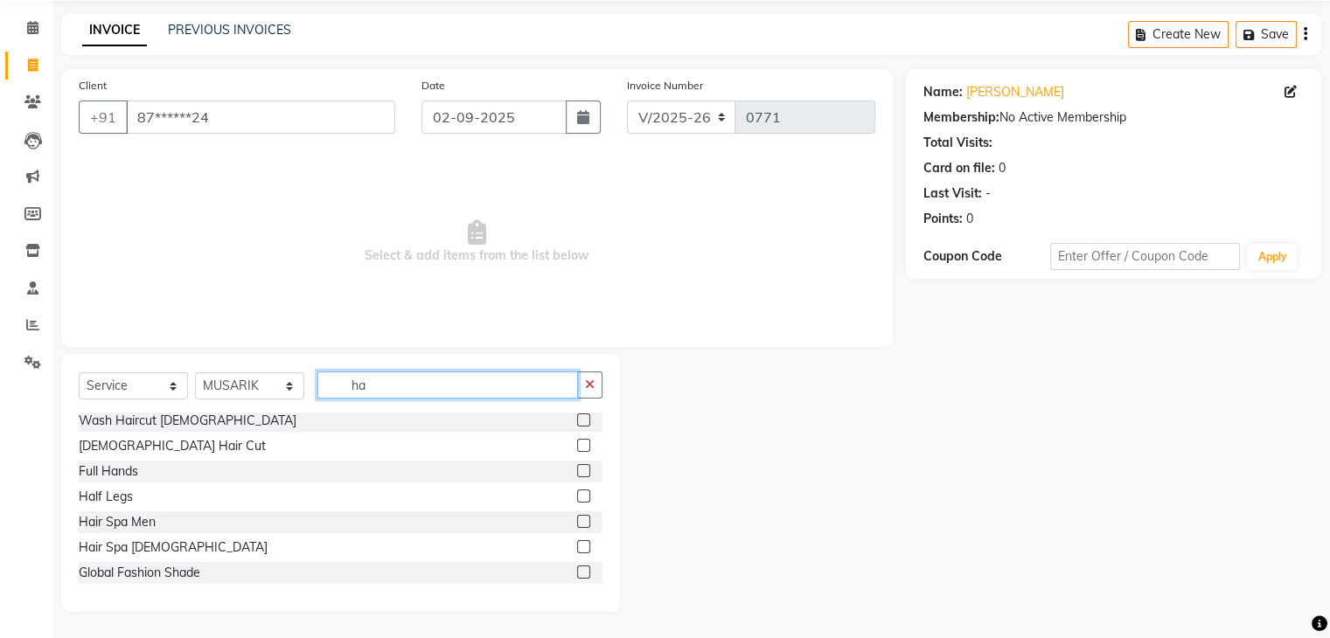
click at [396, 390] on input "ha" at bounding box center [447, 384] width 260 height 27
type input "h"
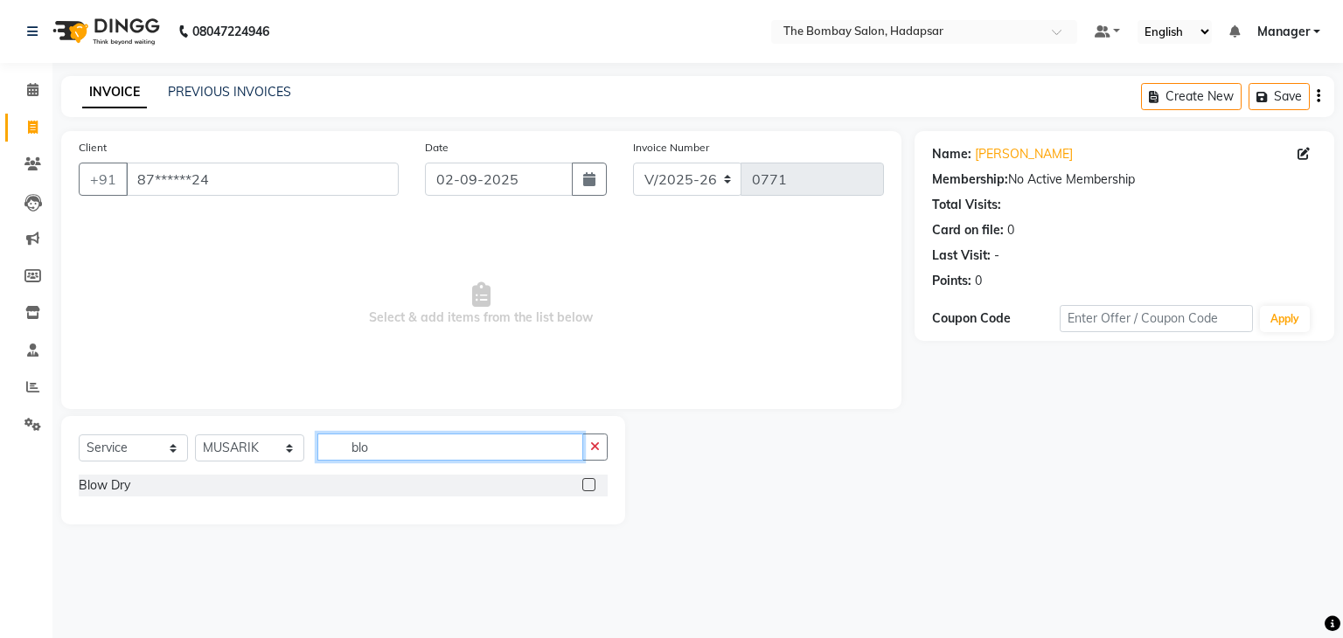
type input "blo"
click at [580, 490] on div "Blow Dry" at bounding box center [343, 486] width 529 height 22
click at [588, 485] on label at bounding box center [588, 484] width 13 height 13
click at [588, 485] on input "checkbox" at bounding box center [587, 485] width 11 height 11
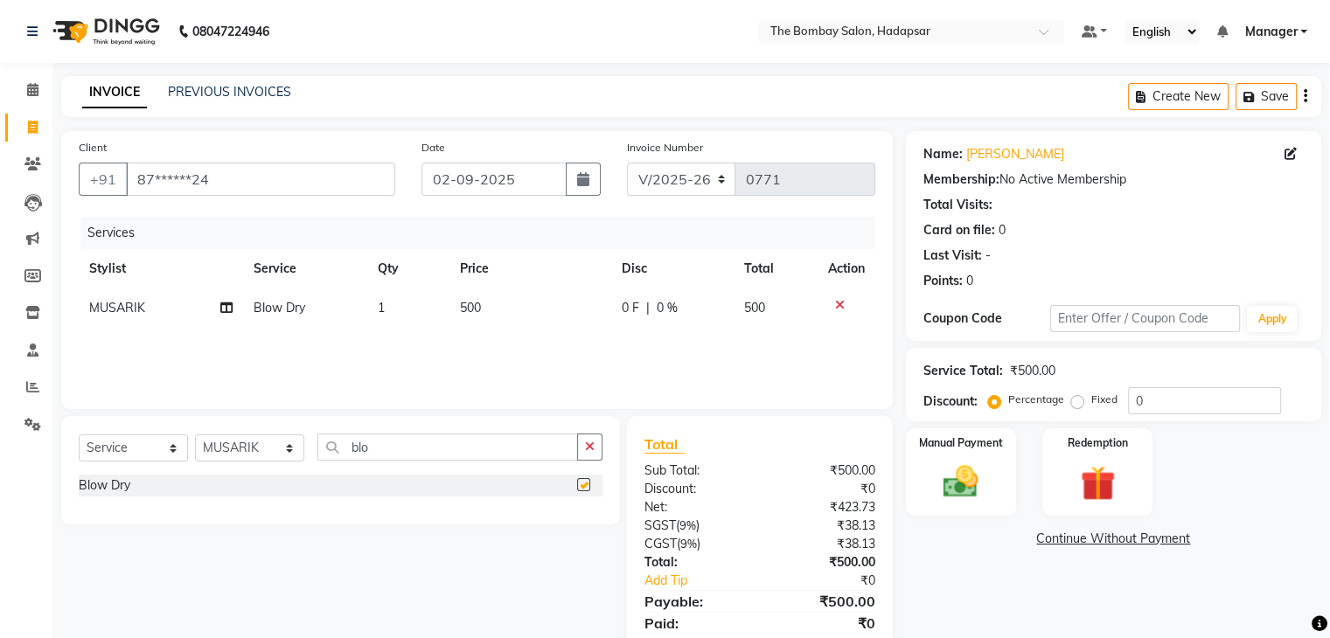
checkbox input "false"
click at [469, 320] on td "500" at bounding box center [530, 307] width 162 height 39
select select "88045"
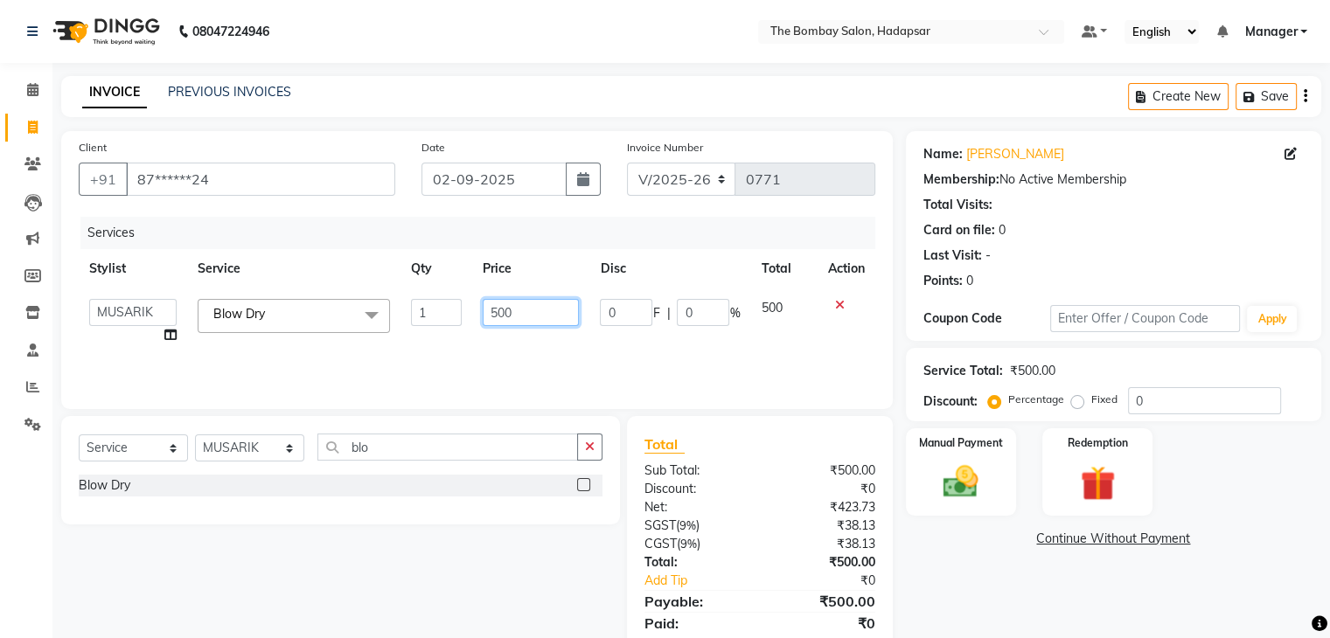
click at [521, 305] on input "500" at bounding box center [531, 312] width 96 height 27
type input "5"
type input "413"
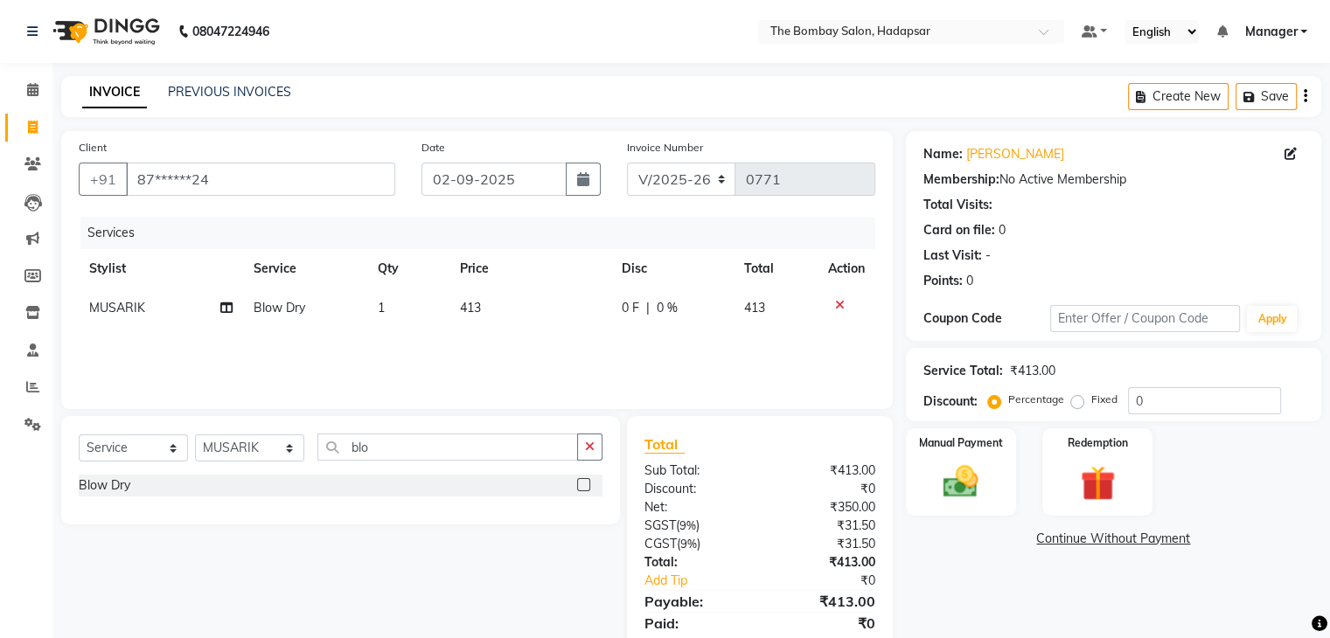
click at [593, 361] on div "Services Stylist Service Qty Price Disc Total Action MUSARIK Blow Dry 1 413 0 F…" at bounding box center [477, 304] width 796 height 175
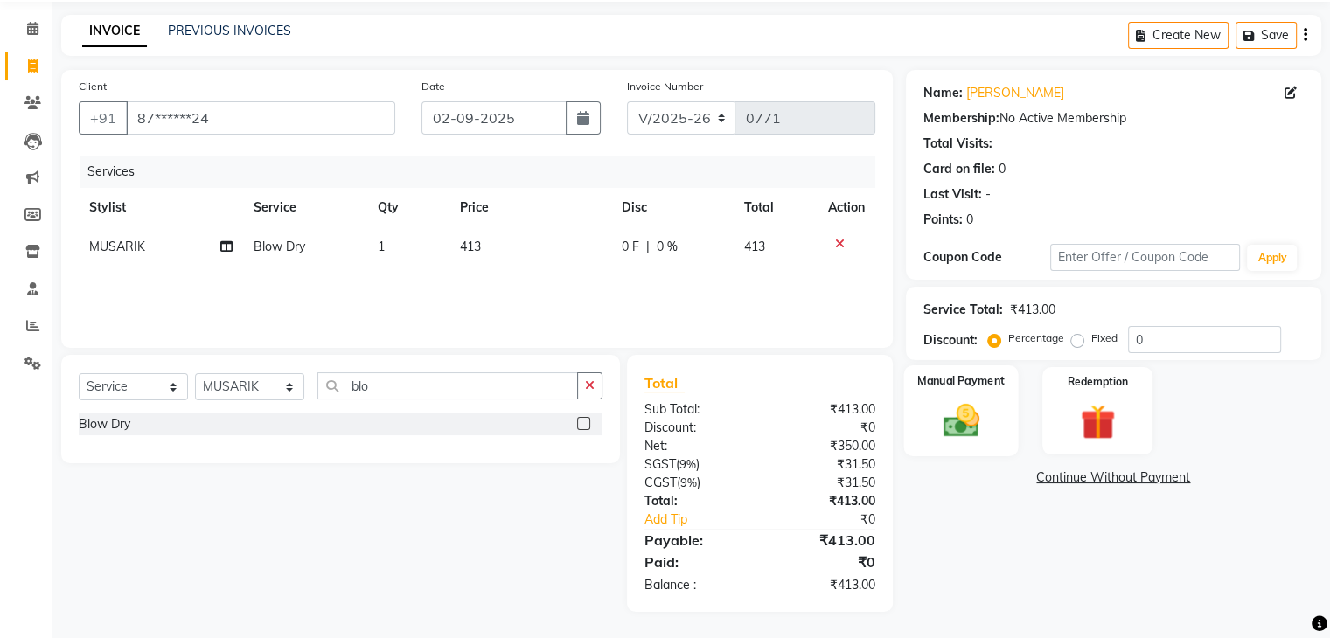
click at [948, 409] on img at bounding box center [960, 421] width 59 height 42
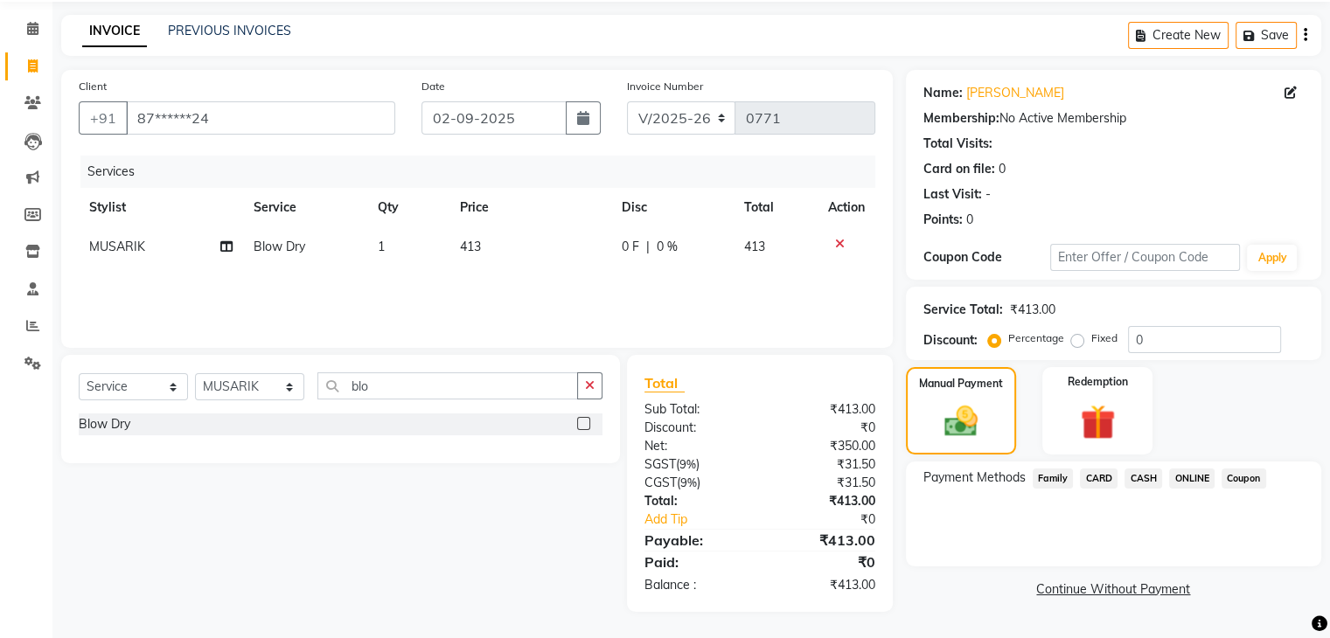
click at [1187, 480] on span "ONLINE" at bounding box center [1191, 479] width 45 height 20
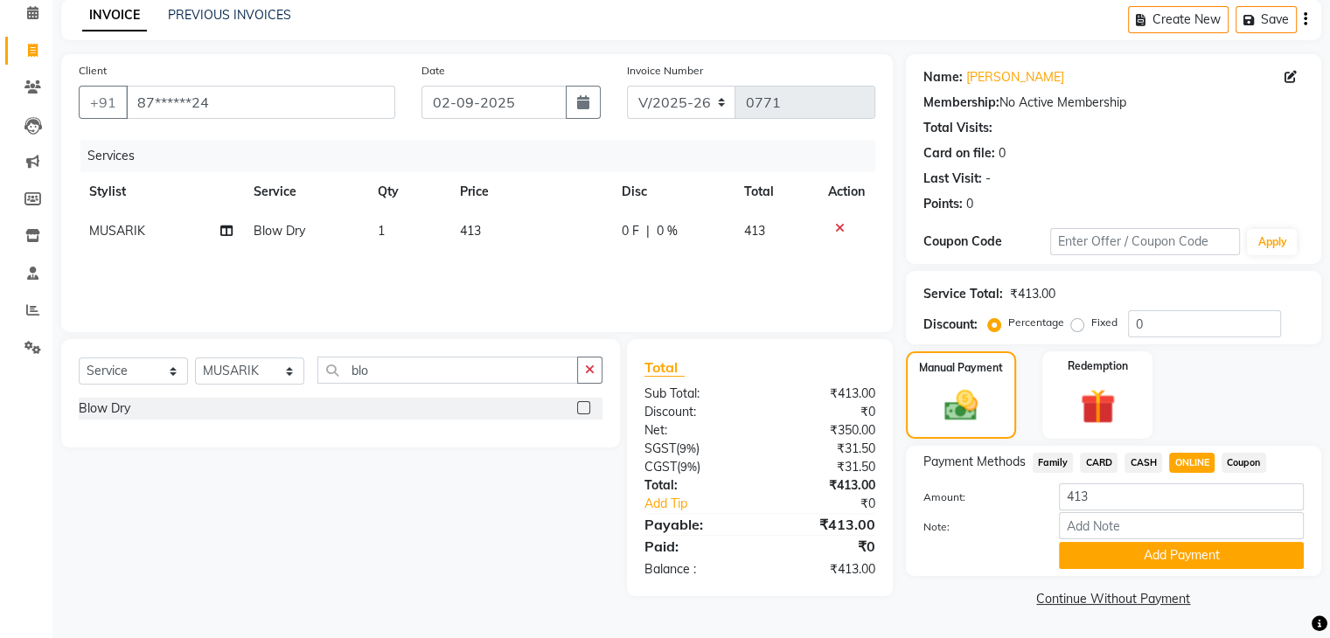
scroll to position [77, 0]
click at [1144, 564] on button "Add Payment" at bounding box center [1181, 555] width 245 height 27
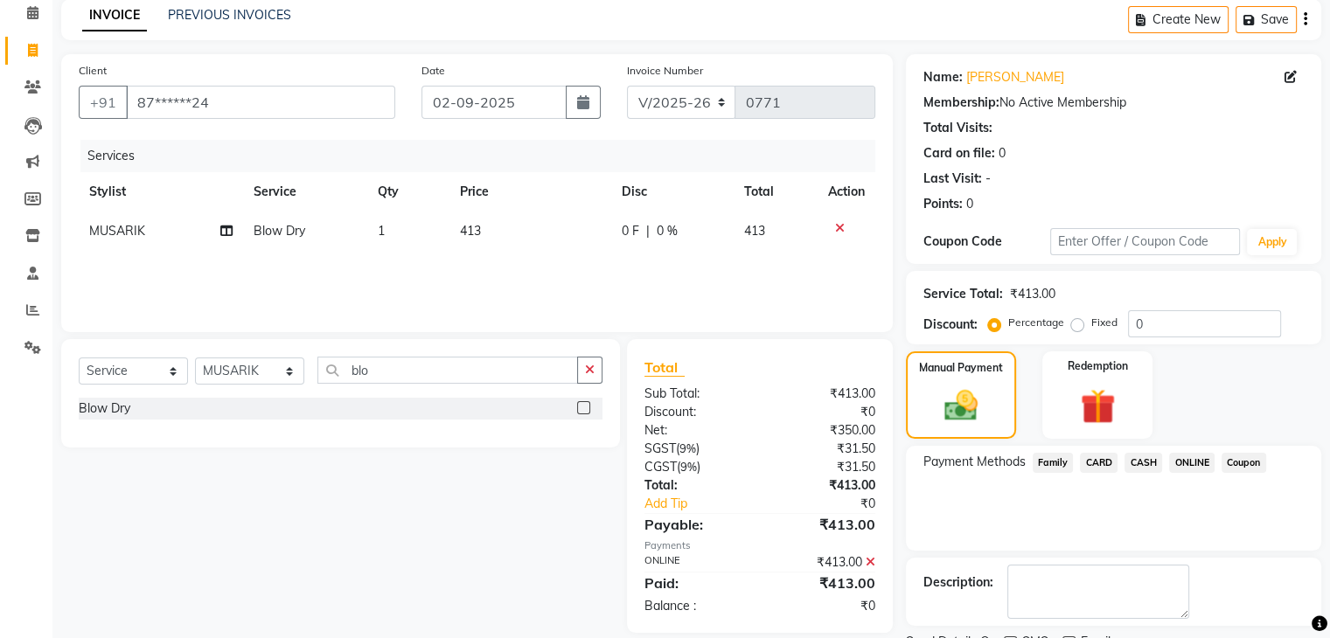
scroll to position [149, 0]
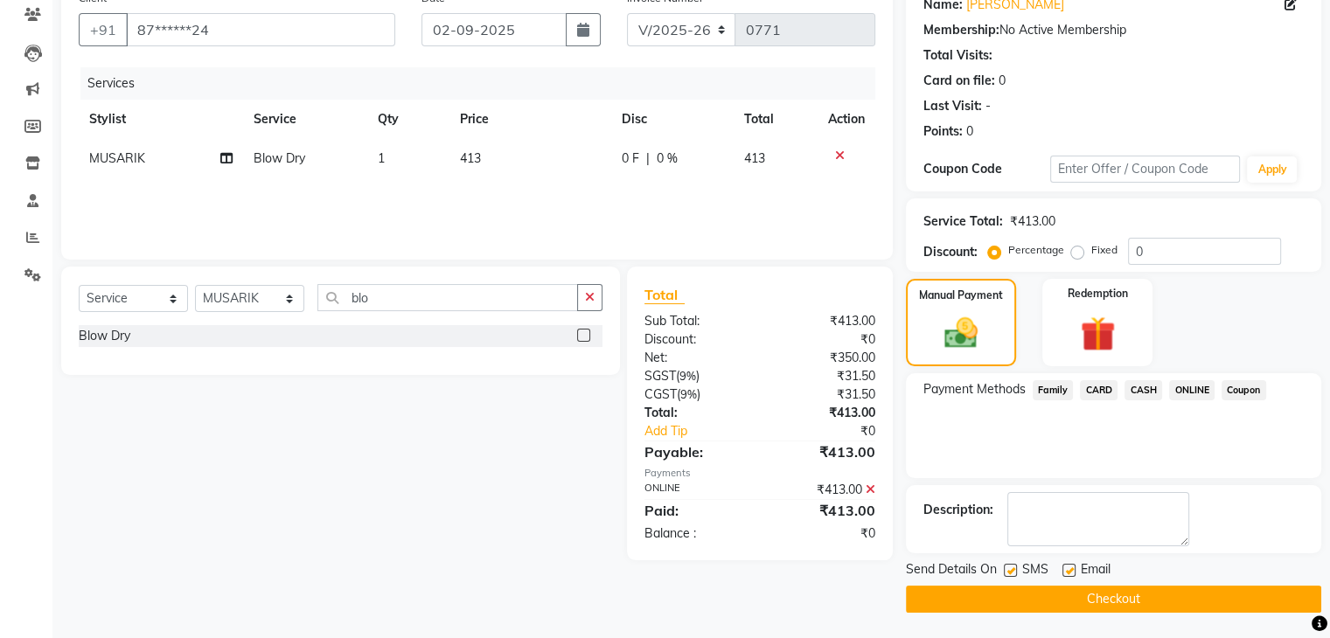
click at [1070, 570] on label at bounding box center [1068, 570] width 13 height 13
click at [1070, 570] on input "checkbox" at bounding box center [1067, 571] width 11 height 11
checkbox input "false"
click at [1066, 594] on button "Checkout" at bounding box center [1113, 599] width 415 height 27
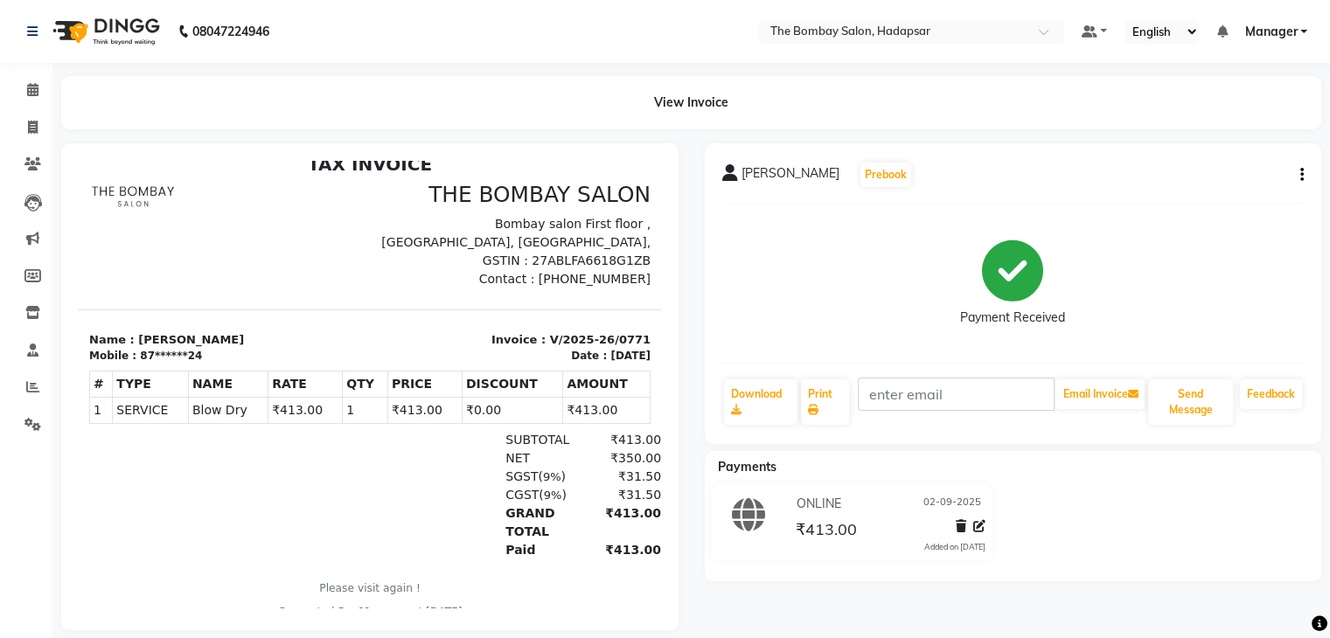
select select "service"
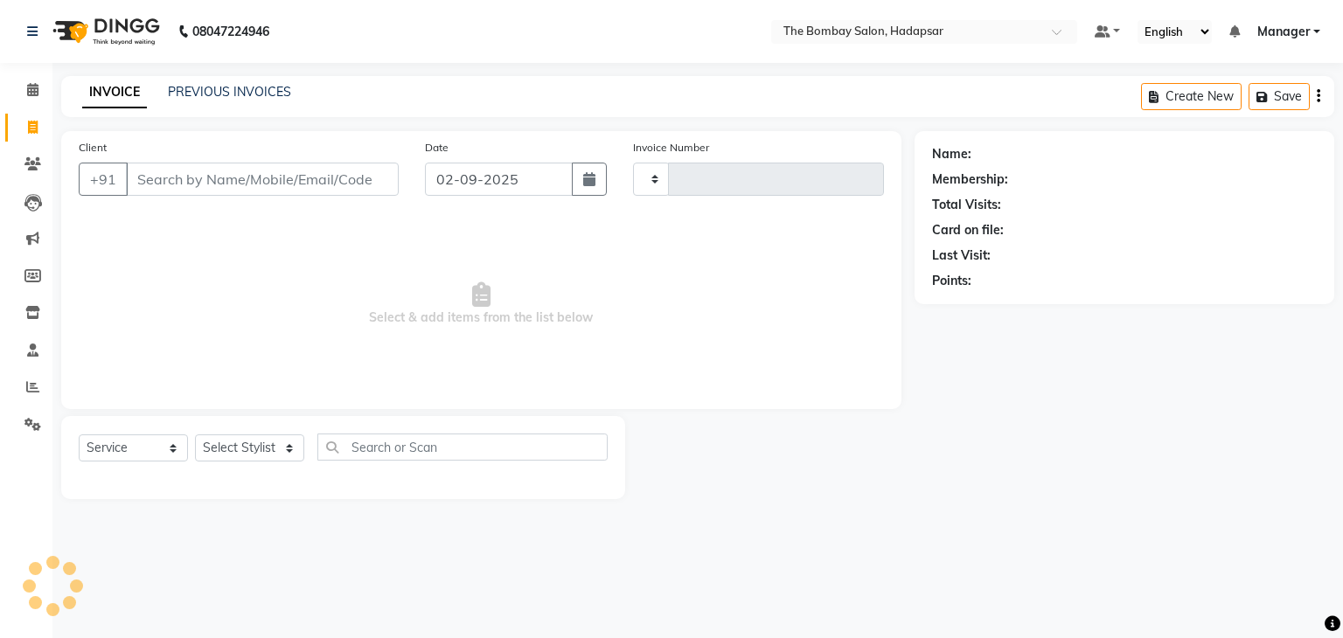
type input "0772"
select select "8374"
